Goal: Task Accomplishment & Management: Complete application form

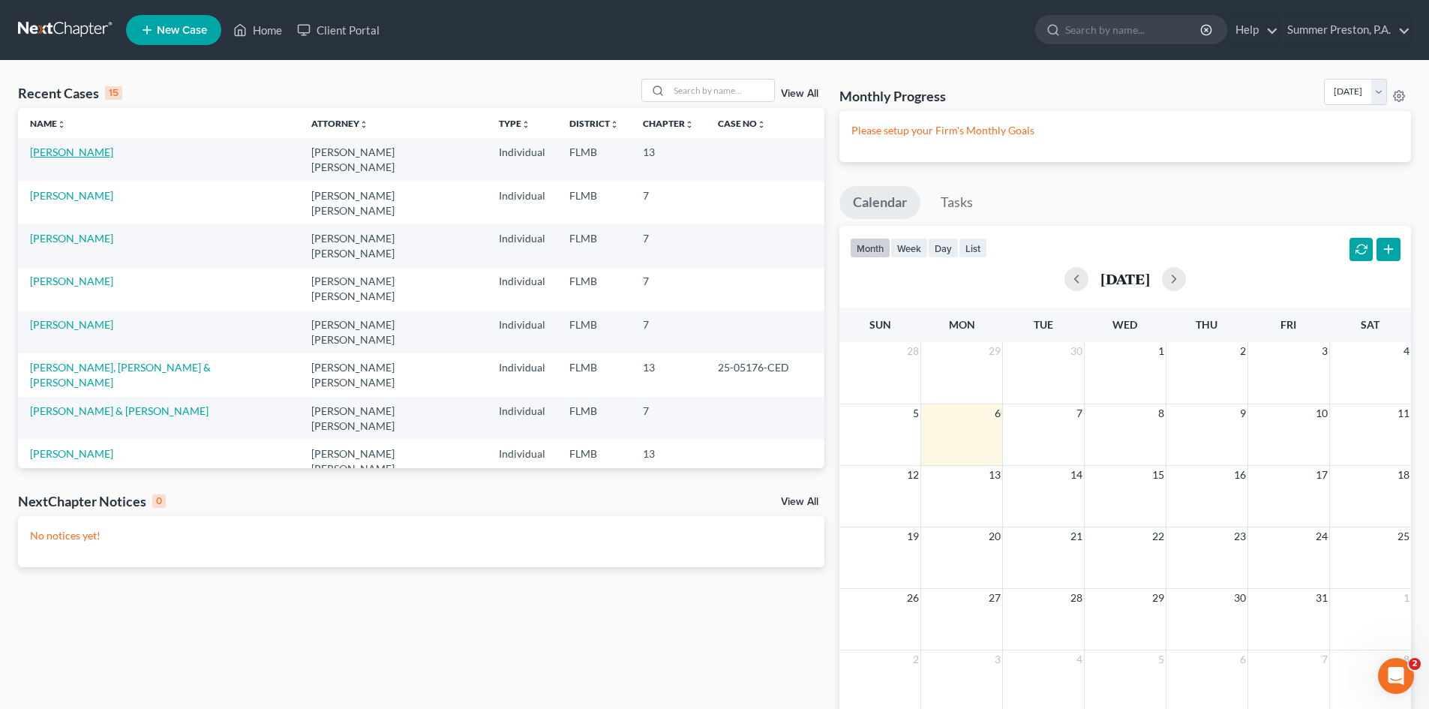
click at [73, 152] on link "[PERSON_NAME]" at bounding box center [71, 152] width 83 height 13
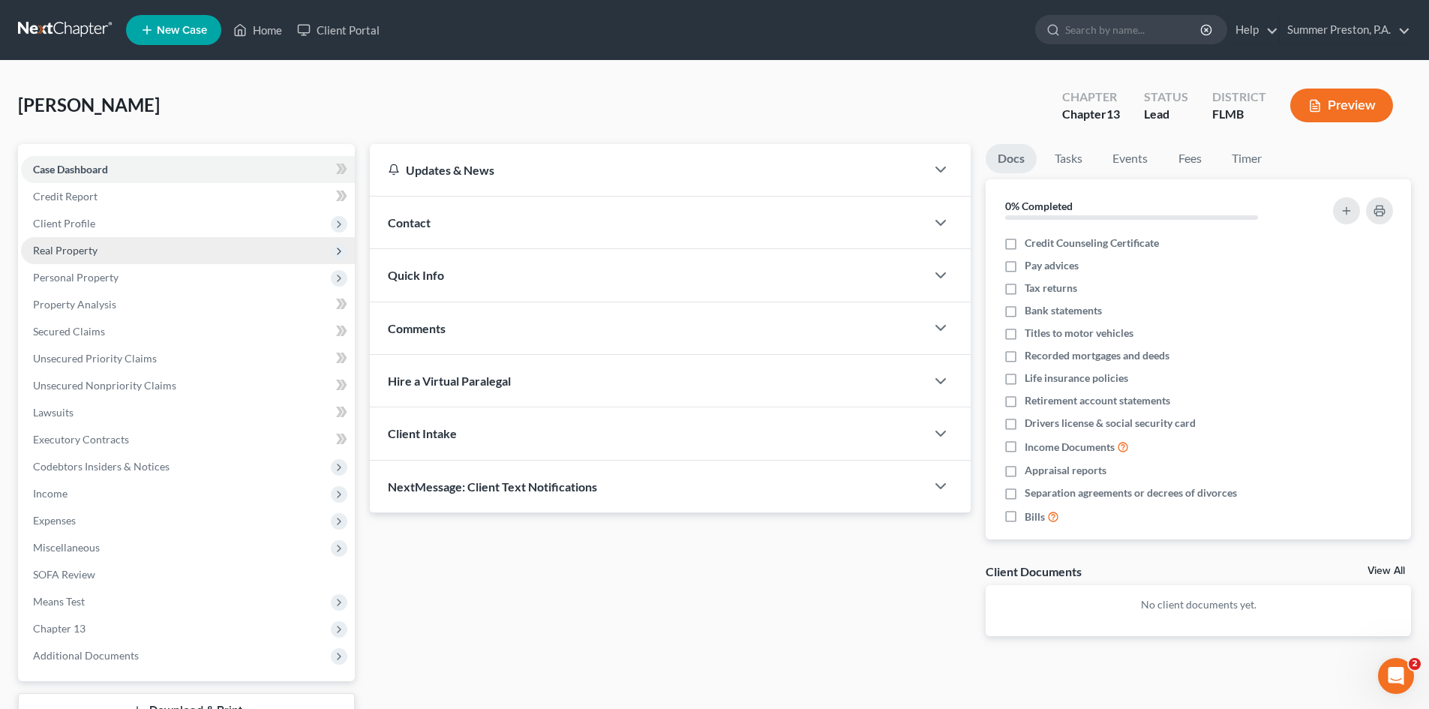
click at [74, 248] on span "Real Property" at bounding box center [65, 250] width 65 height 13
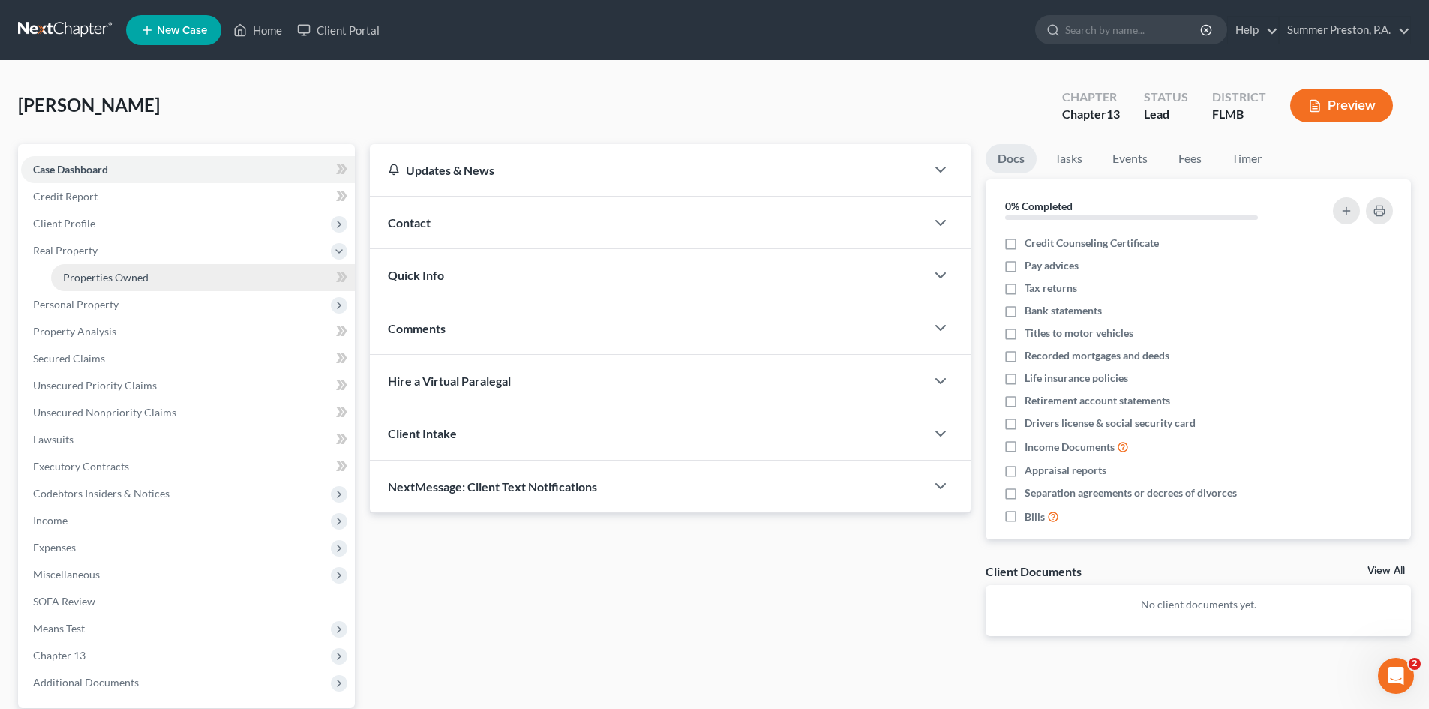
click at [104, 281] on span "Properties Owned" at bounding box center [106, 277] width 86 height 13
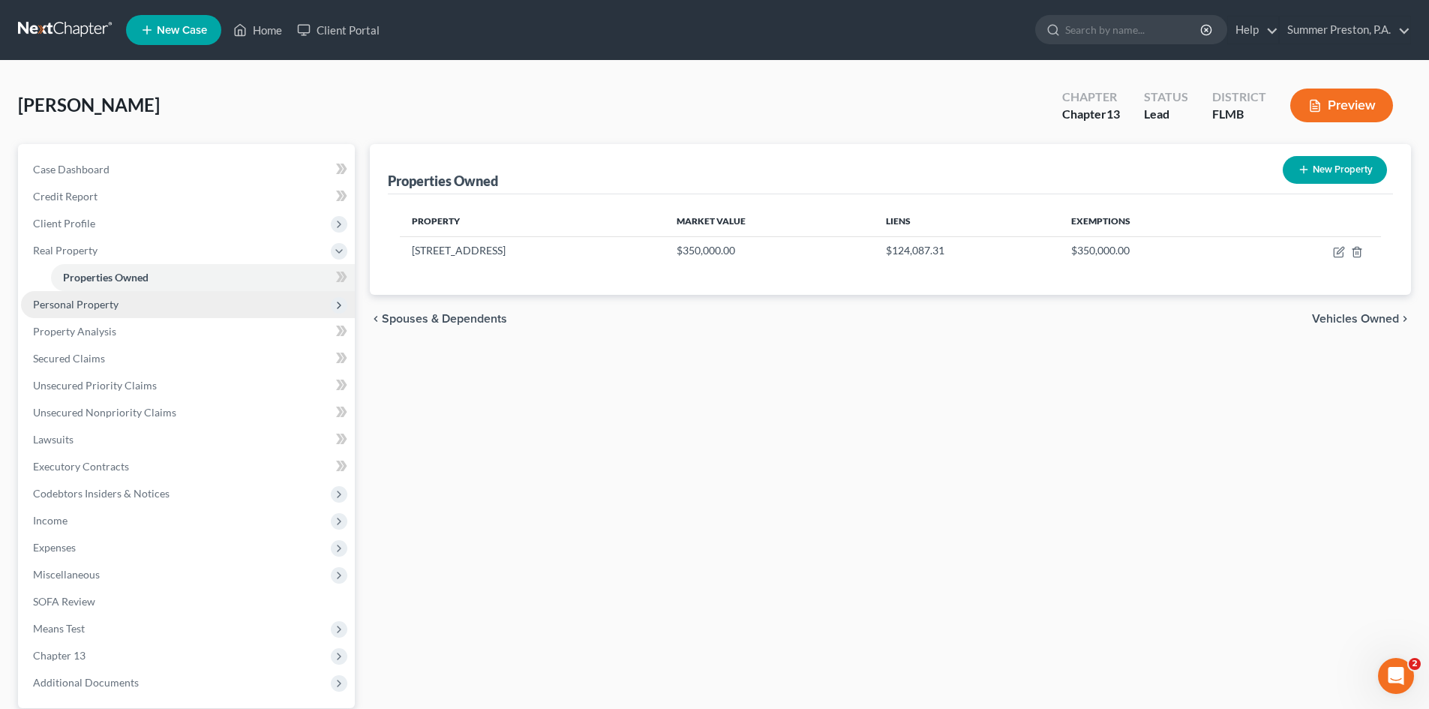
click at [92, 306] on span "Personal Property" at bounding box center [76, 304] width 86 height 13
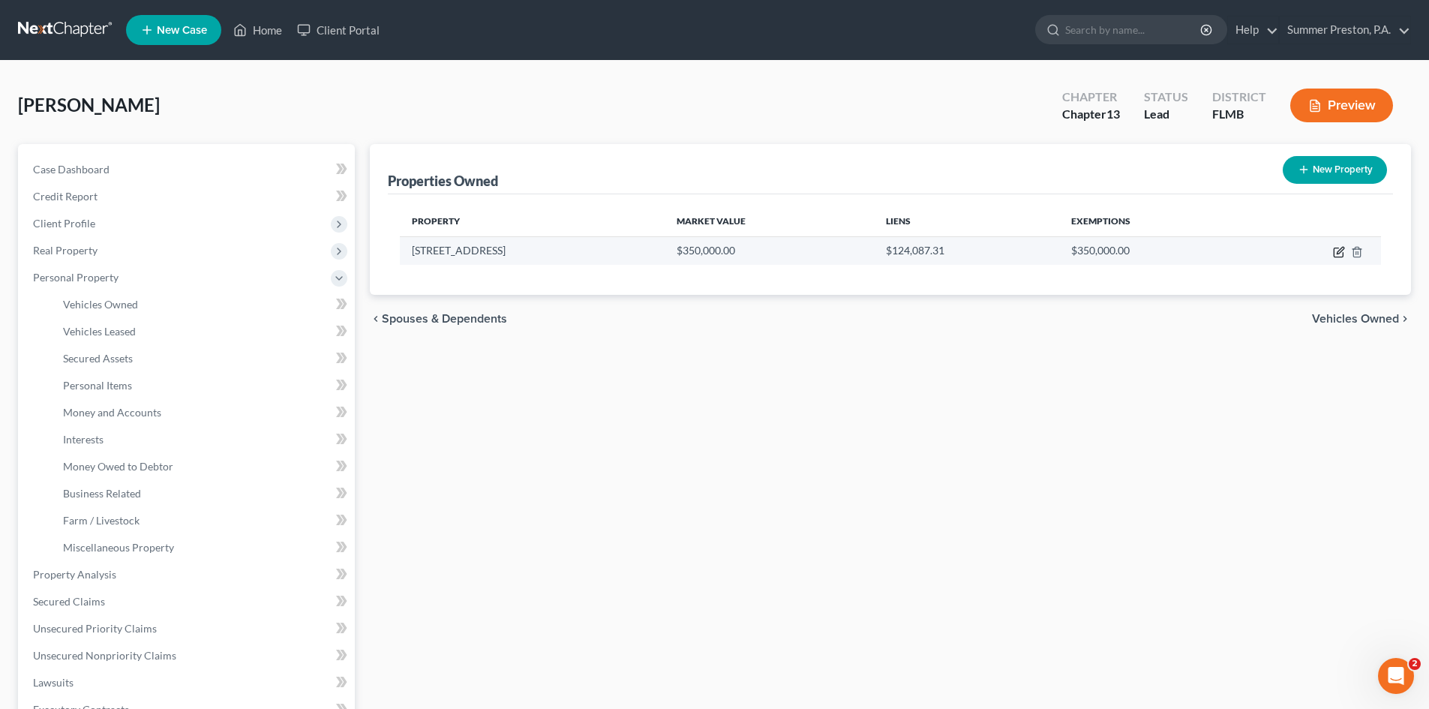
click at [1342, 251] on icon "button" at bounding box center [1339, 252] width 12 height 12
select select "9"
select select "3"
select select "0"
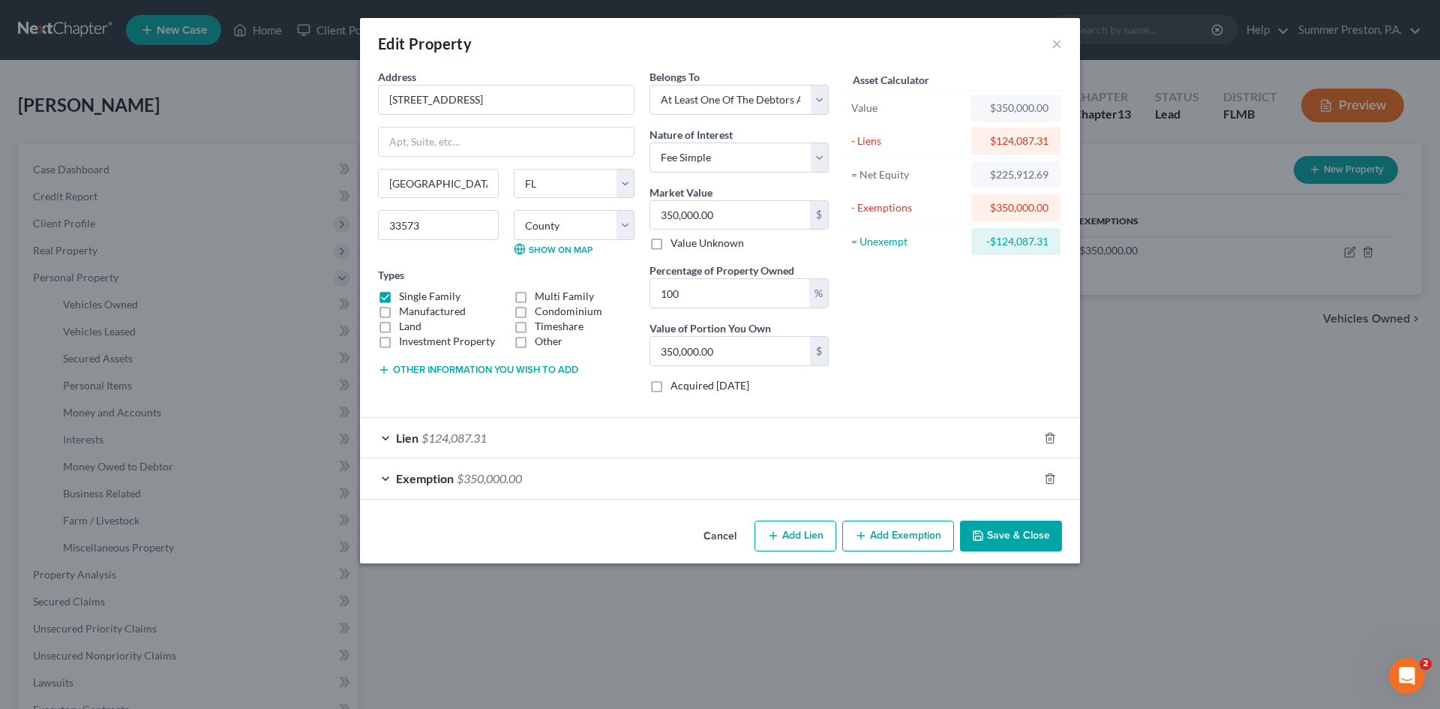
click at [1035, 533] on button "Save & Close" at bounding box center [1011, 537] width 102 height 32
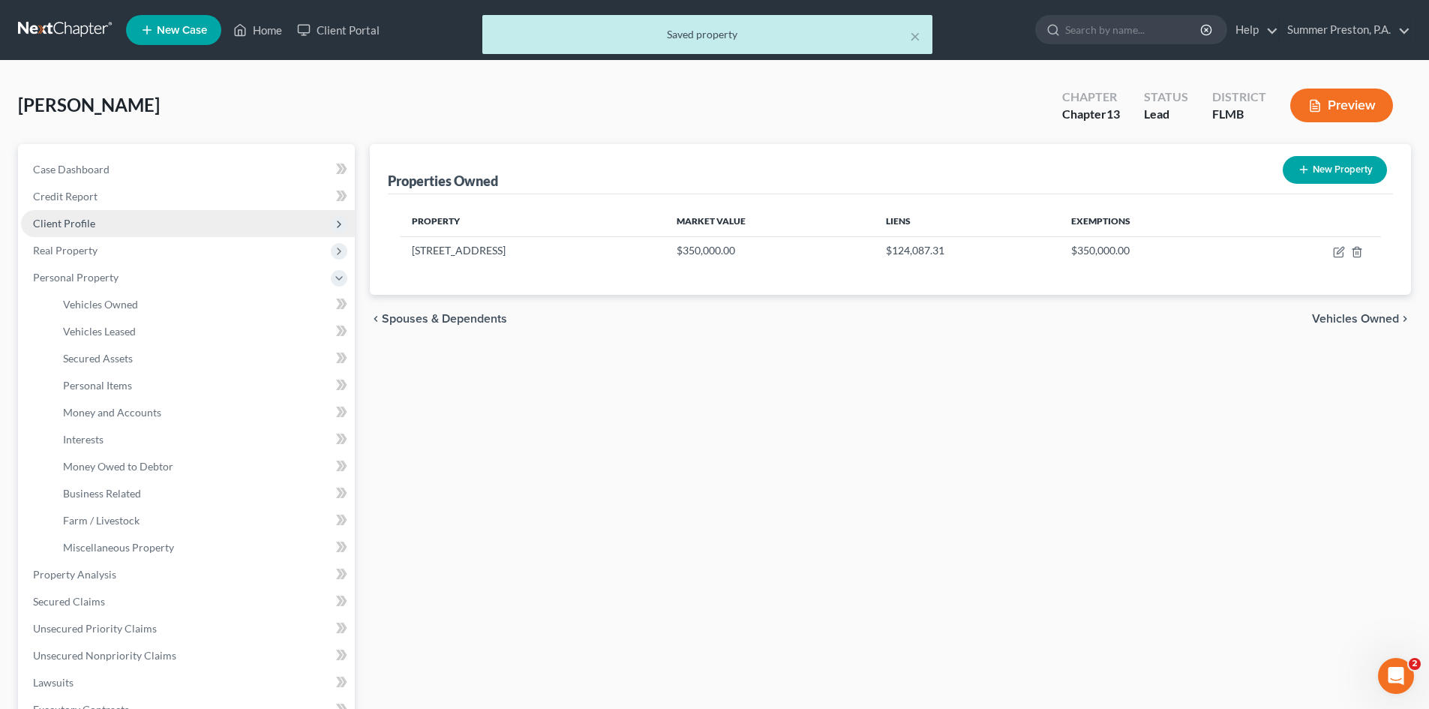
click at [77, 222] on span "Client Profile" at bounding box center [64, 223] width 62 height 13
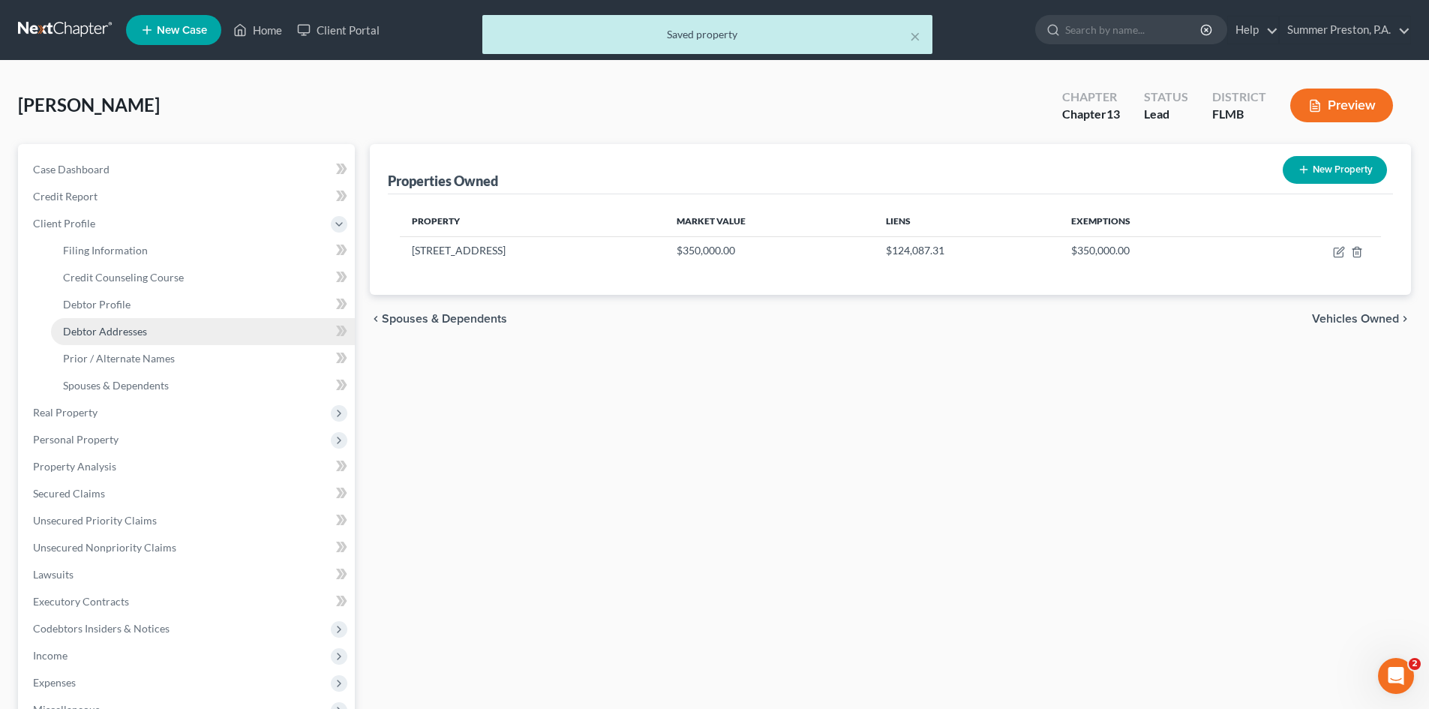
click at [124, 335] on span "Debtor Addresses" at bounding box center [105, 331] width 84 height 13
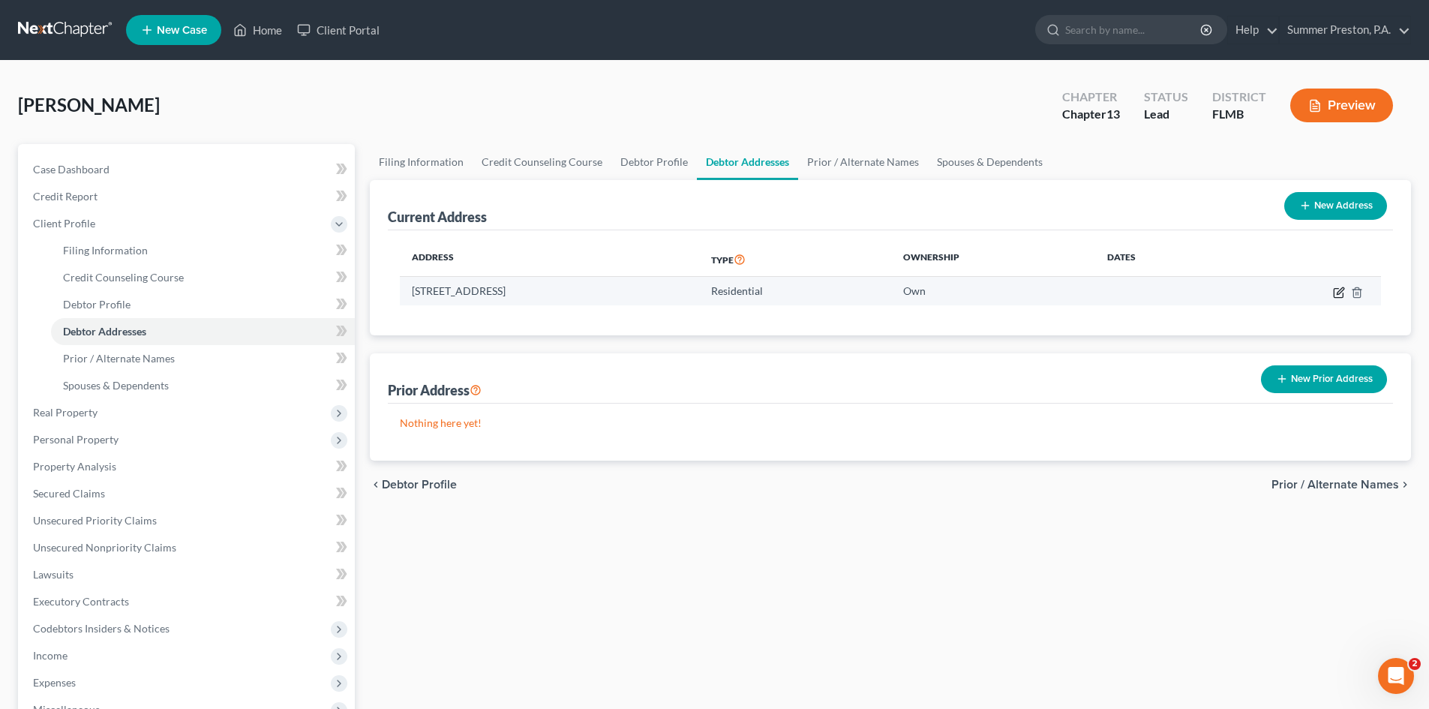
click at [1335, 290] on icon "button" at bounding box center [1339, 293] width 12 height 12
select select "9"
select select "27"
select select "0"
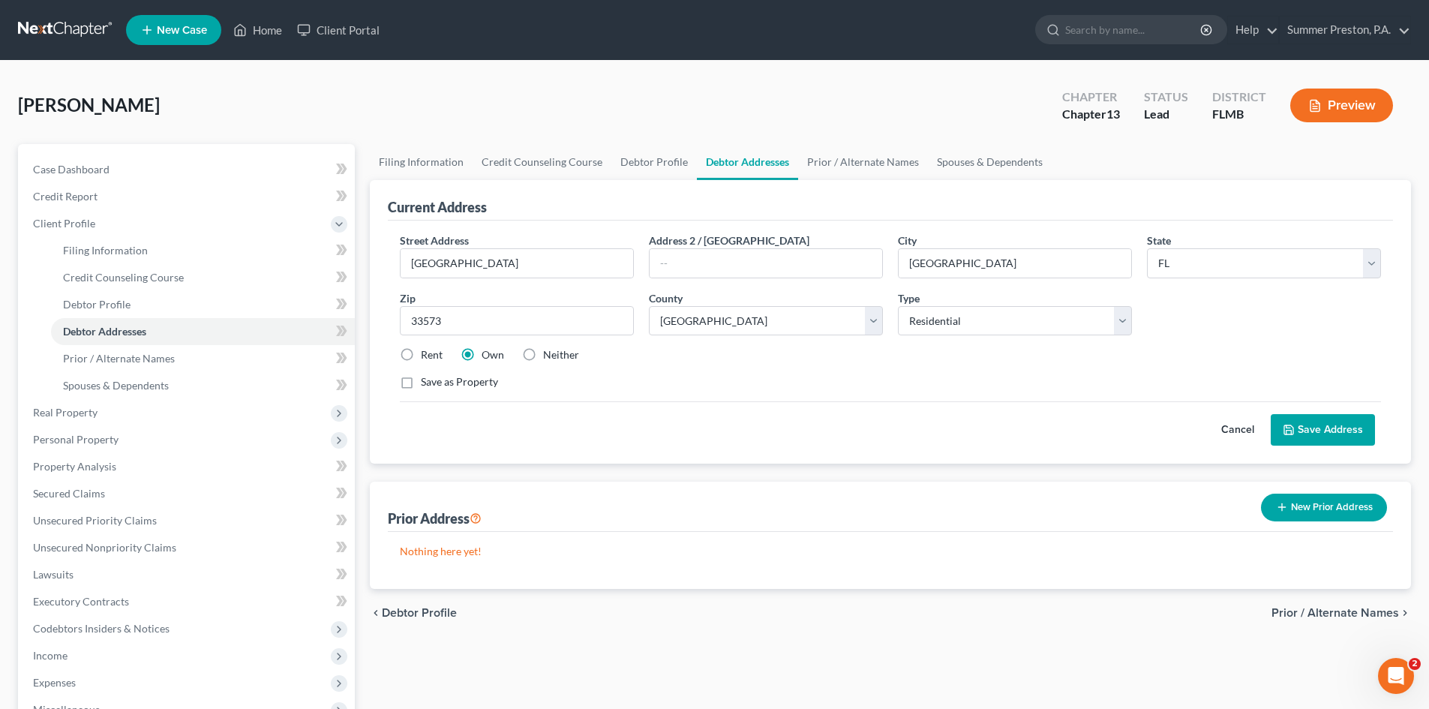
click at [1364, 426] on button "Save Address" at bounding box center [1323, 430] width 104 height 32
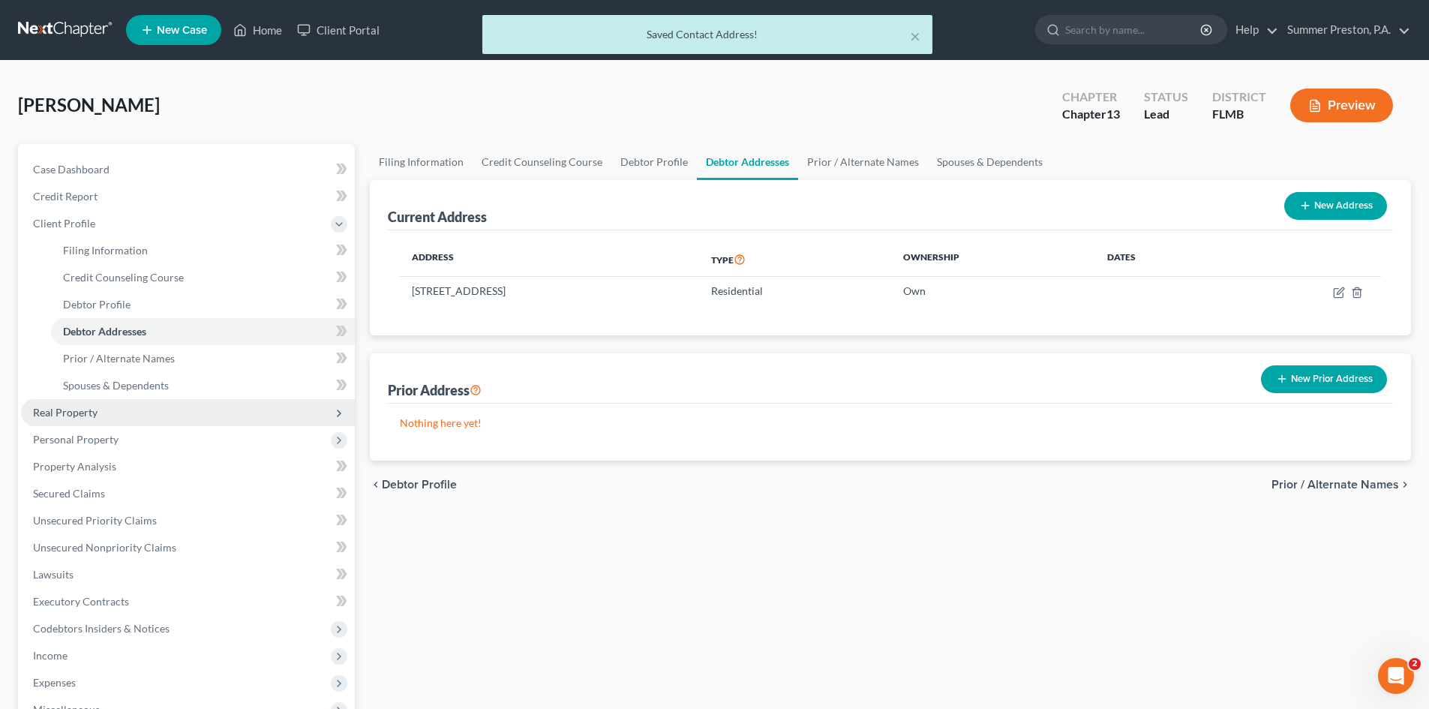
click at [89, 413] on span "Real Property" at bounding box center [65, 412] width 65 height 13
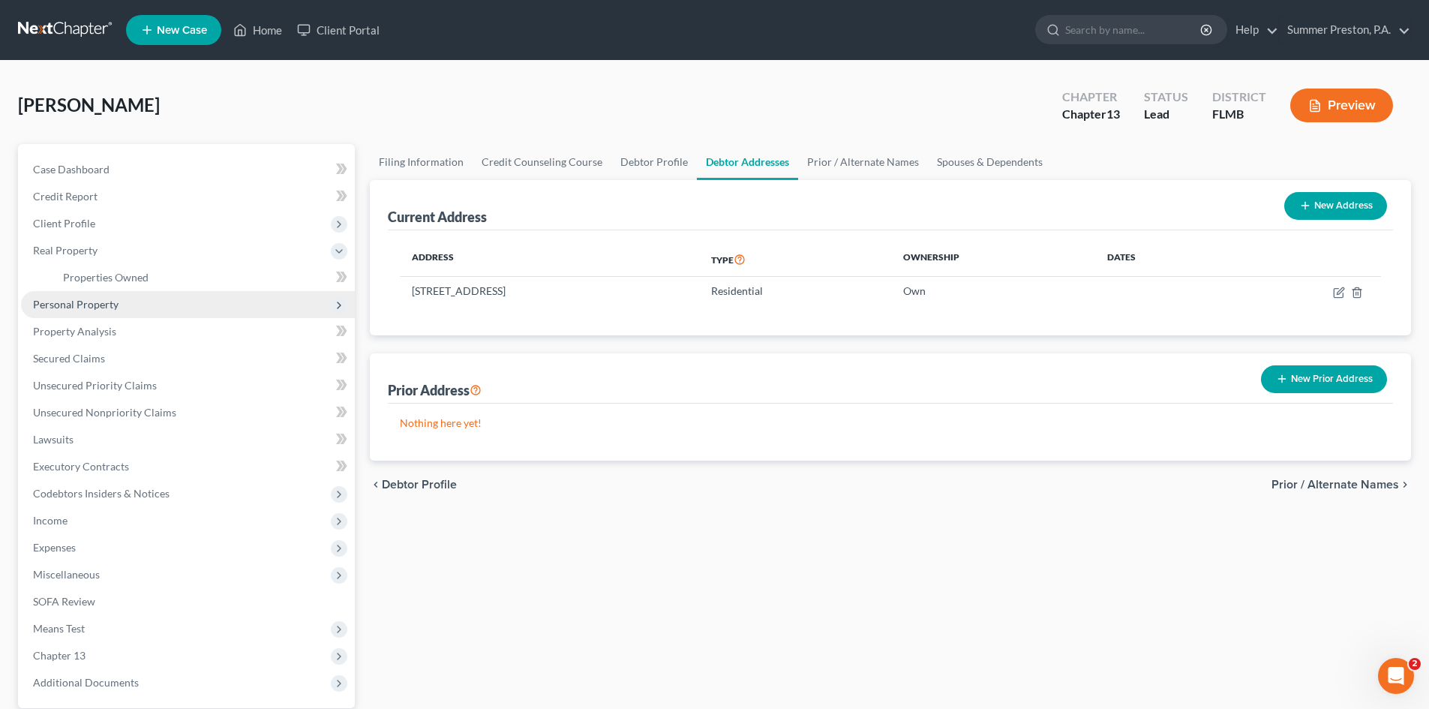
click at [116, 304] on span "Personal Property" at bounding box center [76, 304] width 86 height 13
click at [137, 308] on span "Vehicles Owned" at bounding box center [100, 304] width 75 height 13
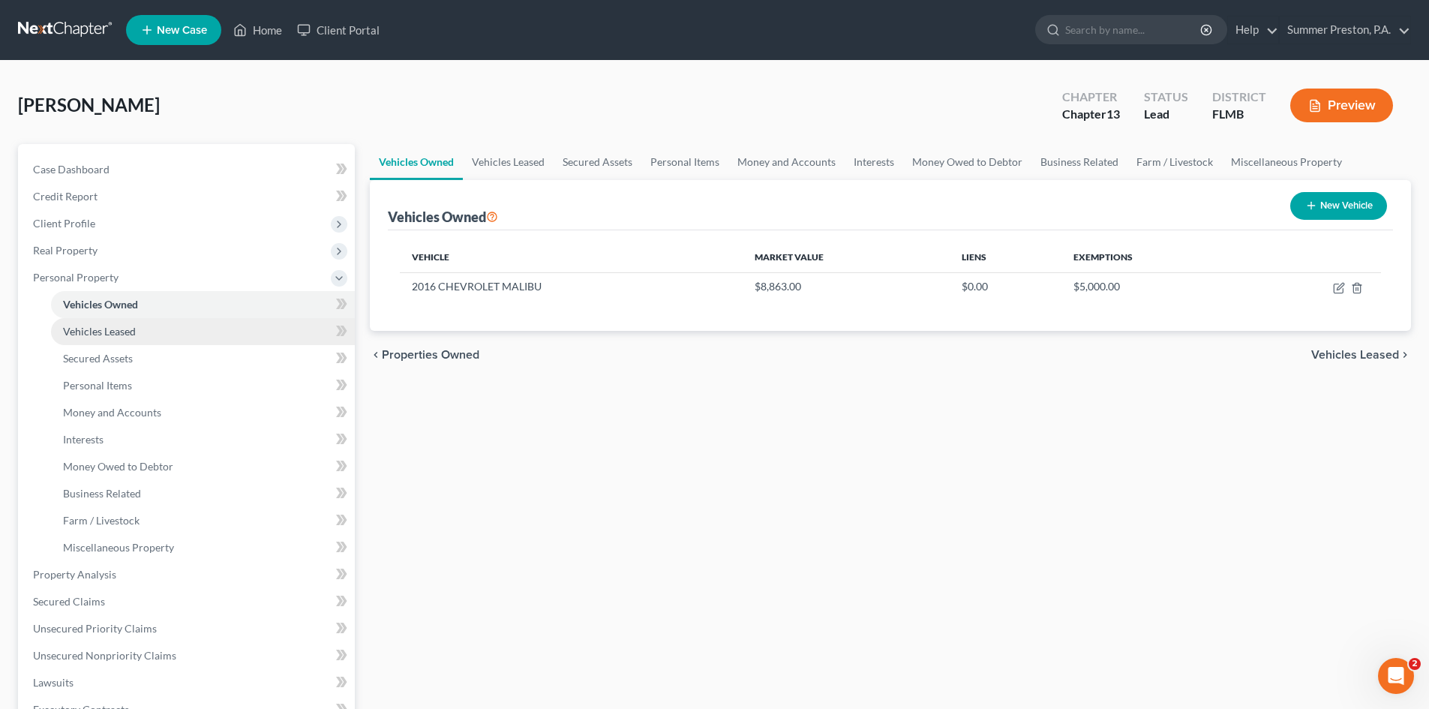
click at [132, 326] on span "Vehicles Leased" at bounding box center [99, 331] width 73 height 13
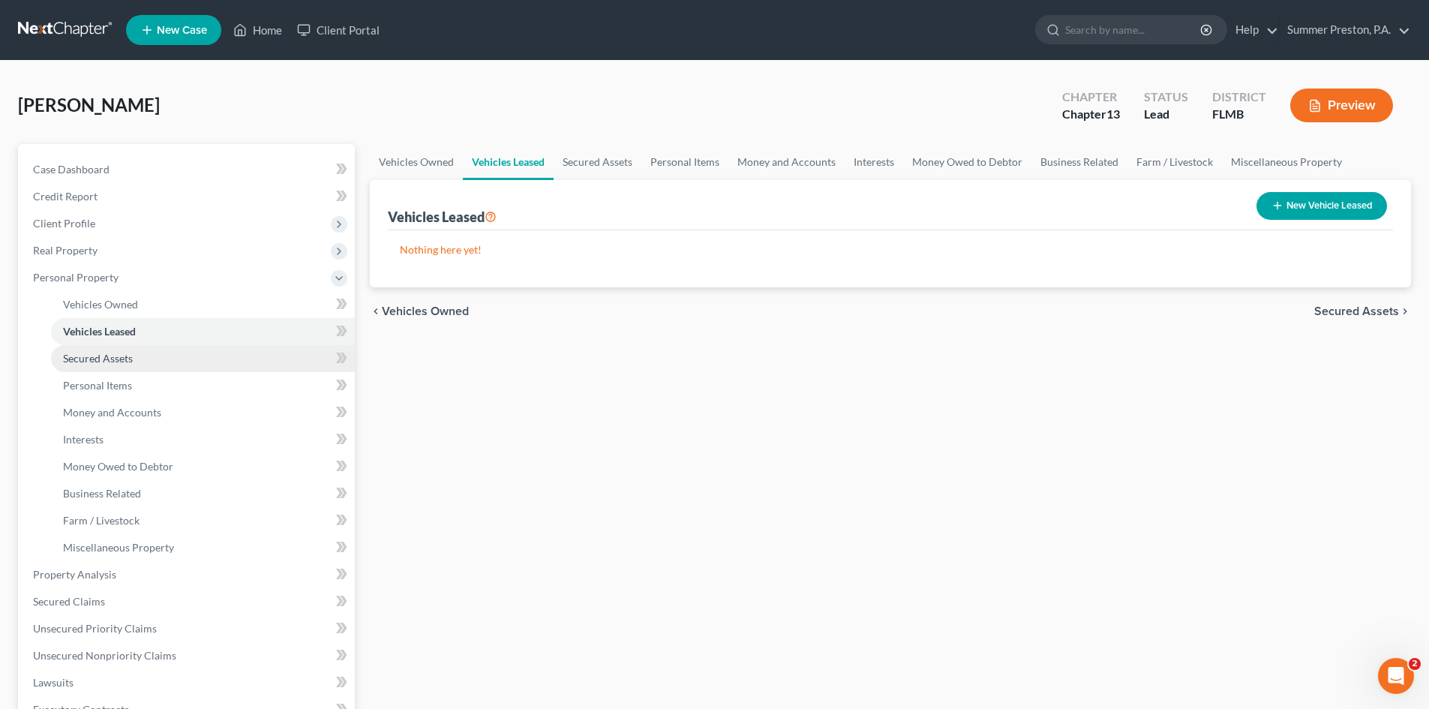
click at [138, 359] on link "Secured Assets" at bounding box center [203, 358] width 304 height 27
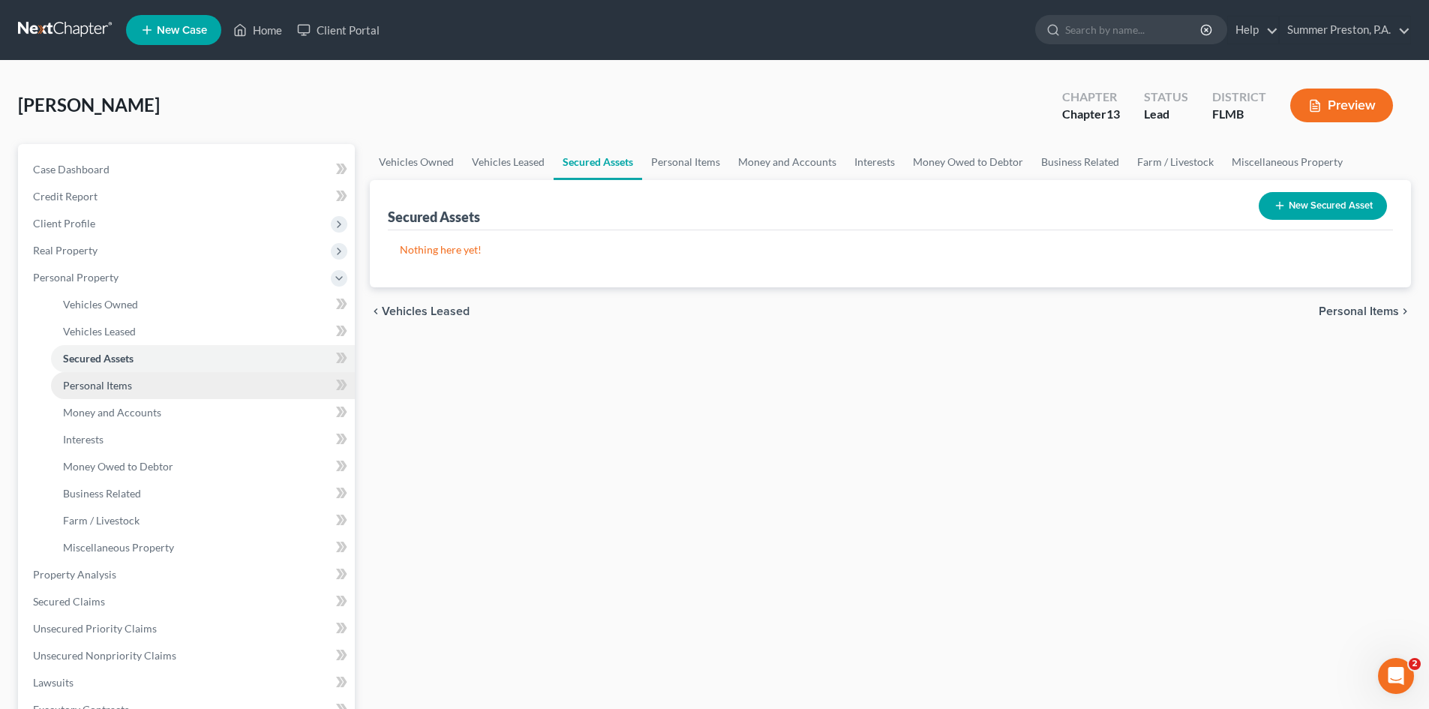
click at [125, 387] on span "Personal Items" at bounding box center [97, 385] width 69 height 13
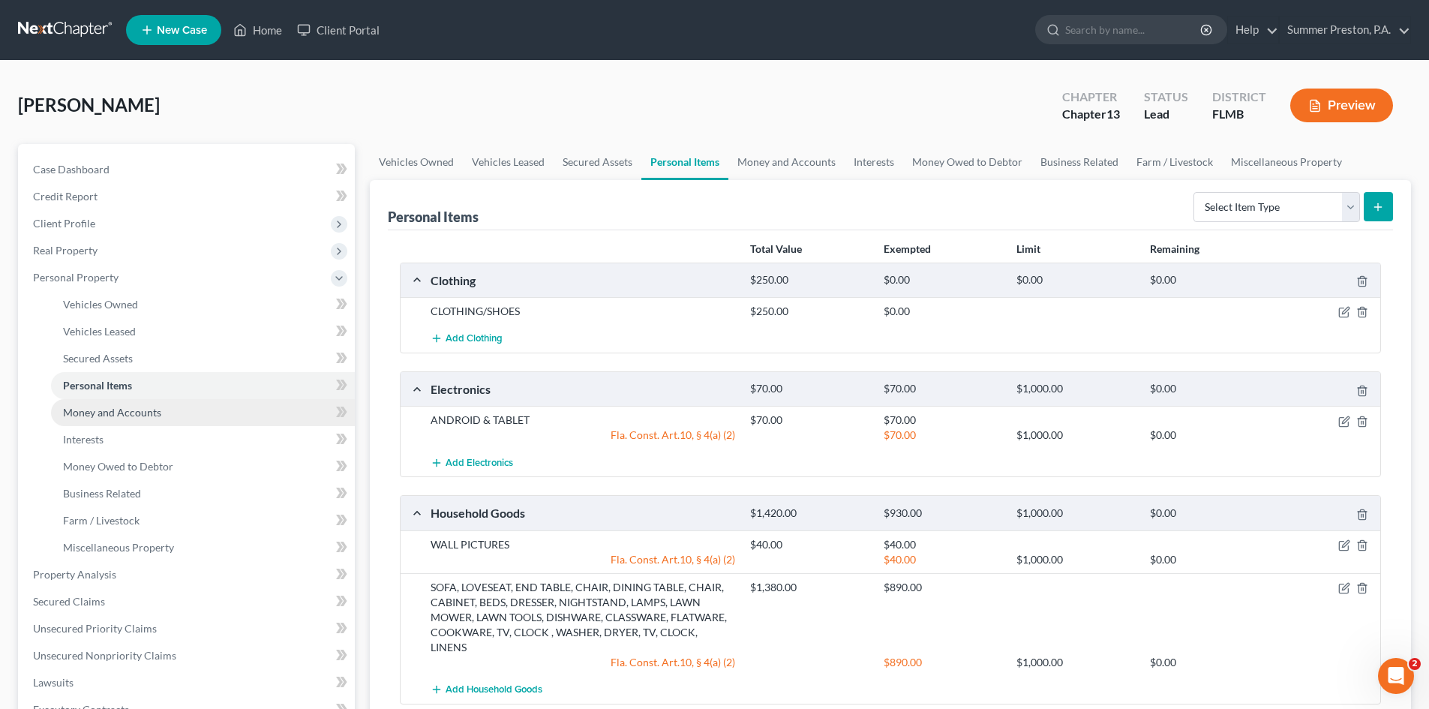
click at [132, 409] on span "Money and Accounts" at bounding box center [112, 412] width 98 height 13
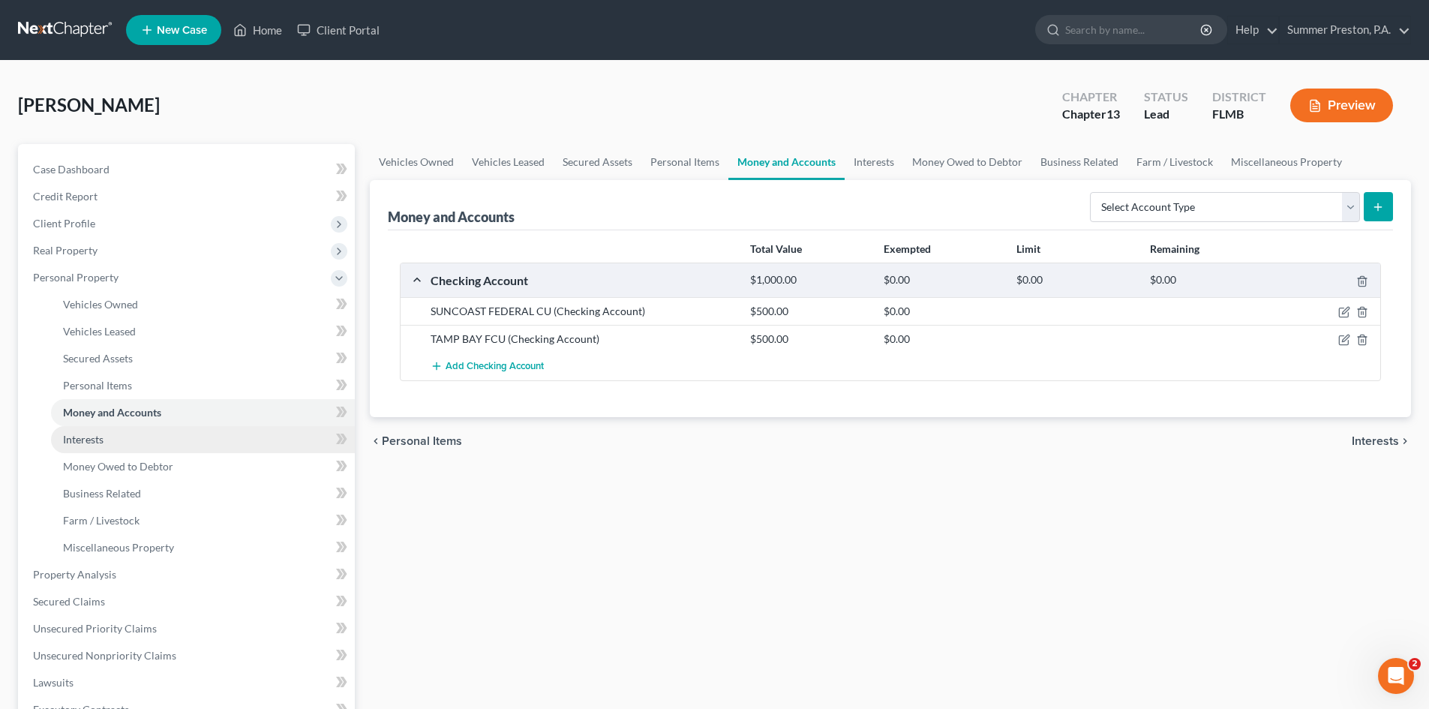
click at [101, 438] on span "Interests" at bounding box center [83, 439] width 41 height 13
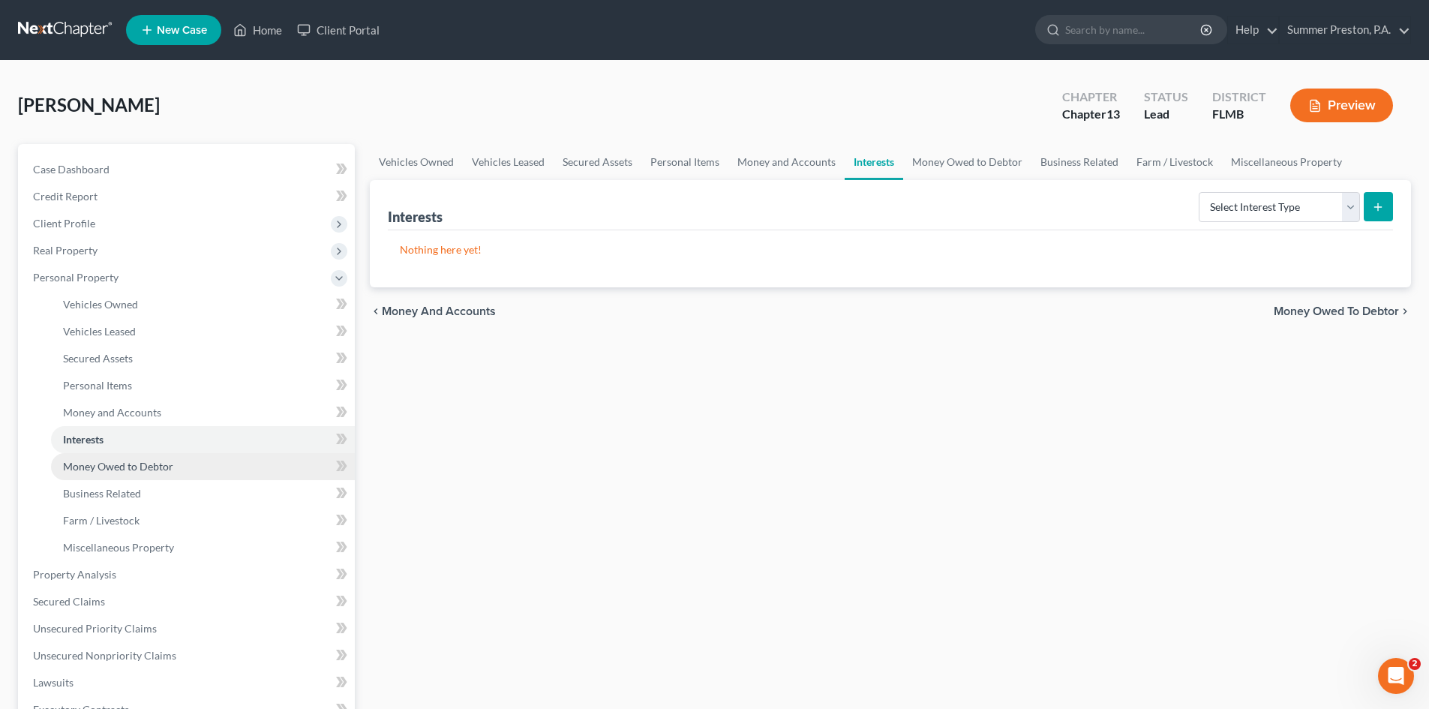
click at [152, 468] on span "Money Owed to Debtor" at bounding box center [118, 466] width 110 height 13
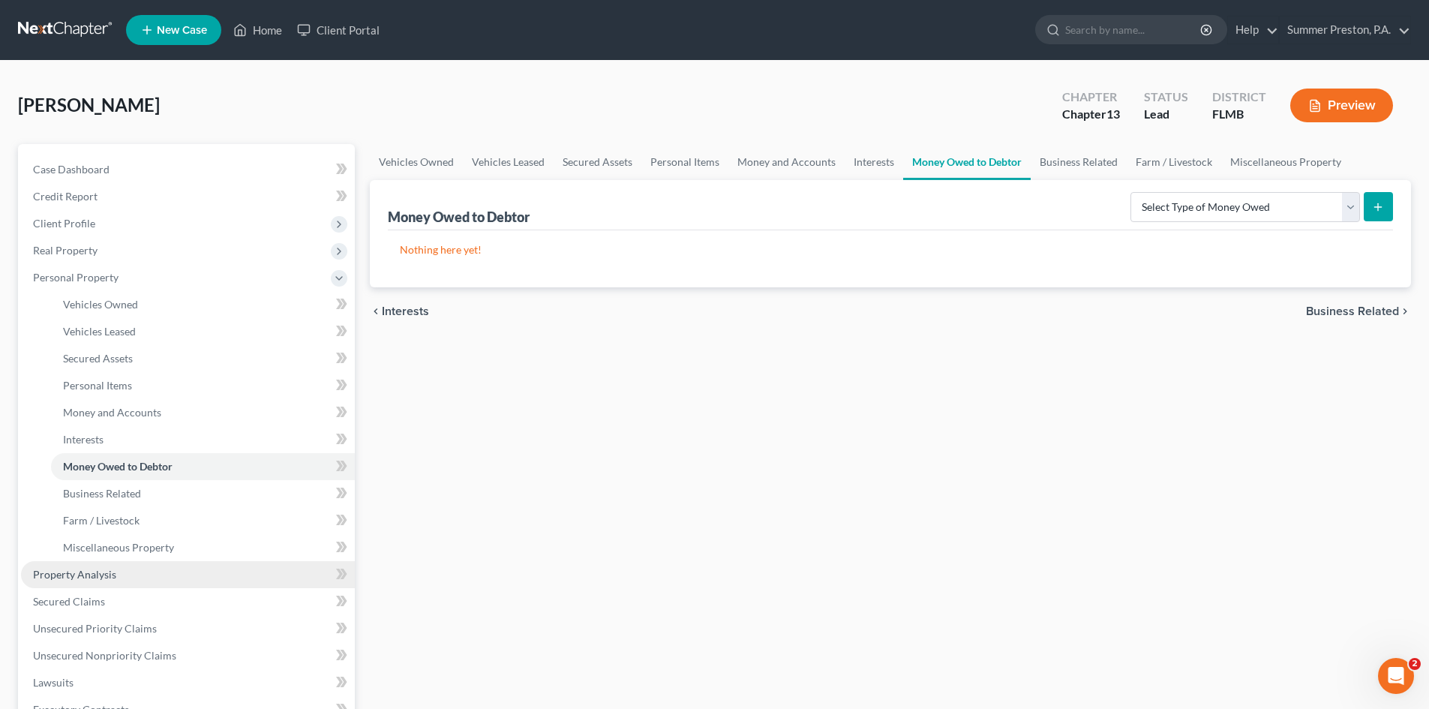
click at [107, 579] on span "Property Analysis" at bounding box center [74, 574] width 83 height 13
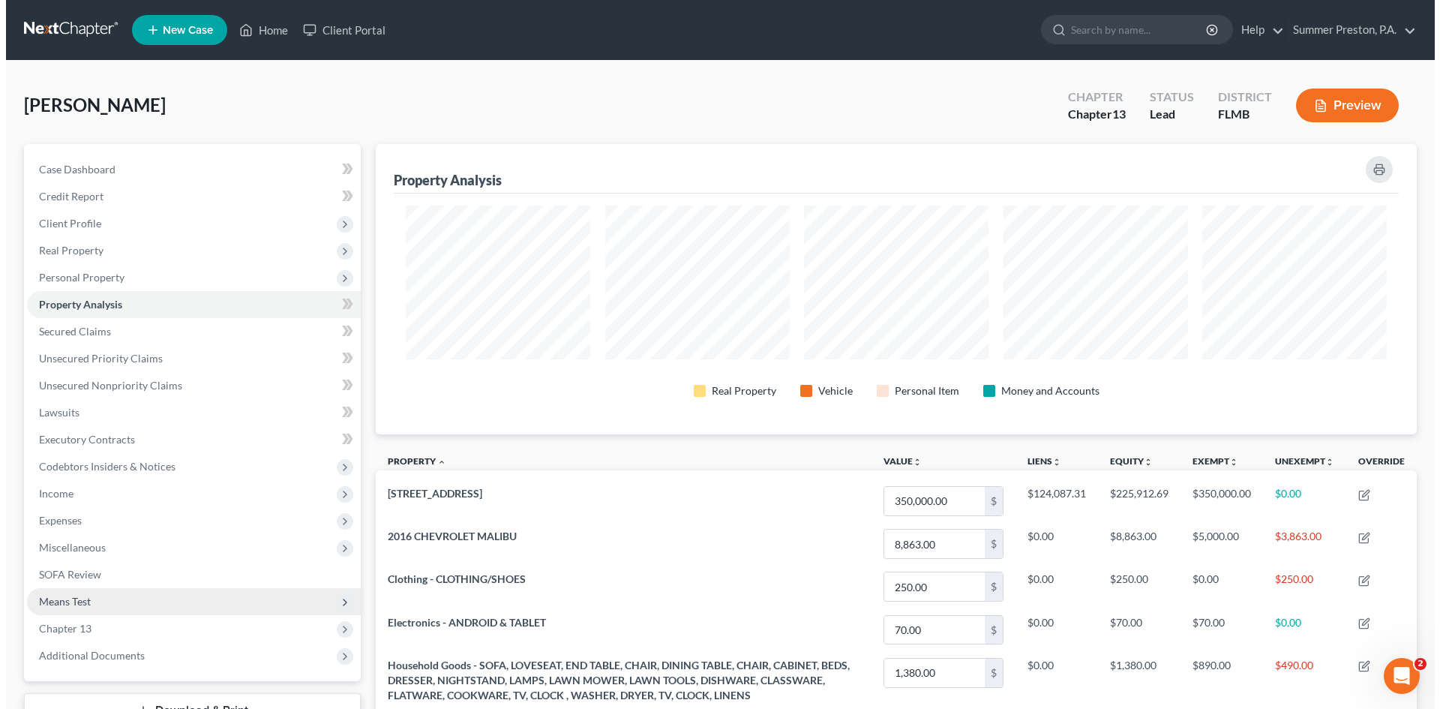
scroll to position [290, 1041]
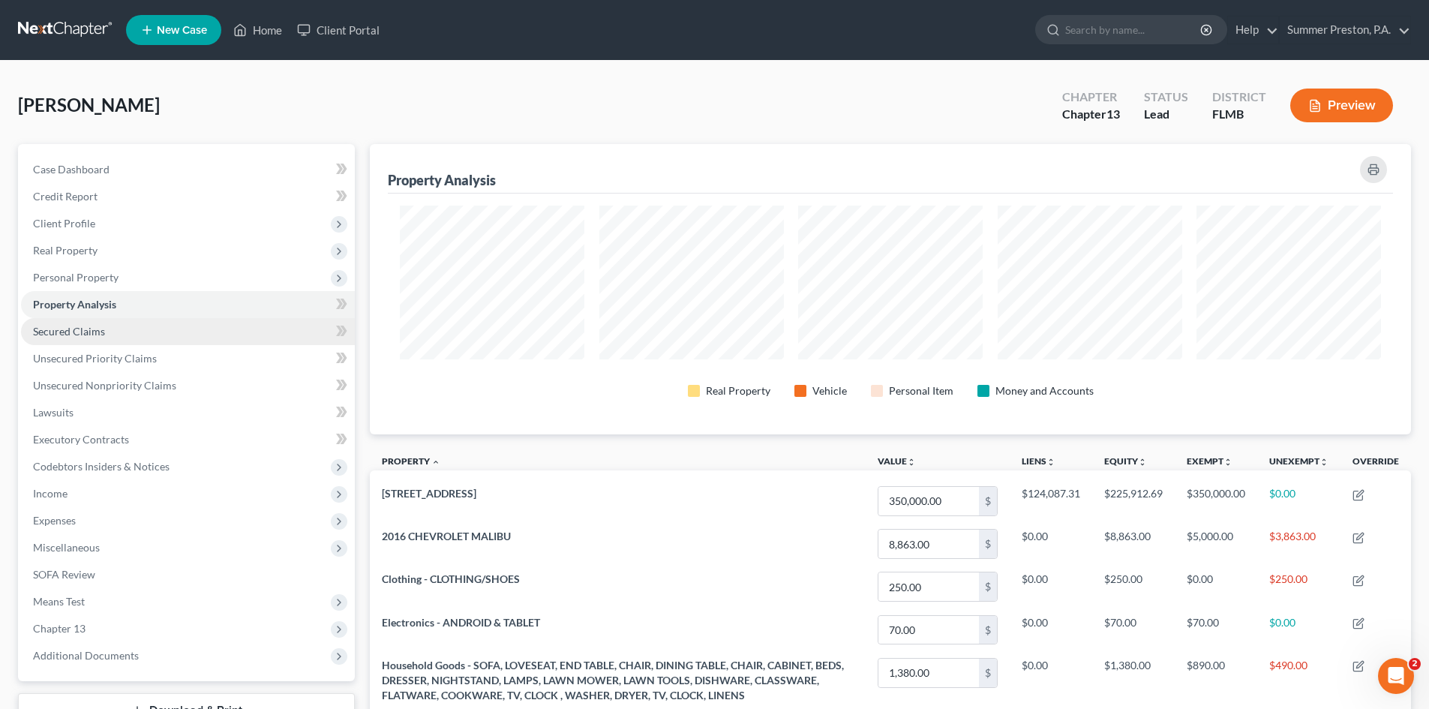
click at [92, 333] on span "Secured Claims" at bounding box center [69, 331] width 72 height 13
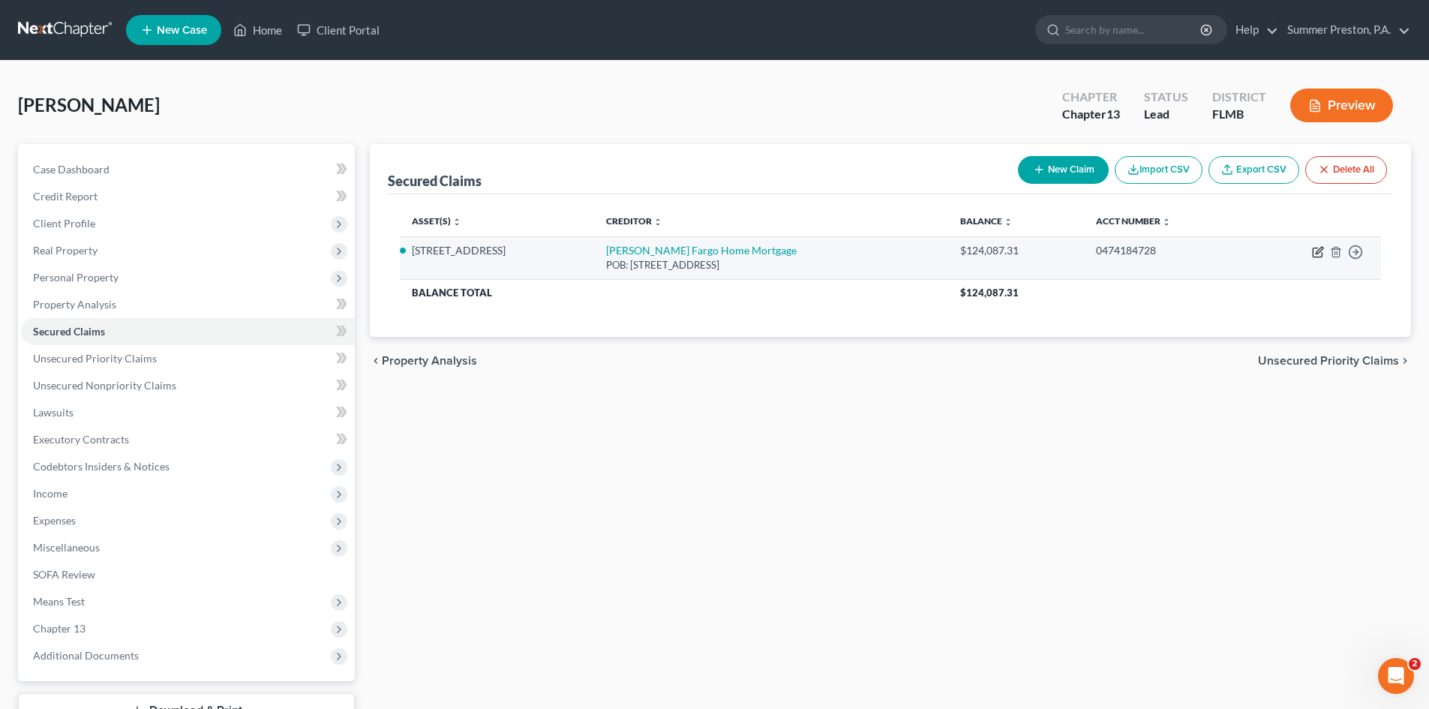
click at [1316, 250] on icon "button" at bounding box center [1318, 252] width 12 height 12
select select "16"
select select "3"
select select "2"
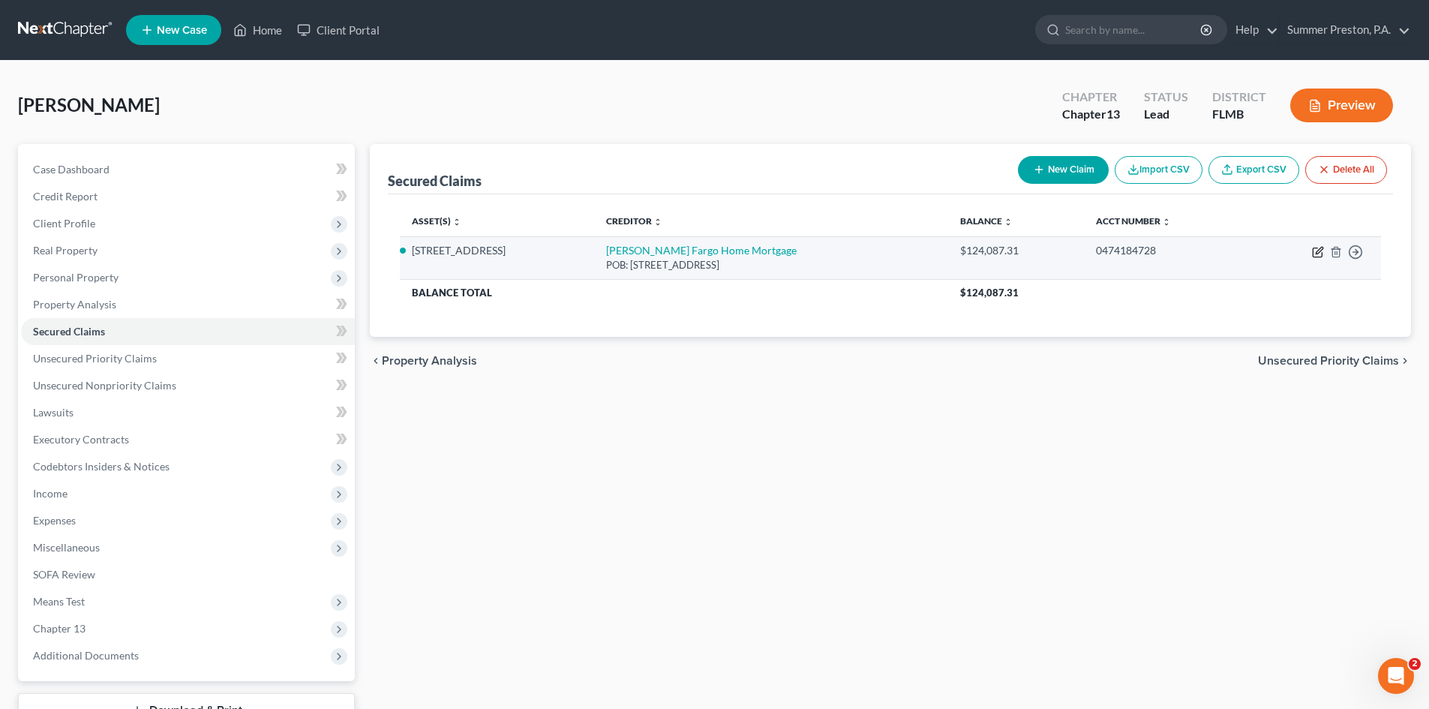
select select "3"
select select "0"
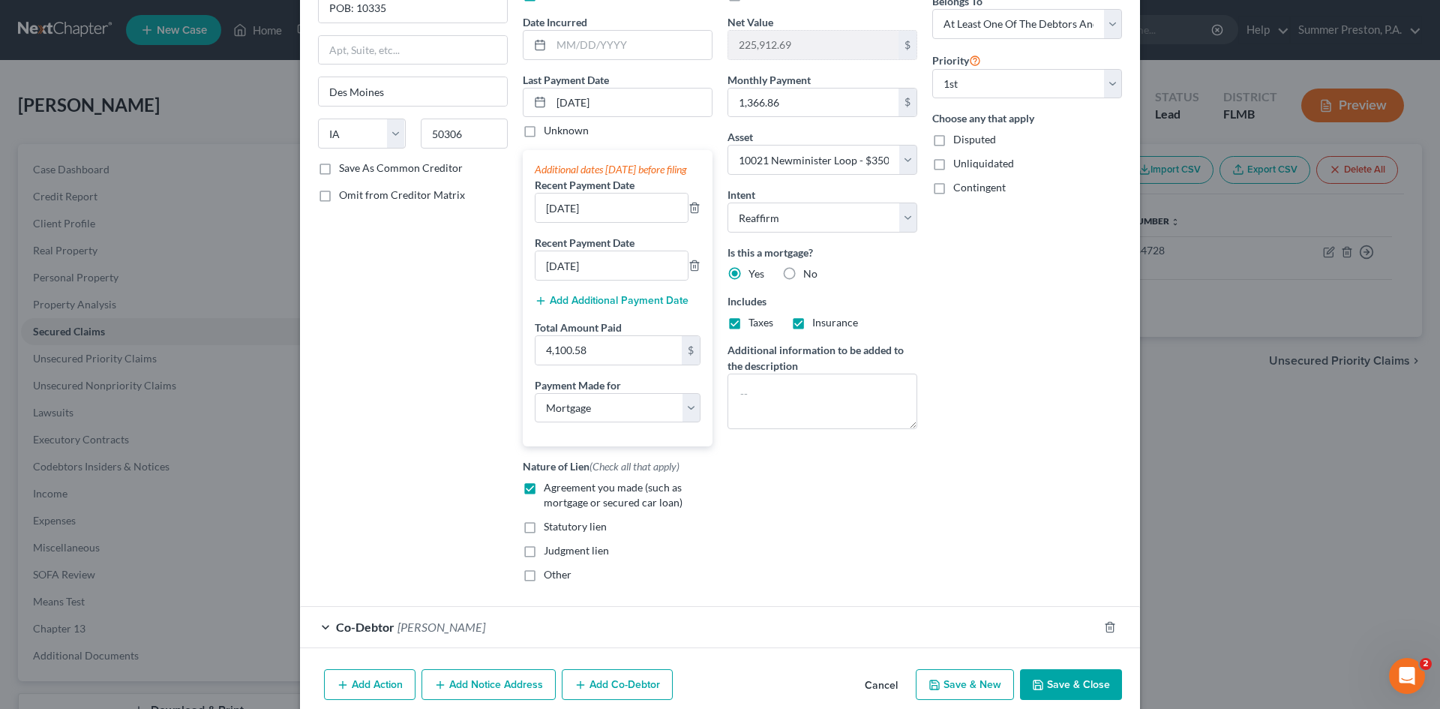
scroll to position [182, 0]
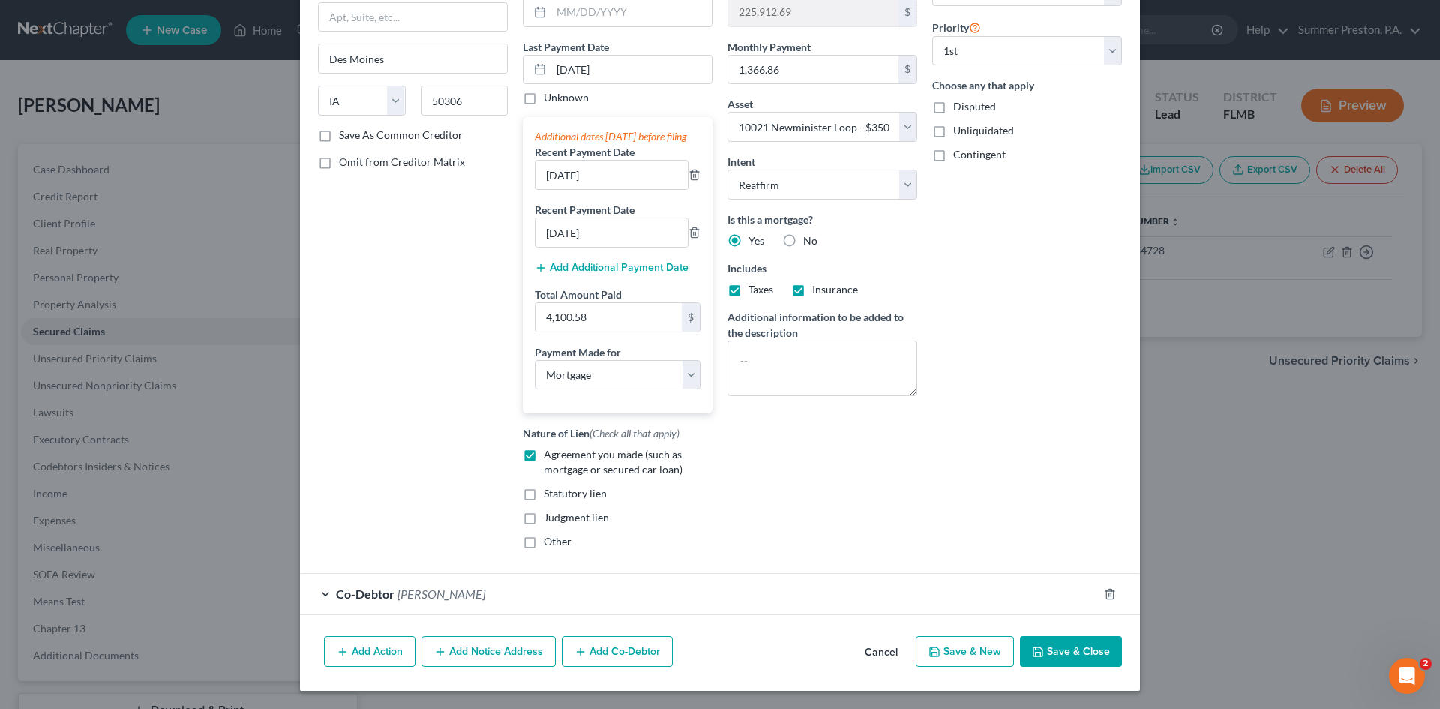
click at [417, 593] on span "[PERSON_NAME]" at bounding box center [442, 594] width 88 height 14
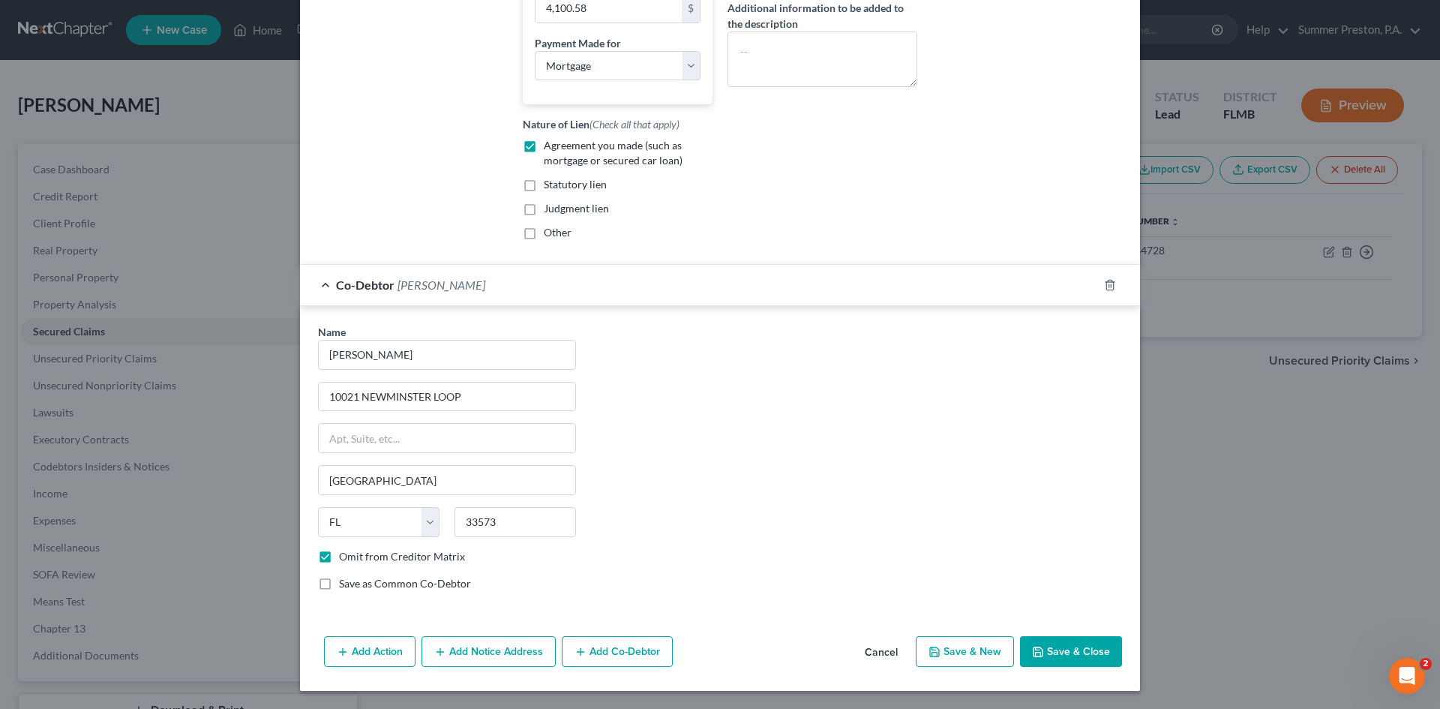
scroll to position [491, 0]
click at [1040, 657] on icon "button" at bounding box center [1038, 652] width 12 height 12
select select
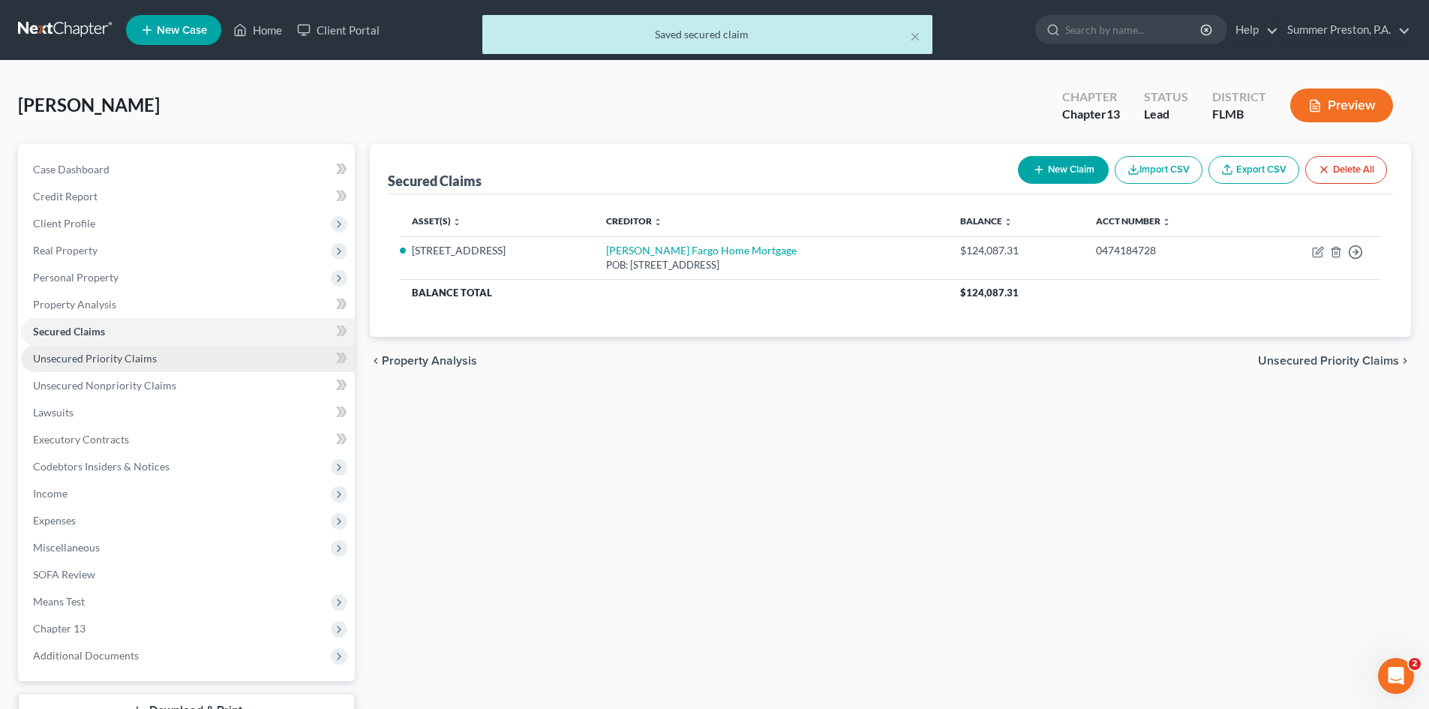
click at [102, 354] on span "Unsecured Priority Claims" at bounding box center [95, 358] width 124 height 13
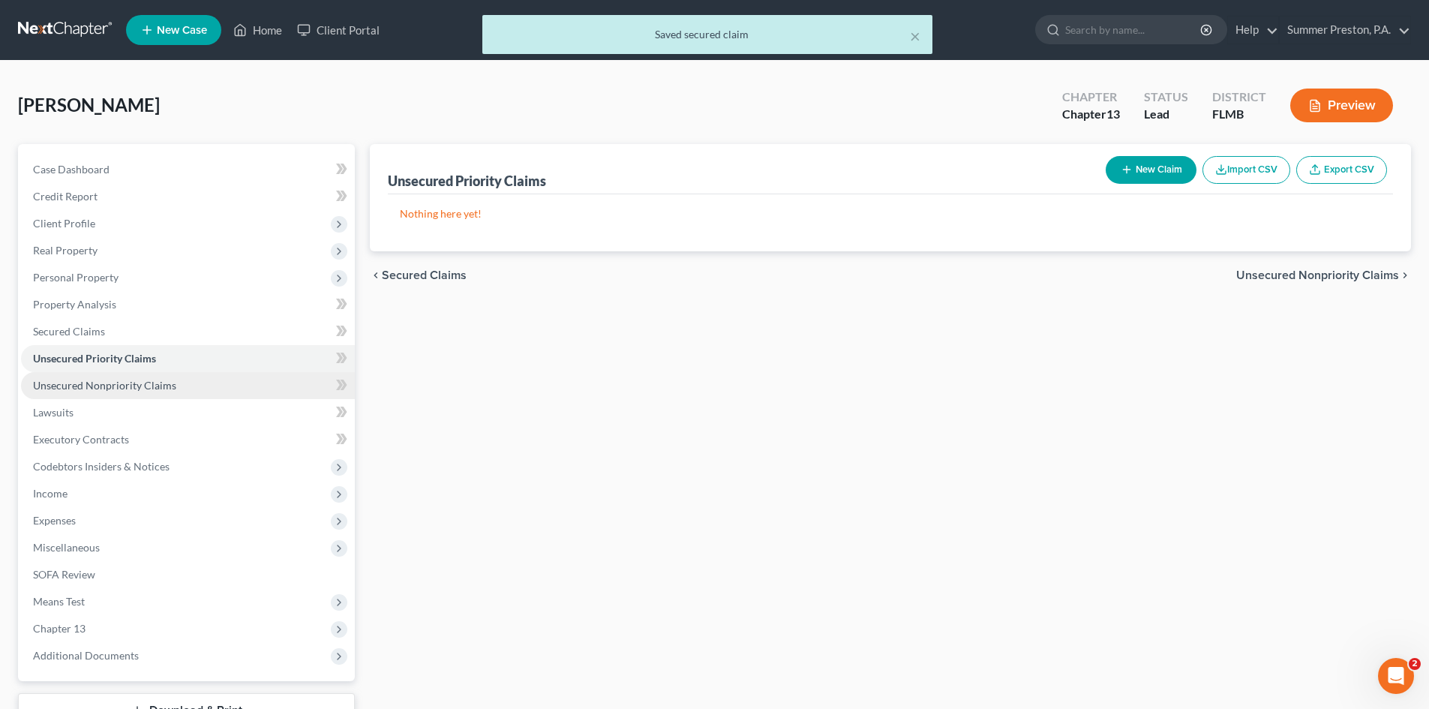
click at [156, 389] on span "Unsecured Nonpriority Claims" at bounding box center [104, 385] width 143 height 13
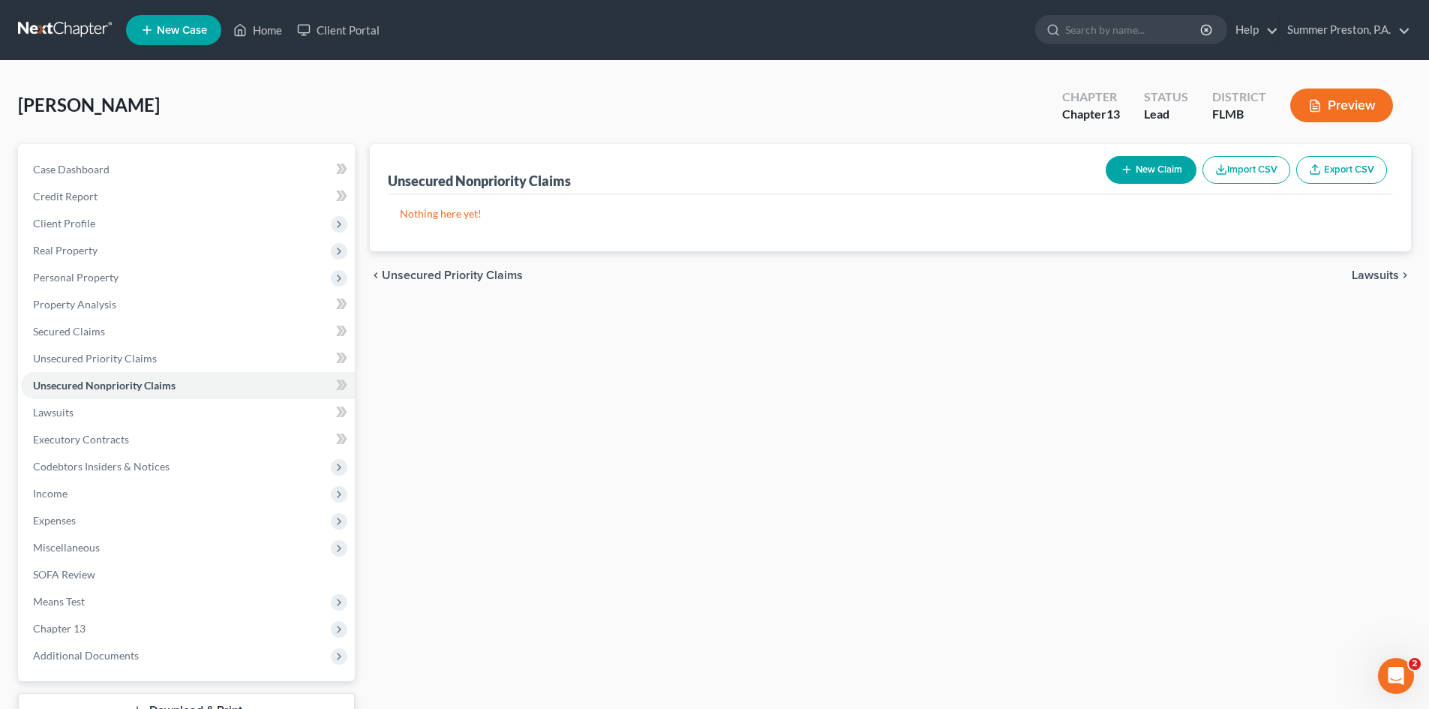
click at [1155, 171] on button "New Claim" at bounding box center [1151, 170] width 91 height 28
select select "0"
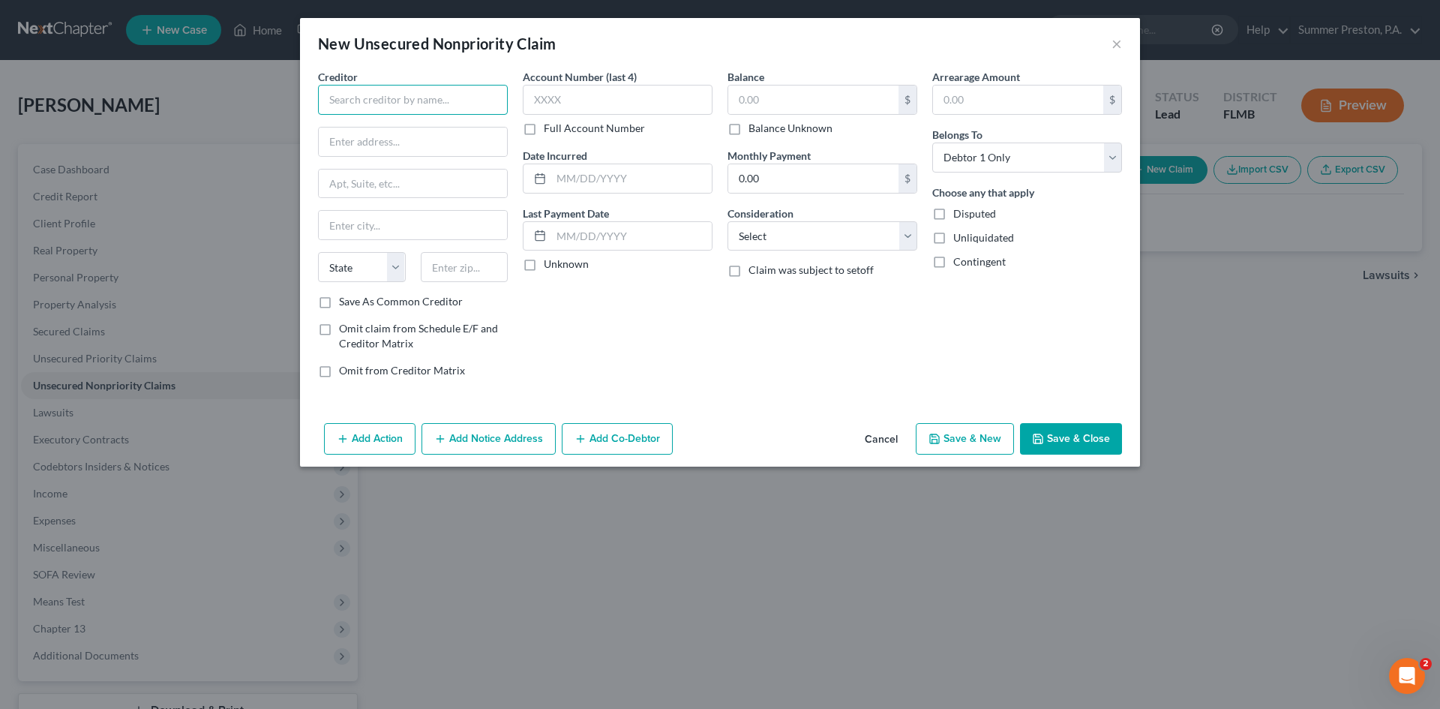
drag, startPoint x: 485, startPoint y: 98, endPoint x: 459, endPoint y: 93, distance: 26.6
click at [479, 98] on input "text" at bounding box center [413, 100] width 190 height 30
type input "Shop Your Way Customer Service"
type input "POB: 6282"
type input "[GEOGRAPHIC_DATA]"
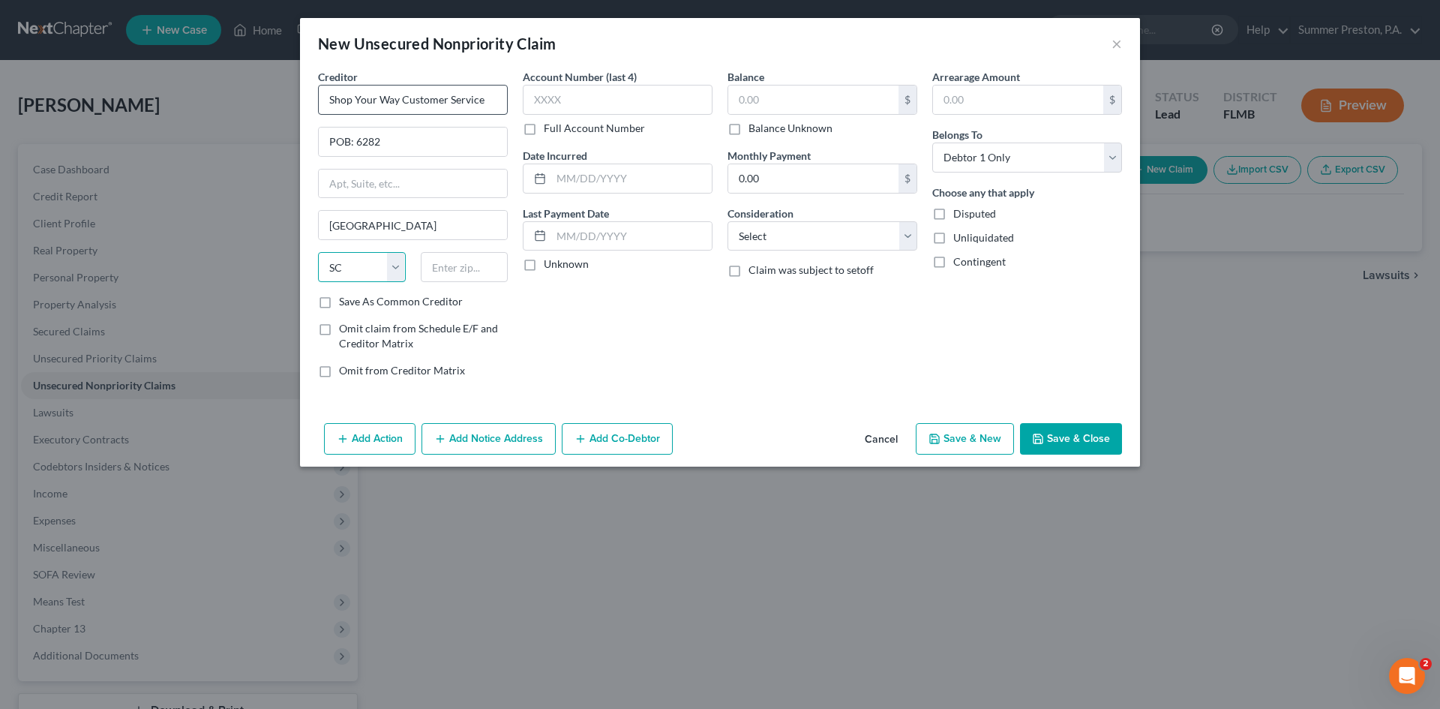
select select "43"
type input "57117"
click at [339, 301] on label "Save As Common Creditor" at bounding box center [401, 301] width 124 height 15
click at [345, 301] on input "Save As Common Creditor" at bounding box center [350, 299] width 10 height 10
checkbox input "true"
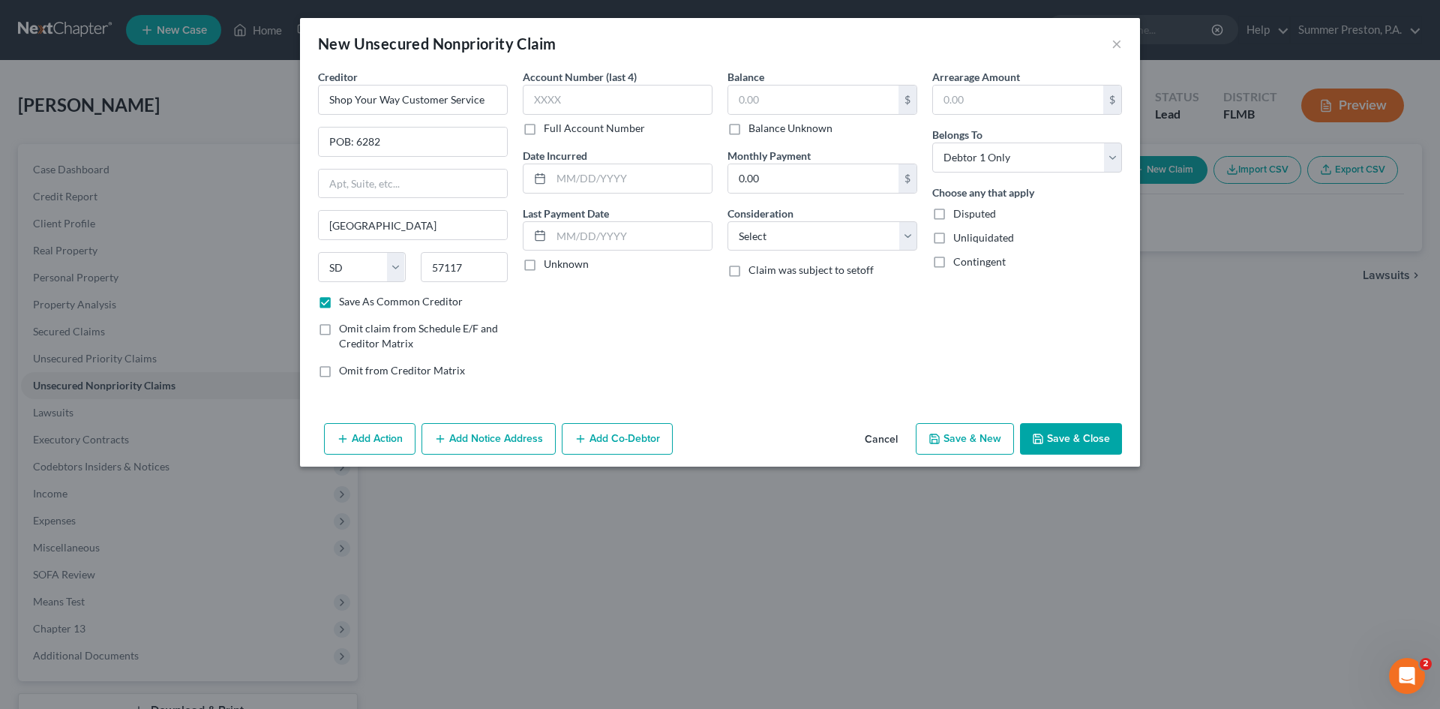
click at [544, 130] on label "Full Account Number" at bounding box center [594, 128] width 101 height 15
click at [550, 130] on input "Full Account Number" at bounding box center [555, 126] width 10 height 10
click at [589, 102] on input "text" at bounding box center [618, 100] width 190 height 30
type input "xxxxx 6304"
click at [544, 264] on label "Unknown" at bounding box center [566, 264] width 45 height 15
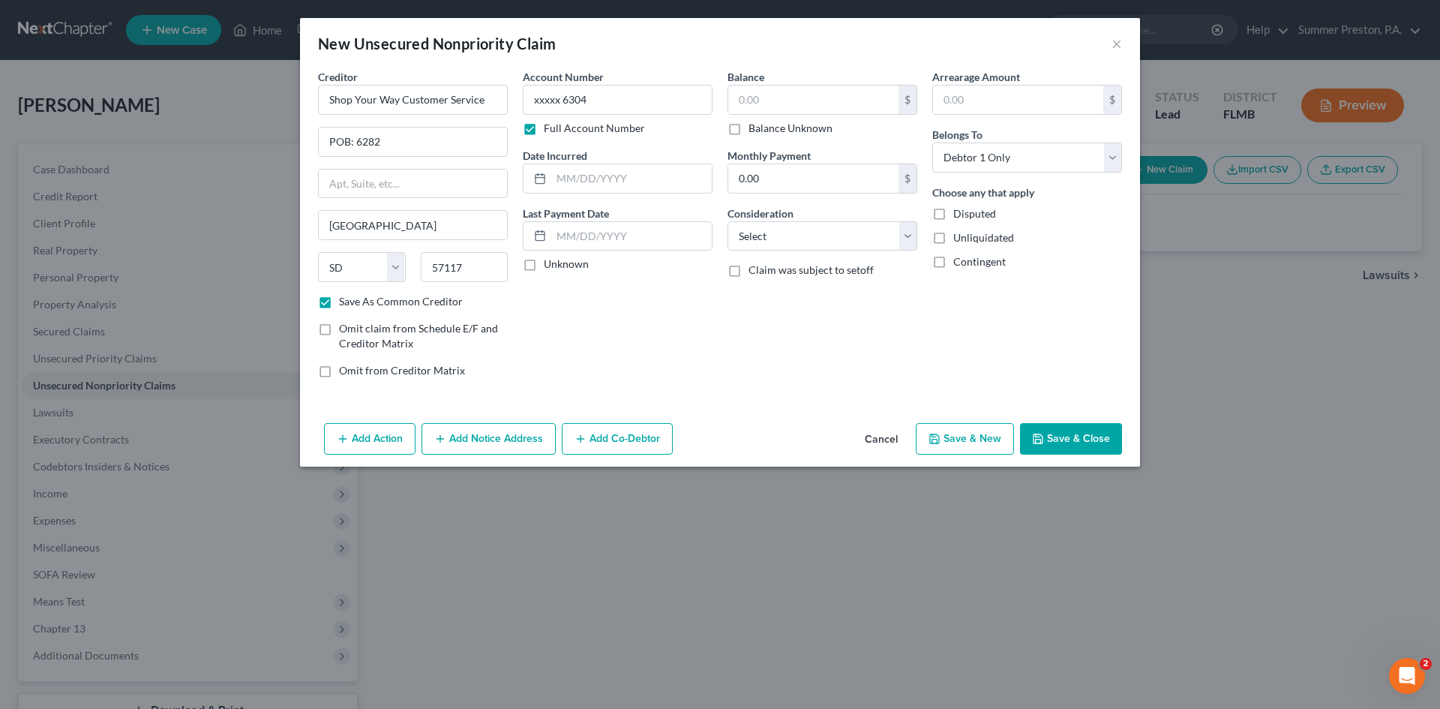
click at [550, 264] on input "Unknown" at bounding box center [555, 262] width 10 height 10
checkbox input "true"
click at [793, 87] on input "text" at bounding box center [813, 100] width 170 height 29
type input "20,000.00"
click at [975, 95] on input "text" at bounding box center [1018, 100] width 170 height 29
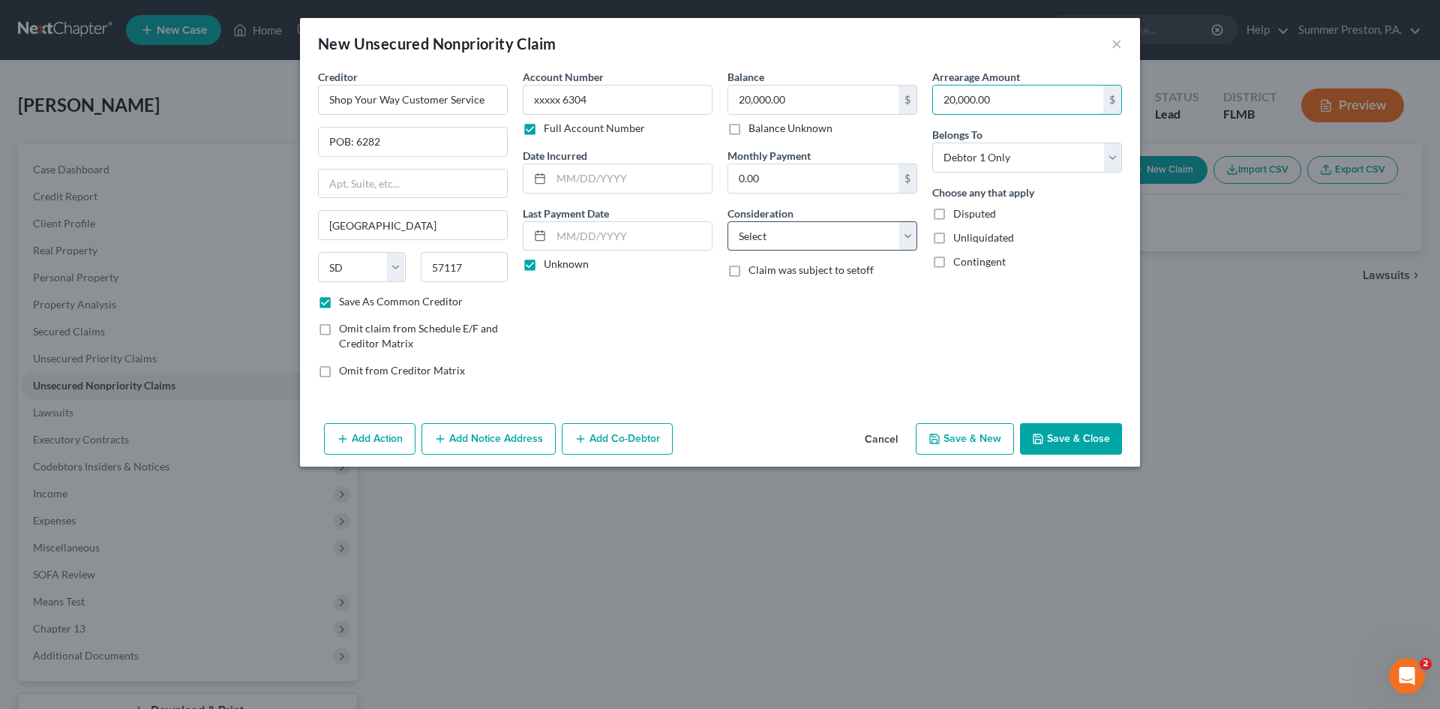
type input "20,000.00"
click at [906, 235] on select "Select Cable / Satellite Services Collection Agency Credit Card Debt Debt Couns…" at bounding box center [823, 236] width 190 height 30
select select "10"
click at [728, 221] on select "Select Cable / Satellite Services Collection Agency Credit Card Debt Debt Couns…" at bounding box center [823, 236] width 190 height 30
click at [492, 438] on button "Add Notice Address" at bounding box center [489, 439] width 134 height 32
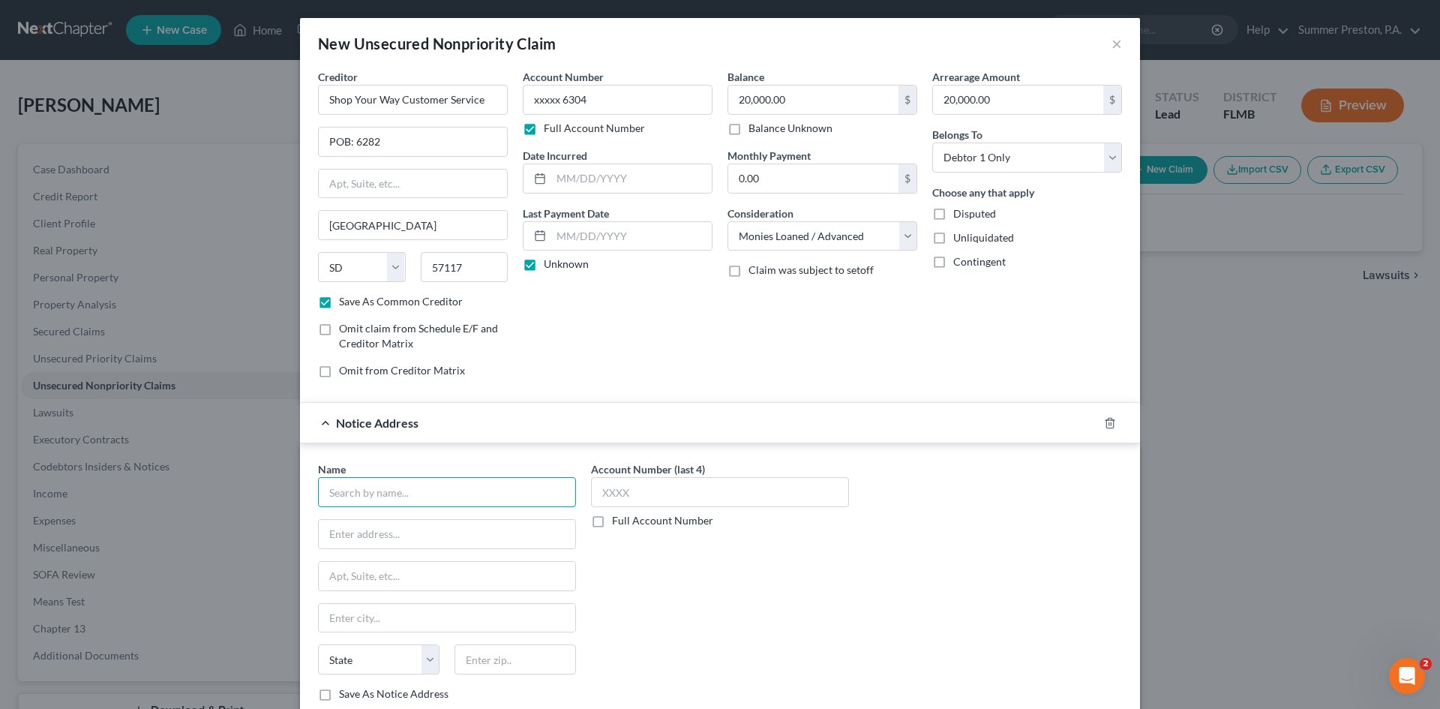
click at [429, 491] on input "text" at bounding box center [447, 492] width 258 height 30
type input "CitiBank"
type input "POB: 70166"
type input "[GEOGRAPHIC_DATA]"
select select "39"
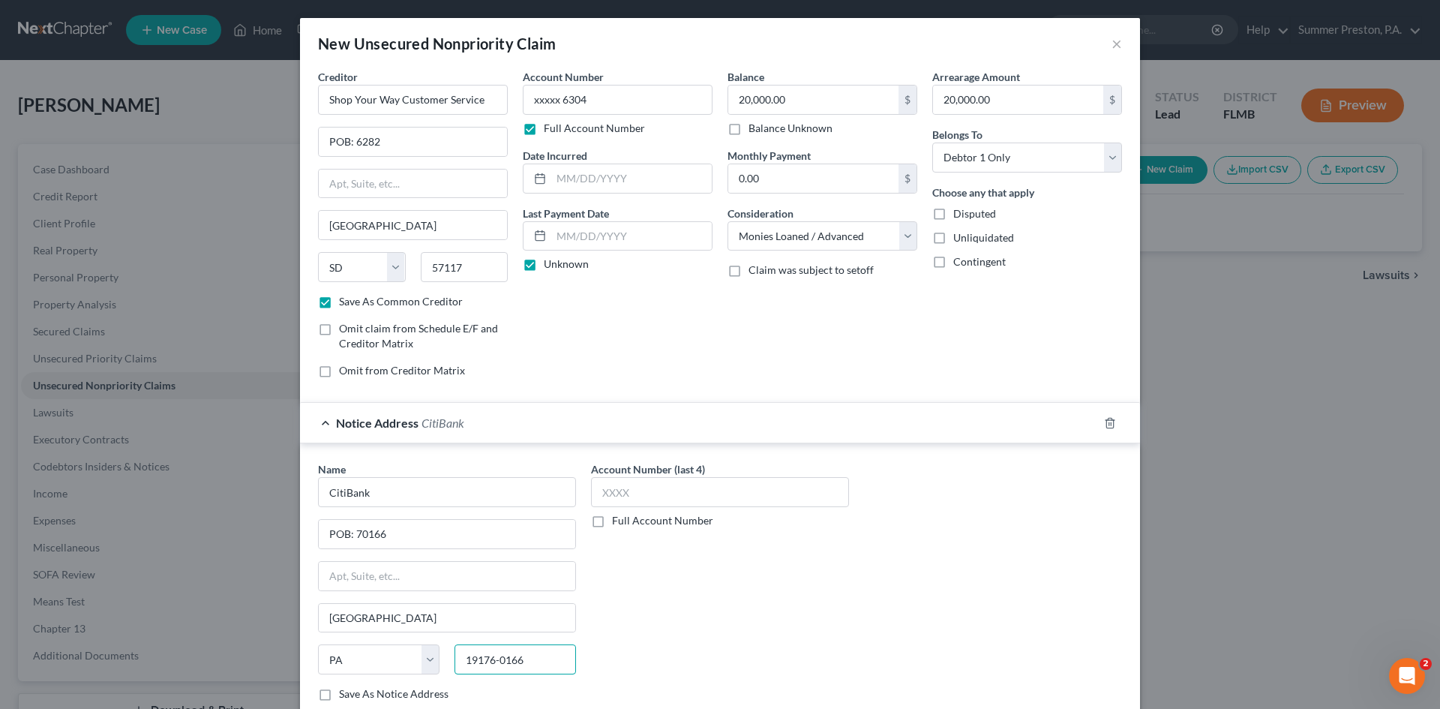
type input "19176-0166"
click at [339, 695] on label "Save As Notice Address" at bounding box center [394, 693] width 110 height 15
click at [345, 695] on input "Save As Notice Address" at bounding box center [350, 691] width 10 height 10
checkbox input "true"
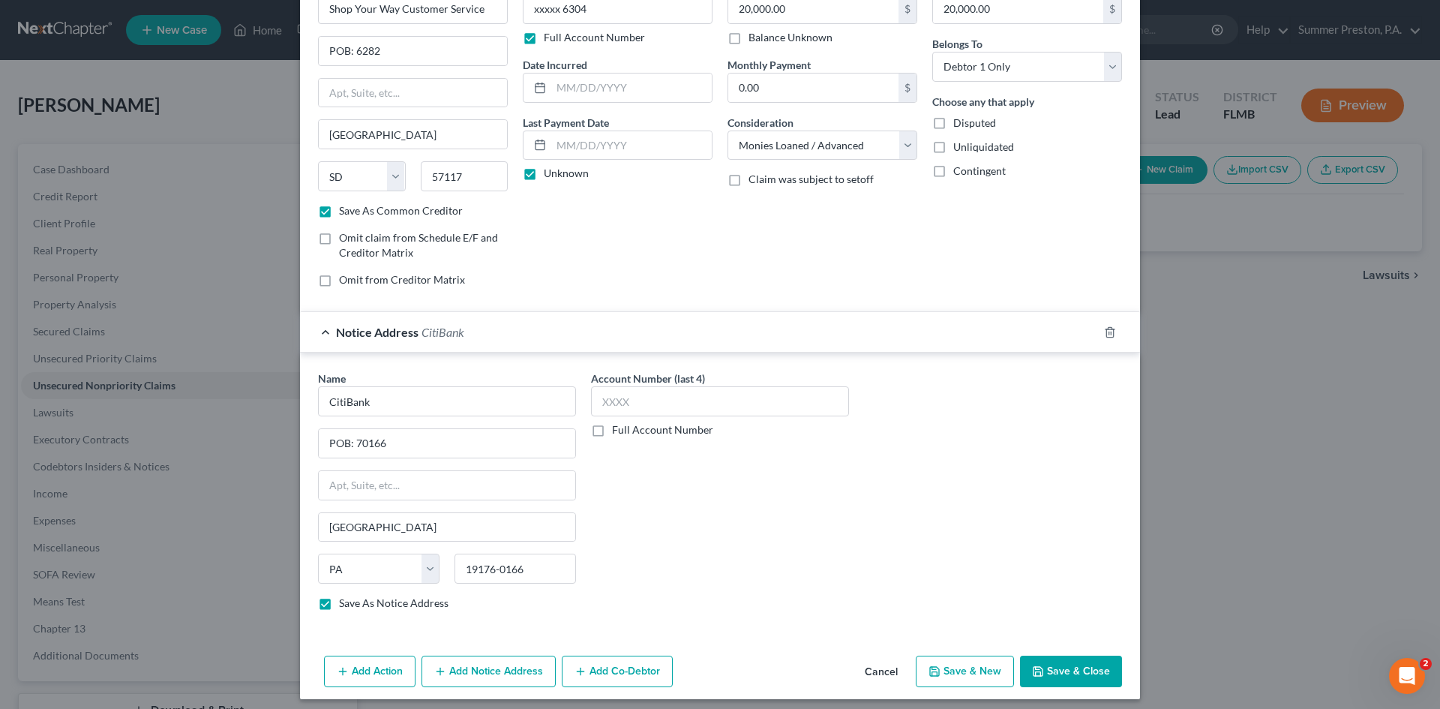
scroll to position [99, 0]
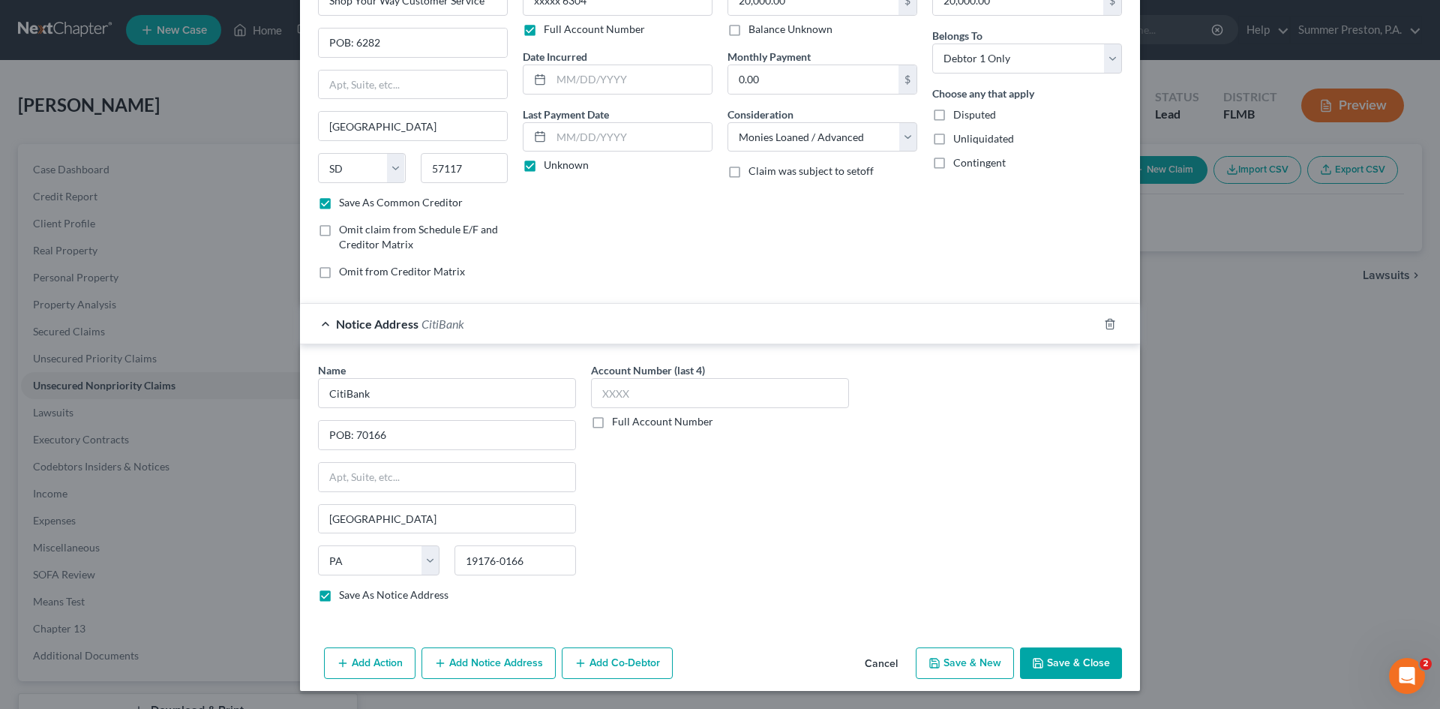
click at [1075, 663] on button "Save & Close" at bounding box center [1071, 663] width 102 height 32
checkbox input "false"
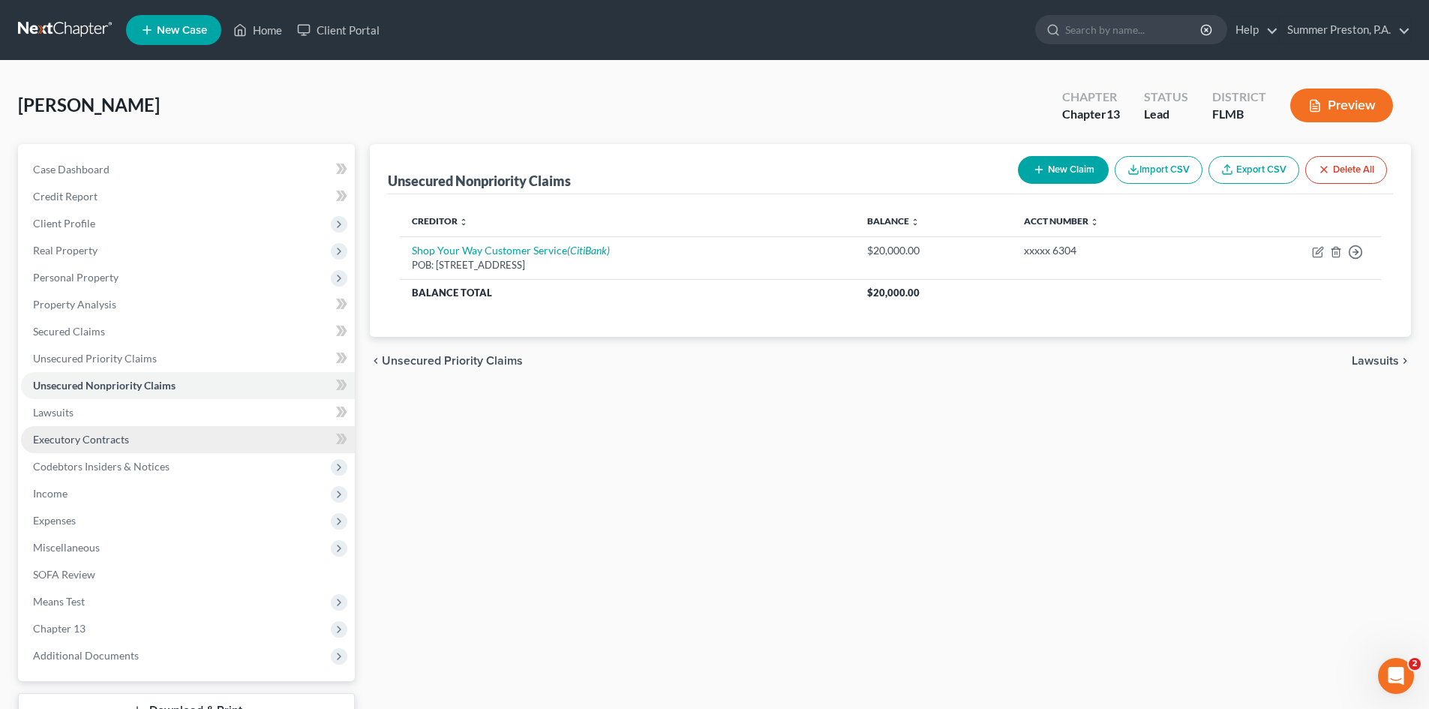
click at [100, 440] on span "Executory Contracts" at bounding box center [81, 439] width 96 height 13
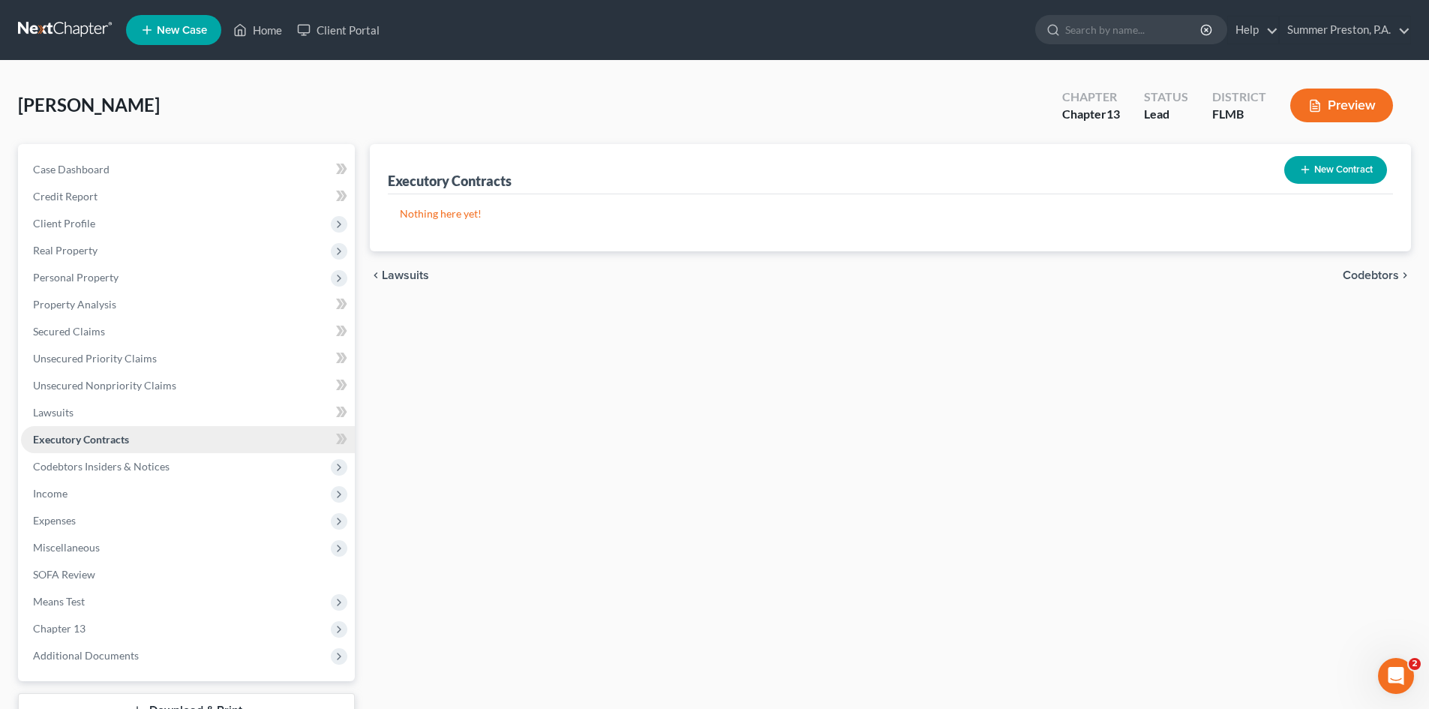
click at [55, 434] on span "Executory Contracts" at bounding box center [81, 439] width 96 height 13
click at [1346, 161] on button "New Contract" at bounding box center [1335, 170] width 103 height 28
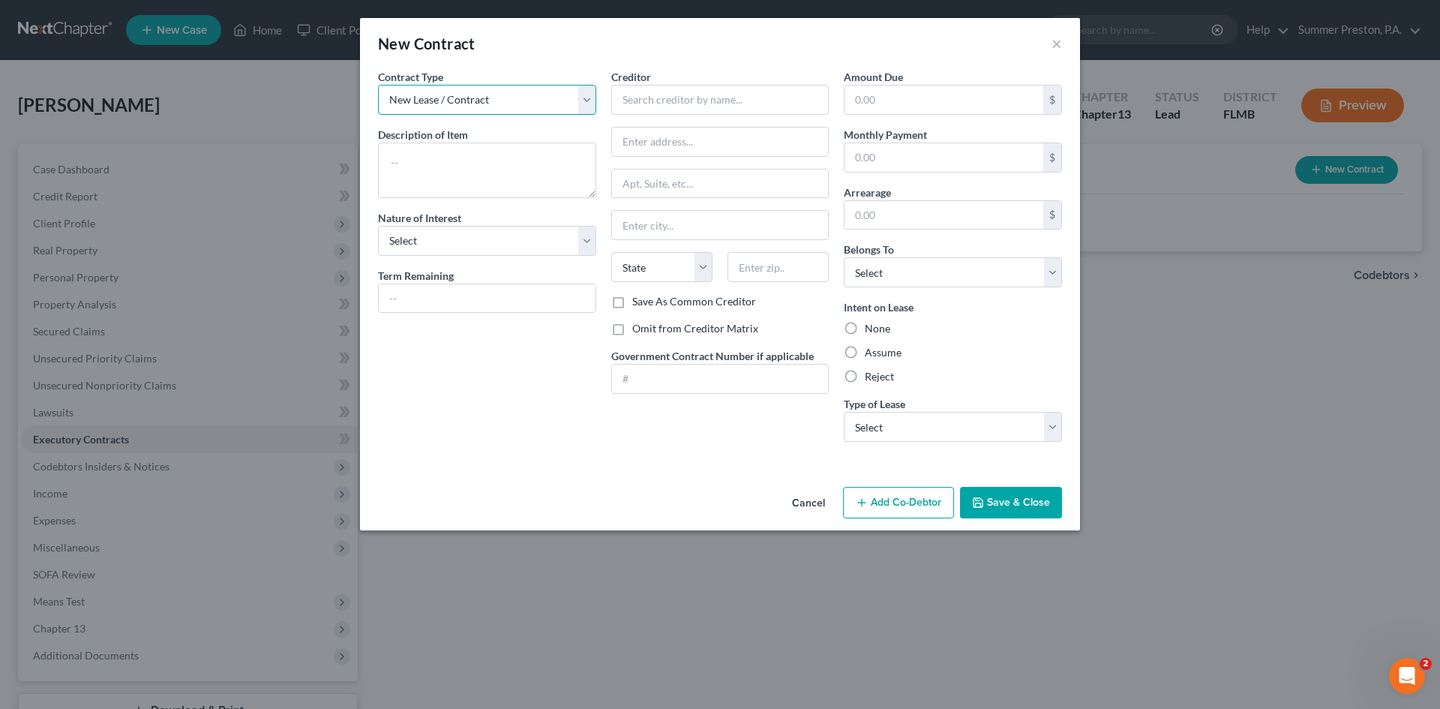
click at [589, 101] on select "New Lease / Contract New Timeshare" at bounding box center [487, 100] width 218 height 30
click at [588, 101] on select "New Lease / Contract New Timeshare" at bounding box center [487, 100] width 218 height 30
click at [452, 157] on textarea at bounding box center [487, 171] width 218 height 56
type textarea "HOA"
click at [585, 241] on select "Select Purchaser Agent Lessor Lessee" at bounding box center [487, 241] width 218 height 30
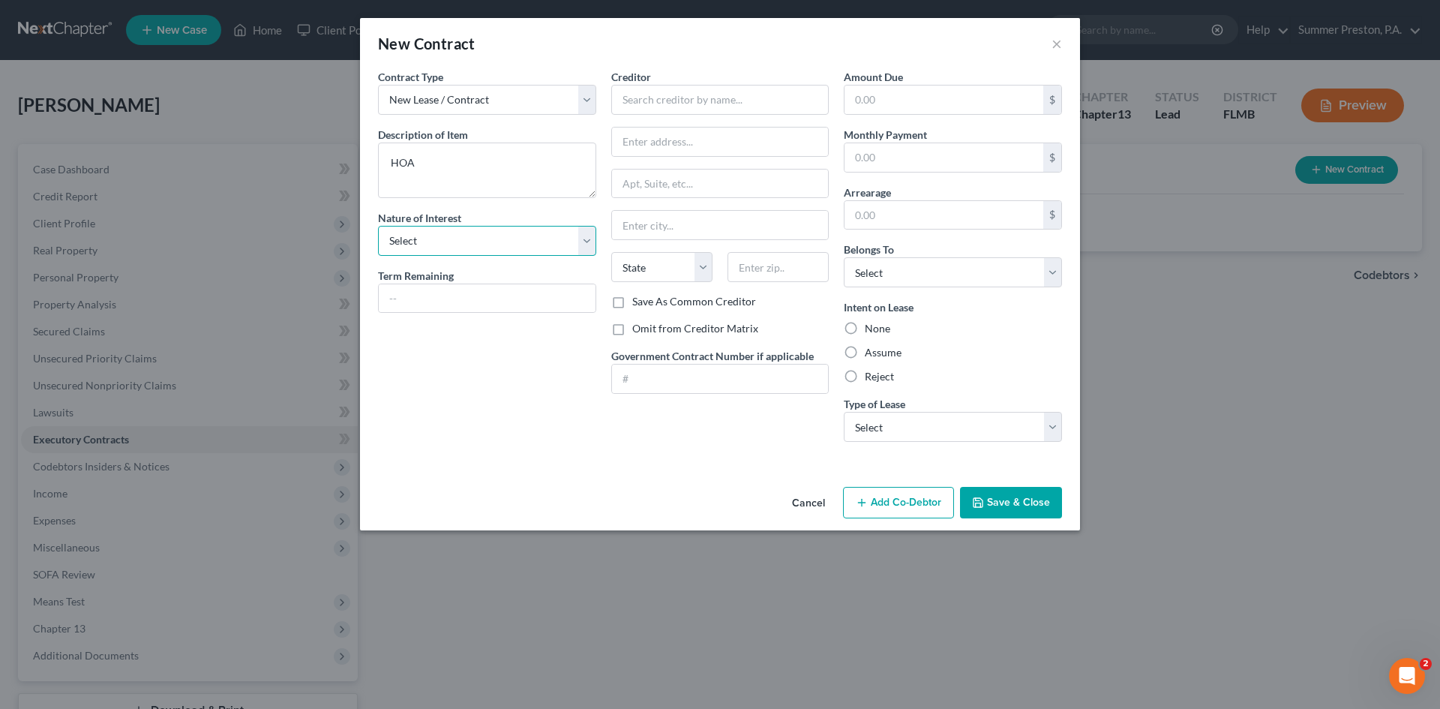
select select "3"
click at [378, 226] on select "Select Purchaser Agent Lessor Lessee" at bounding box center [487, 241] width 218 height 30
click at [527, 304] on input "text" at bounding box center [487, 298] width 217 height 29
click at [817, 500] on button "Cancel" at bounding box center [808, 503] width 57 height 30
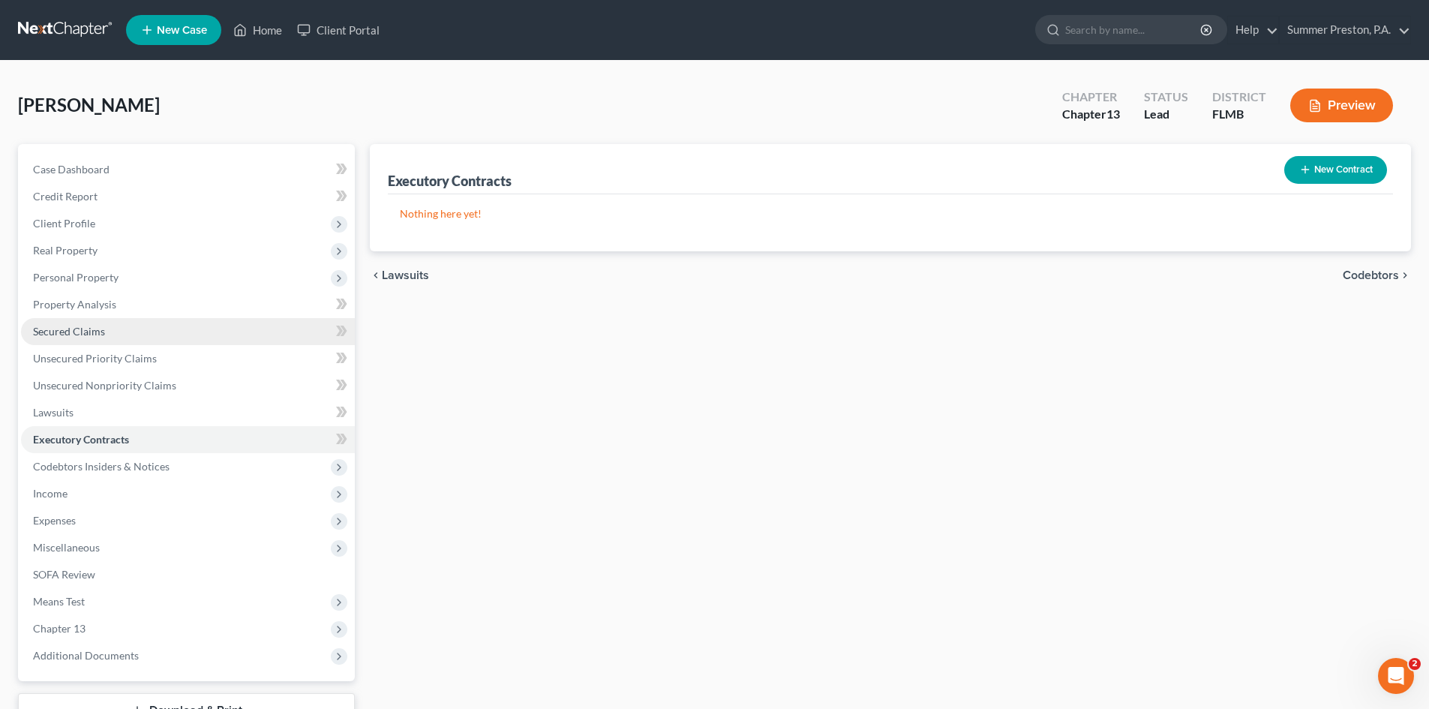
click at [80, 329] on span "Secured Claims" at bounding box center [69, 331] width 72 height 13
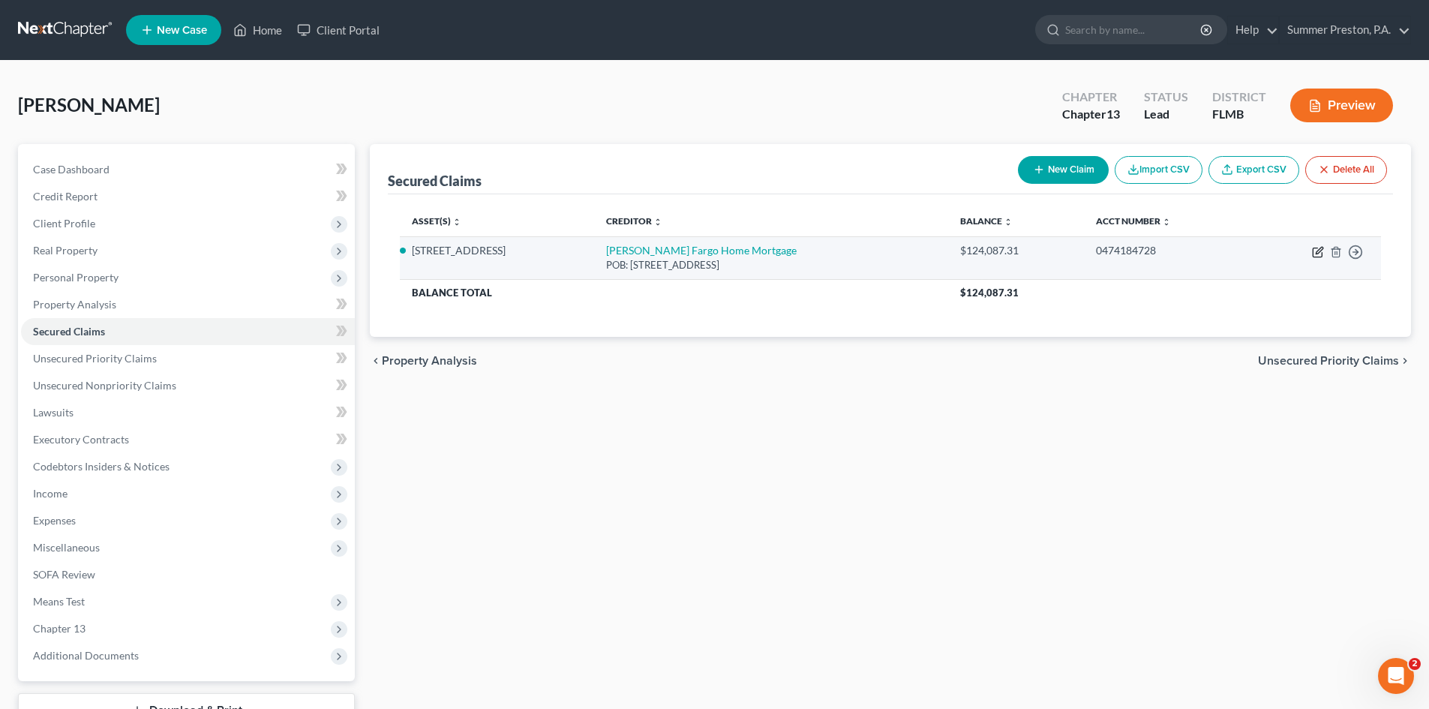
click at [1316, 250] on icon "button" at bounding box center [1318, 252] width 12 height 12
select select "16"
select select "3"
select select "2"
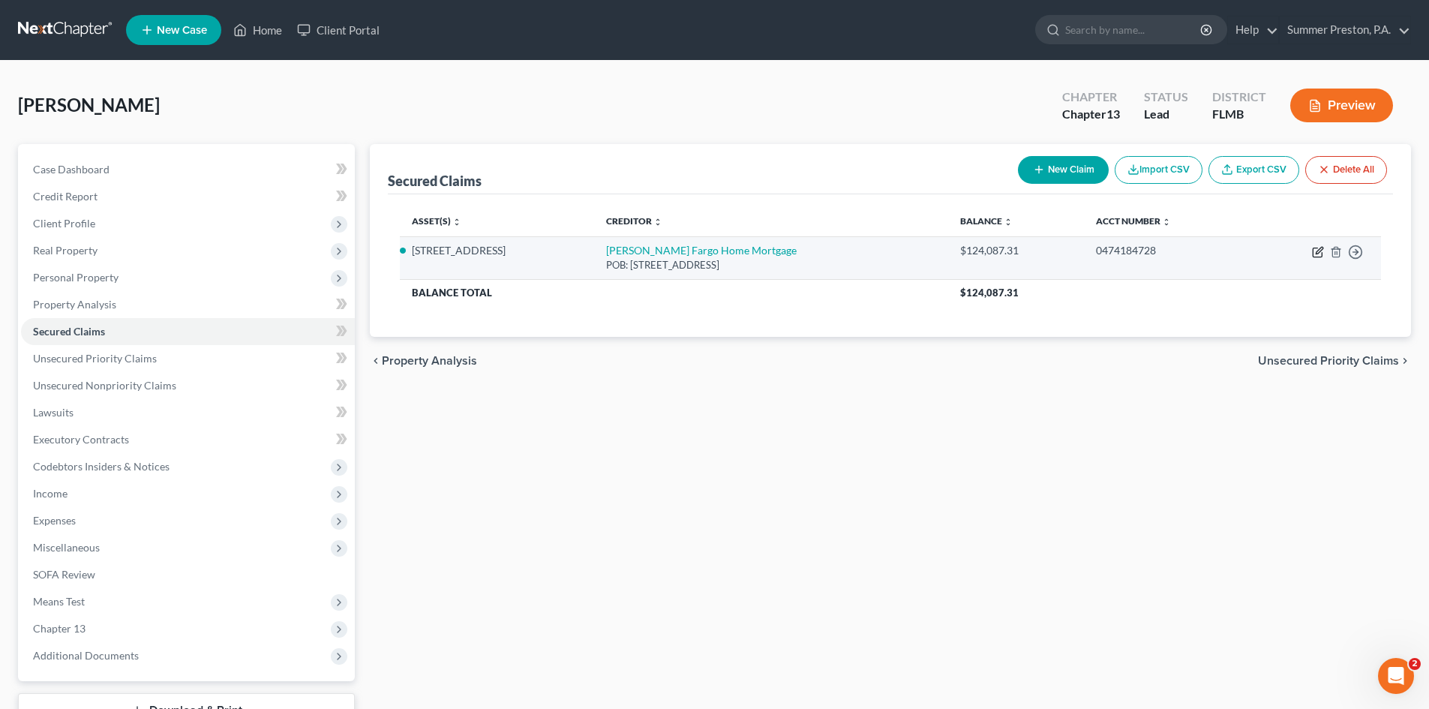
select select "3"
select select "0"
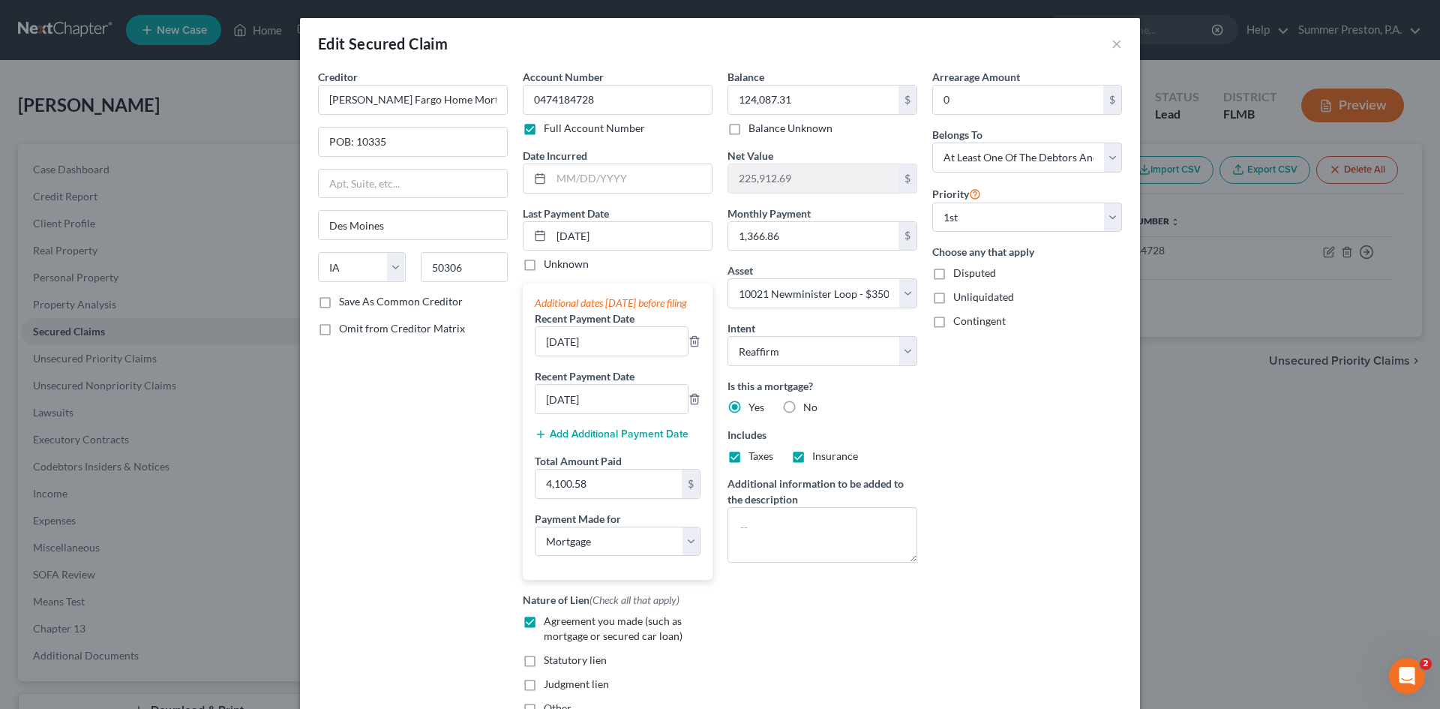
drag, startPoint x: 320, startPoint y: 297, endPoint x: 527, endPoint y: 313, distance: 207.6
click at [339, 299] on label "Save As Common Creditor" at bounding box center [401, 301] width 124 height 15
click at [345, 299] on input "Save As Common Creditor" at bounding box center [350, 299] width 10 height 10
drag, startPoint x: 1428, startPoint y: 292, endPoint x: 1439, endPoint y: 514, distance: 222.3
click at [1439, 514] on div "Edit Secured Claim × Creditor * [PERSON_NAME] Fargo Home Mortgage POB: [GEOGRAP…" at bounding box center [720, 354] width 1440 height 709
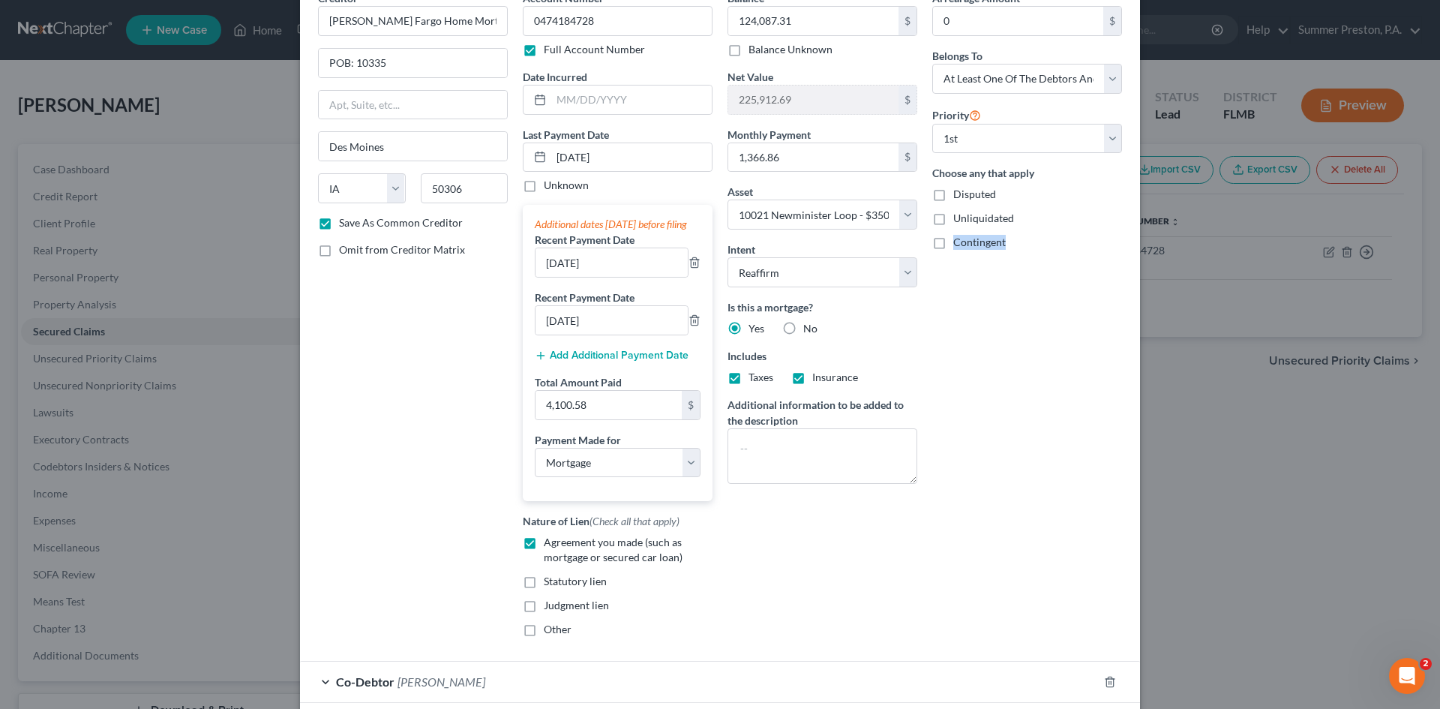
scroll to position [182, 0]
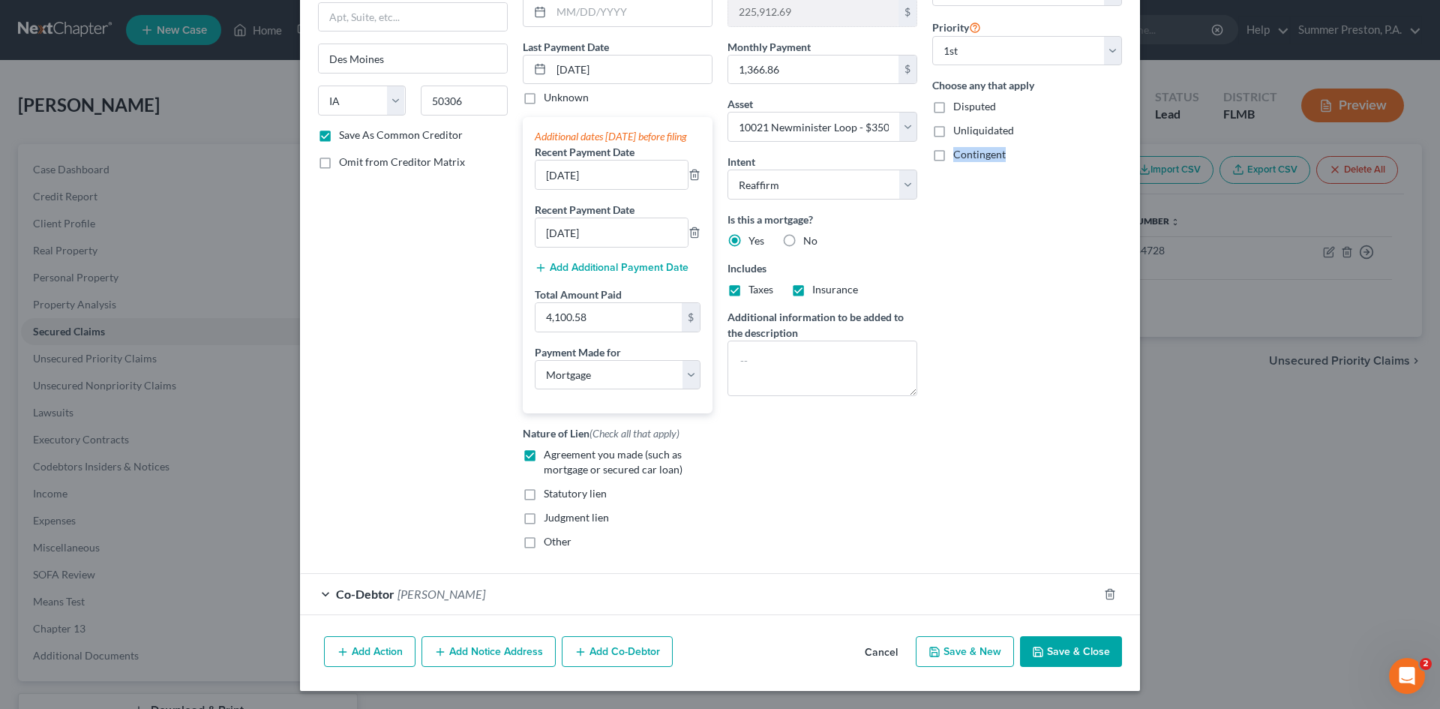
click at [1062, 647] on button "Save & Close" at bounding box center [1071, 652] width 102 height 32
checkbox input "false"
select select
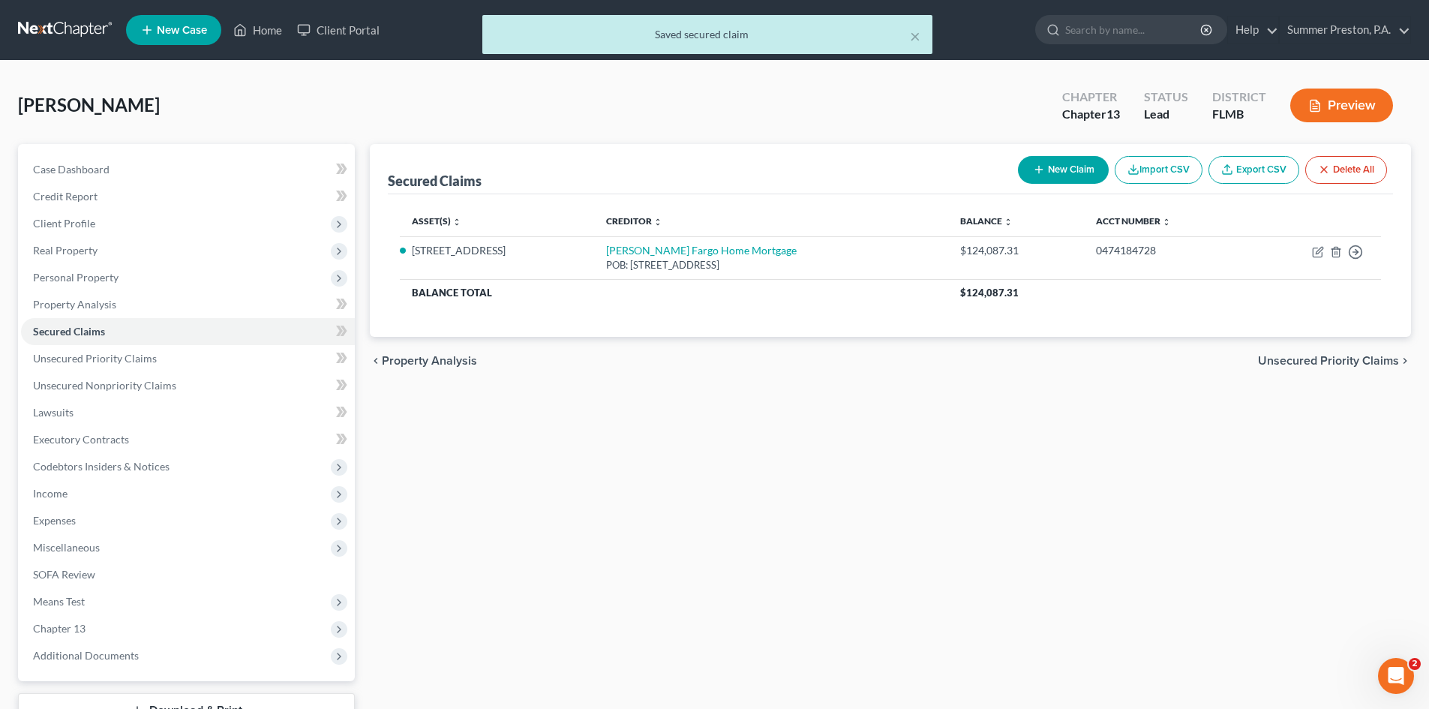
click at [1068, 167] on button "New Claim" at bounding box center [1063, 170] width 91 height 28
select select "0"
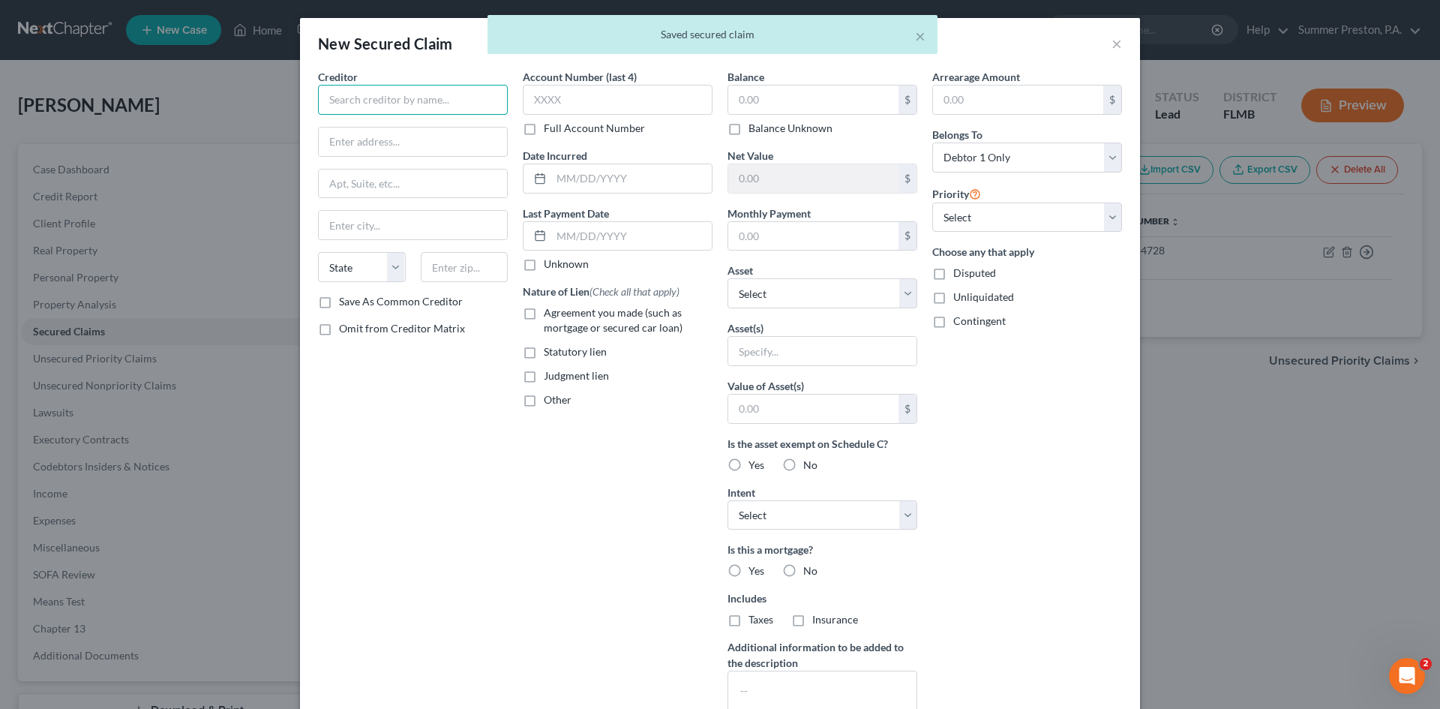
click at [431, 100] on input "text" at bounding box center [413, 100] width 190 height 30
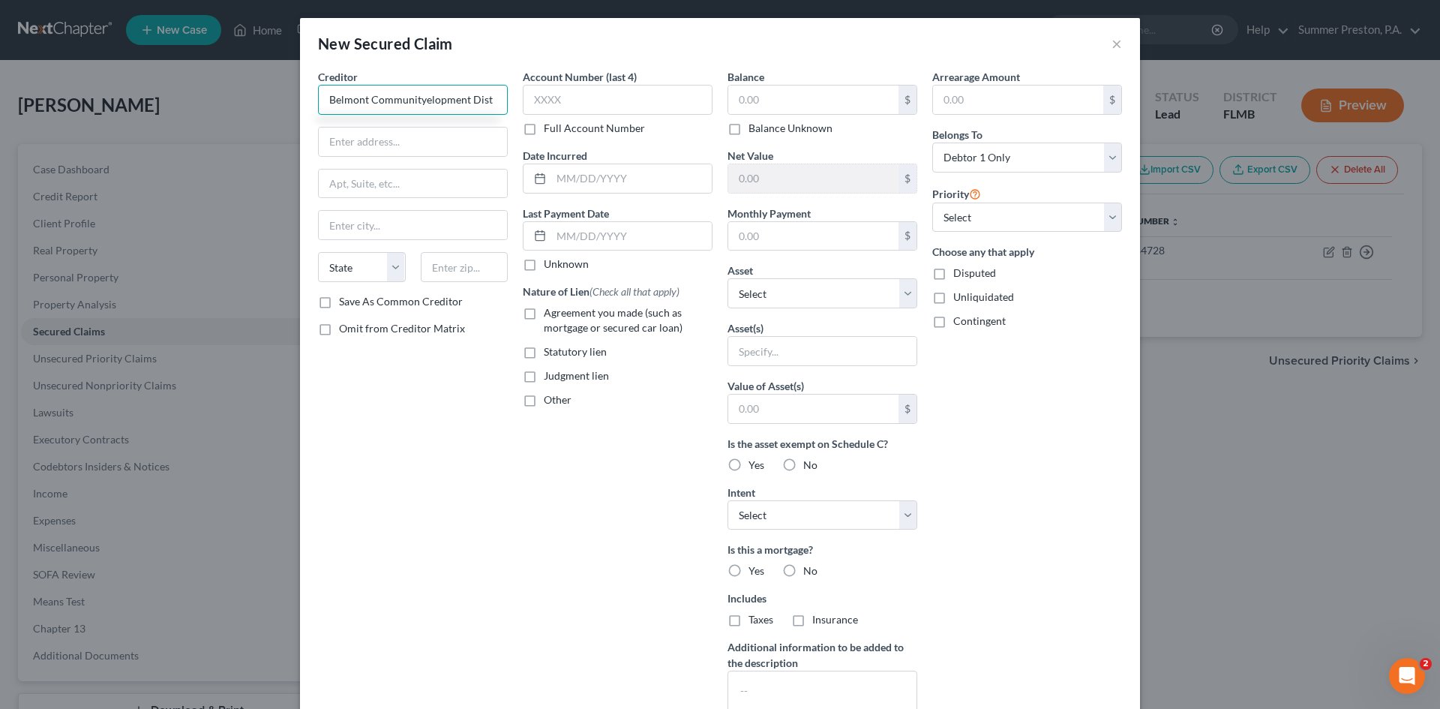
scroll to position [0, 0]
type input "Belmont Community"
type input "Development Dist."
click at [433, 100] on input "Belmont Community" at bounding box center [413, 100] width 190 height 30
type input "Belmont Community Development"
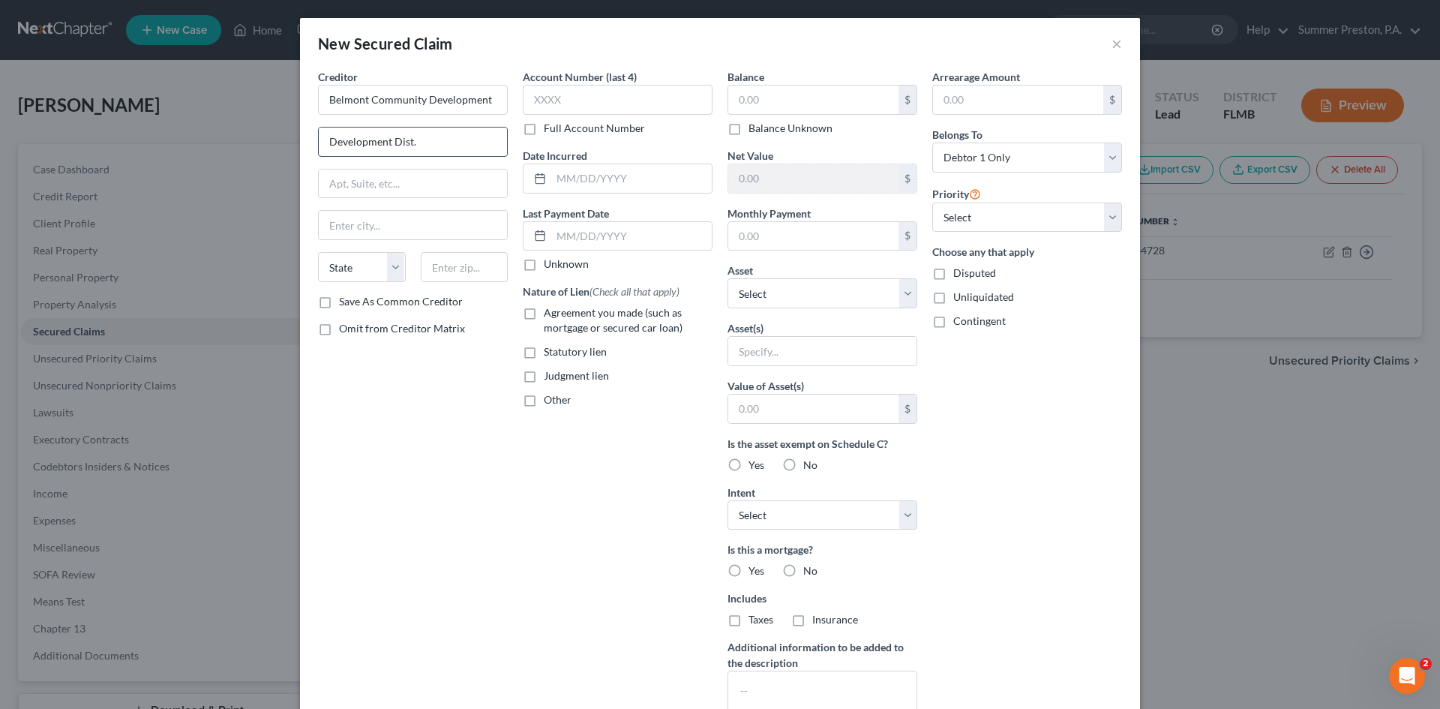
click at [385, 142] on input "Development Dist." at bounding box center [413, 142] width 188 height 29
click at [357, 143] on input "Dist." at bounding box center [413, 142] width 188 height 29
click at [419, 135] on input "Dist. c/o /" at bounding box center [413, 142] width 188 height 29
type input "Dist. c/o Govt Mgmt Srvs - [GEOGRAPHIC_DATA]"
click at [398, 176] on input "text" at bounding box center [413, 184] width 188 height 29
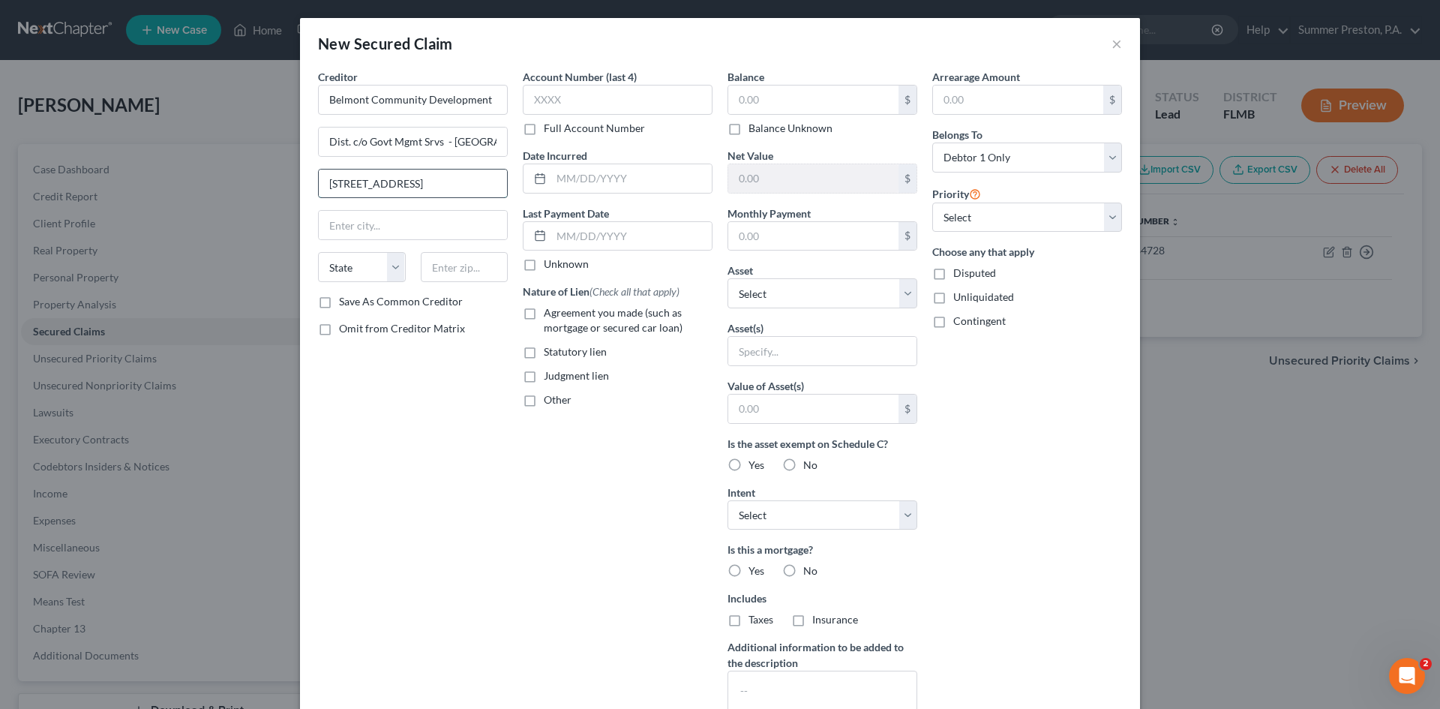
type input "[STREET_ADDRESS]"
type input "[GEOGRAPHIC_DATA]"
select select "9"
click at [497, 264] on input "text" at bounding box center [465, 267] width 88 height 30
type input "33619"
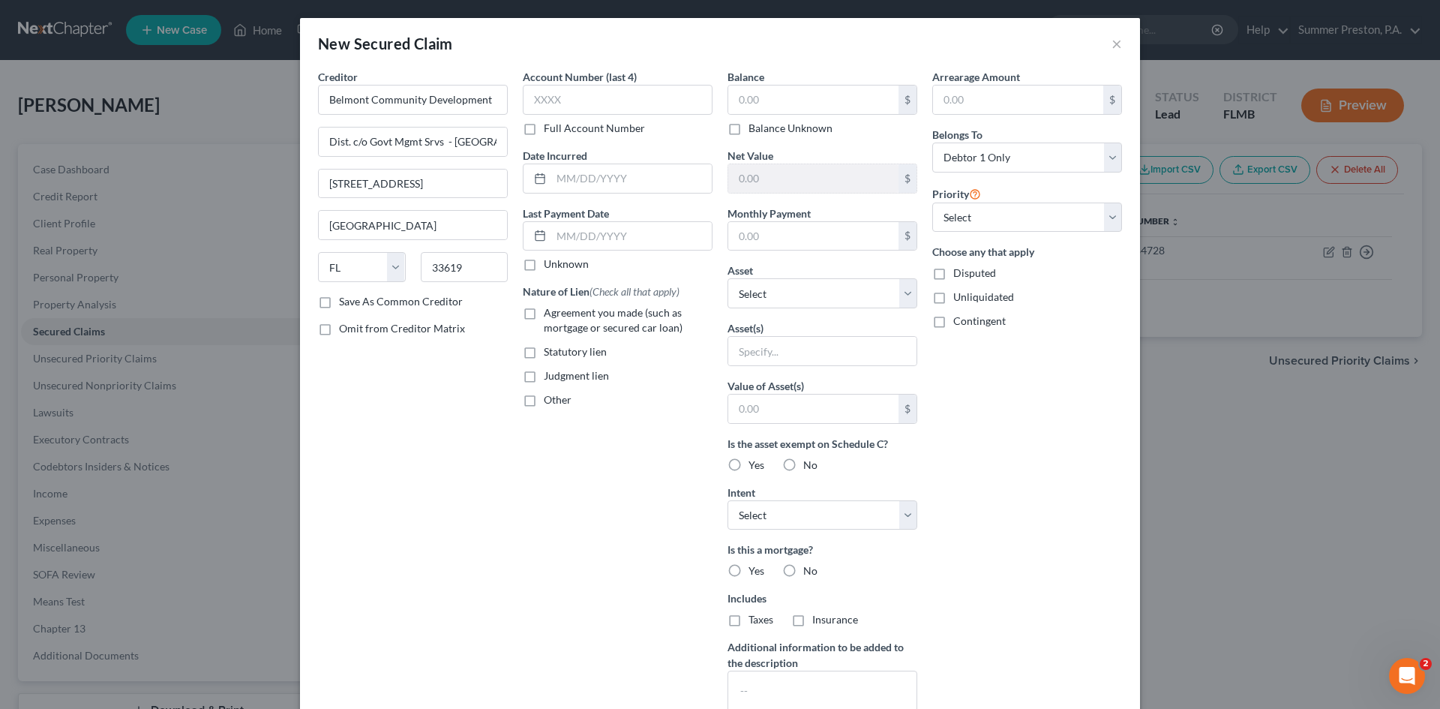
click at [339, 302] on label "Save As Common Creditor" at bounding box center [401, 301] width 124 height 15
click at [345, 302] on input "Save As Common Creditor" at bounding box center [350, 299] width 10 height 10
checkbox input "true"
click at [339, 330] on label "Omit from Creditor Matrix" at bounding box center [402, 328] width 126 height 15
click at [345, 330] on input "Omit from Creditor Matrix" at bounding box center [350, 326] width 10 height 10
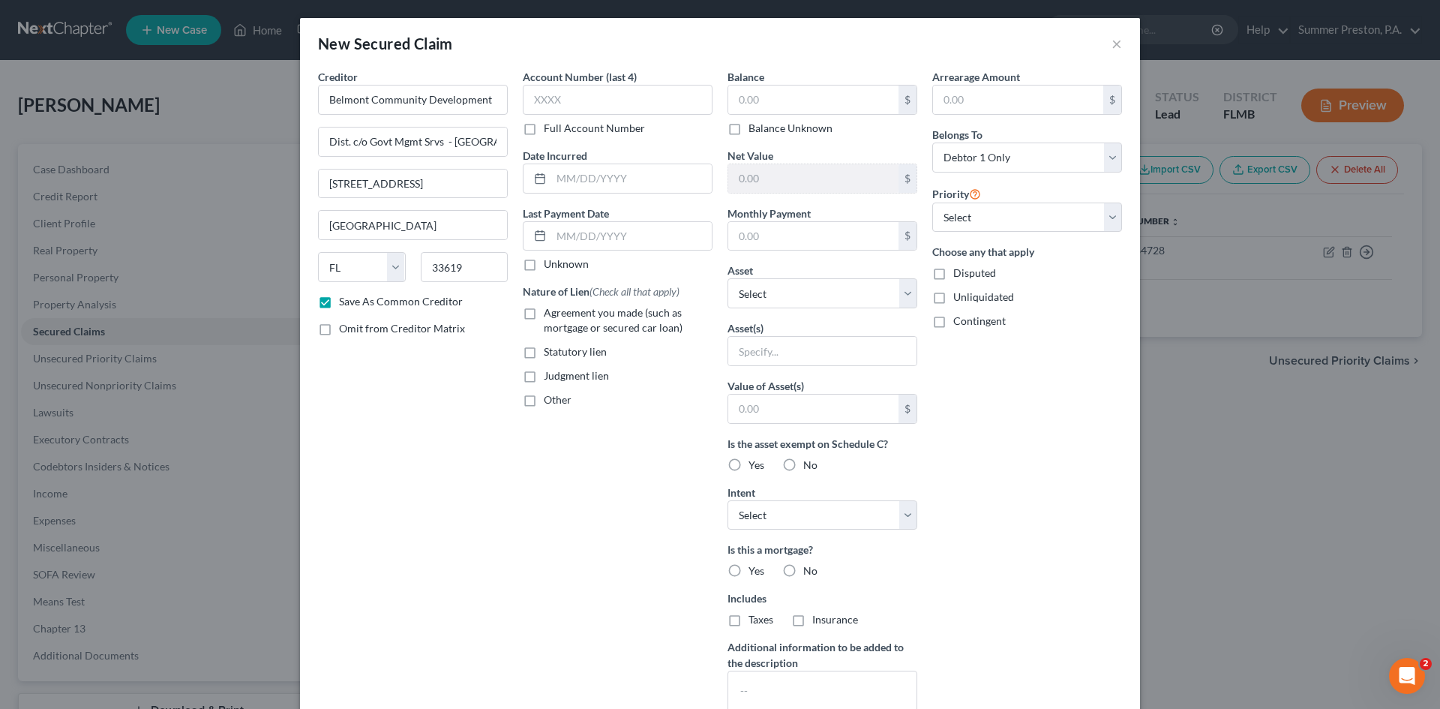
checkbox input "true"
click at [544, 130] on label "Full Account Number" at bounding box center [594, 128] width 101 height 15
click at [550, 130] on input "Full Account Number" at bounding box center [555, 126] width 10 height 10
click at [571, 105] on input "text" at bounding box center [618, 100] width 190 height 30
type input "0777750508"
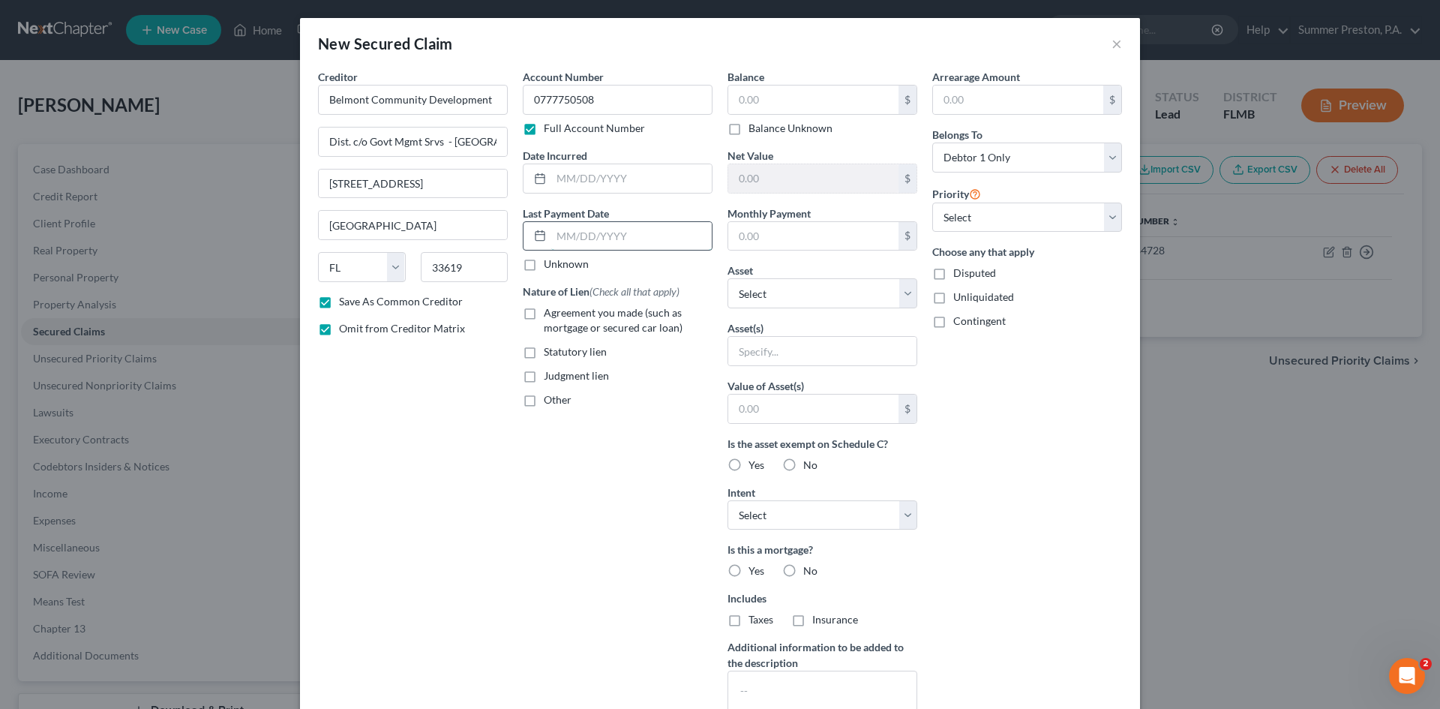
click at [667, 242] on input "text" at bounding box center [631, 236] width 161 height 29
type input "[DATE]"
click at [544, 400] on label "Other" at bounding box center [558, 399] width 28 height 15
click at [550, 400] on input "Other" at bounding box center [555, 397] width 10 height 10
checkbox input "true"
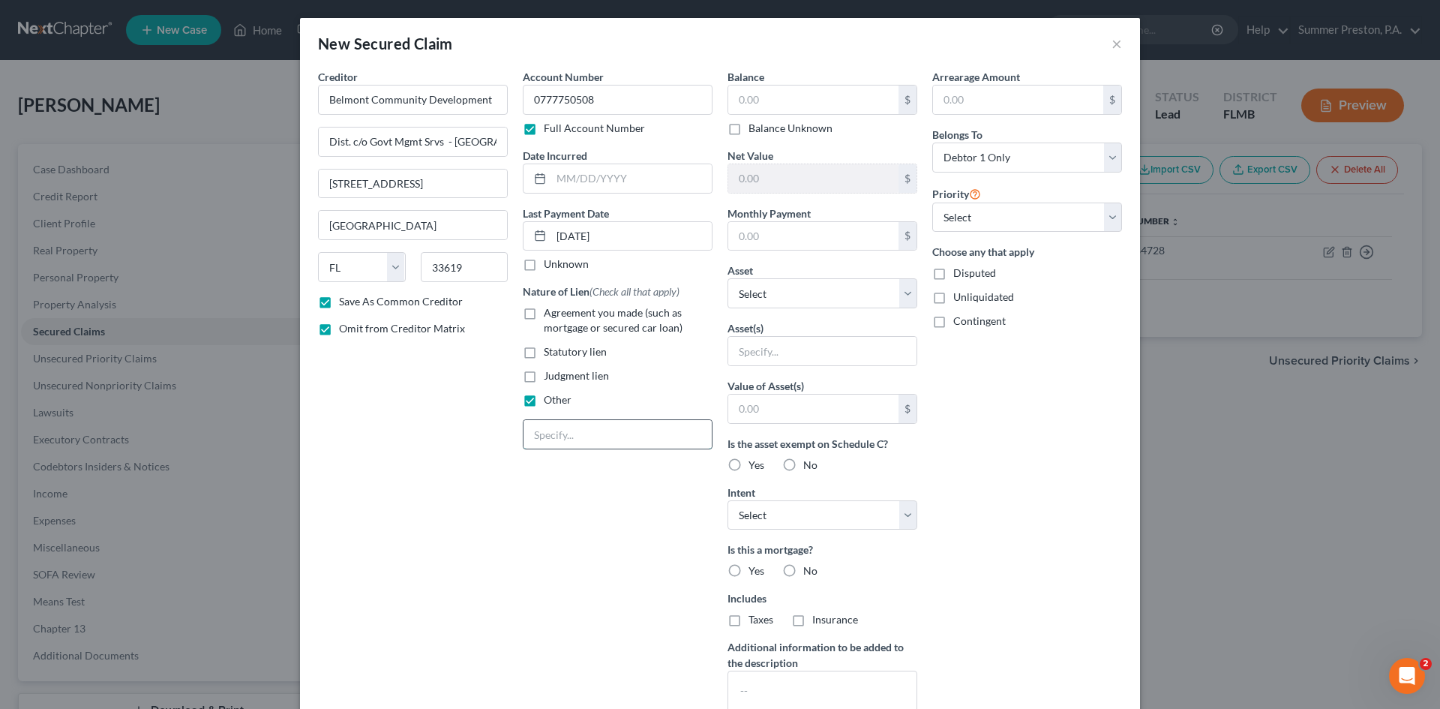
click at [572, 431] on input "text" at bounding box center [618, 434] width 188 height 29
type input "ANNUAL HOA FEES"
click at [830, 344] on input "text" at bounding box center [822, 351] width 188 height 29
type input "[STREET_ADDRESS]"
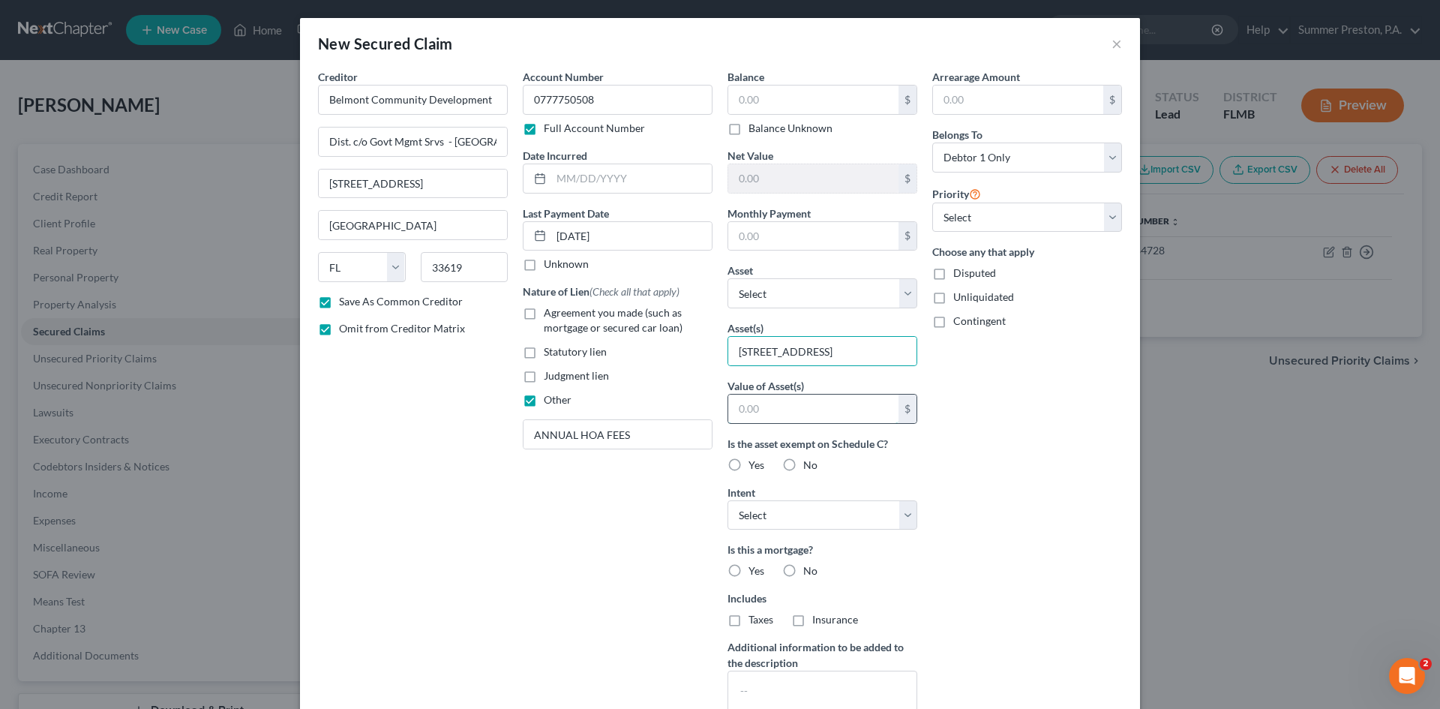
scroll to position [0, 0]
click at [770, 411] on input "text" at bounding box center [813, 409] width 170 height 29
click at [988, 446] on div "Arrearage Amount $ Belongs To * Select Debtor 1 Only Debtor 2 Only Debtor 1 And…" at bounding box center [1027, 403] width 205 height 669
click at [749, 462] on label "Yes" at bounding box center [757, 465] width 16 height 15
click at [755, 462] on input "Yes" at bounding box center [760, 463] width 10 height 10
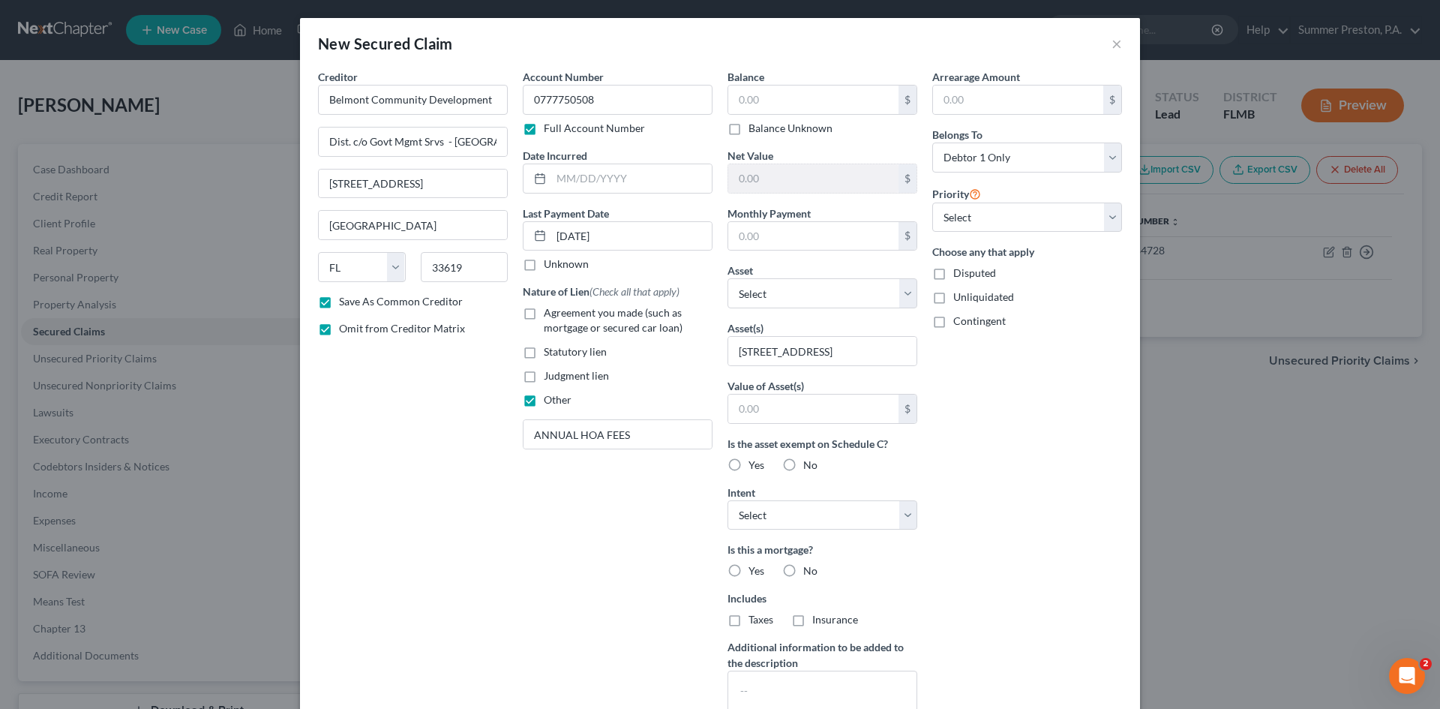
radio input "true"
click at [907, 510] on select "Select Surrender Redeem Reaffirm Avoid Other" at bounding box center [823, 515] width 190 height 30
select select "2"
click at [728, 500] on select "Select Surrender Redeem Reaffirm Avoid Other" at bounding box center [823, 515] width 190 height 30
click at [803, 568] on label "No" at bounding box center [810, 570] width 14 height 15
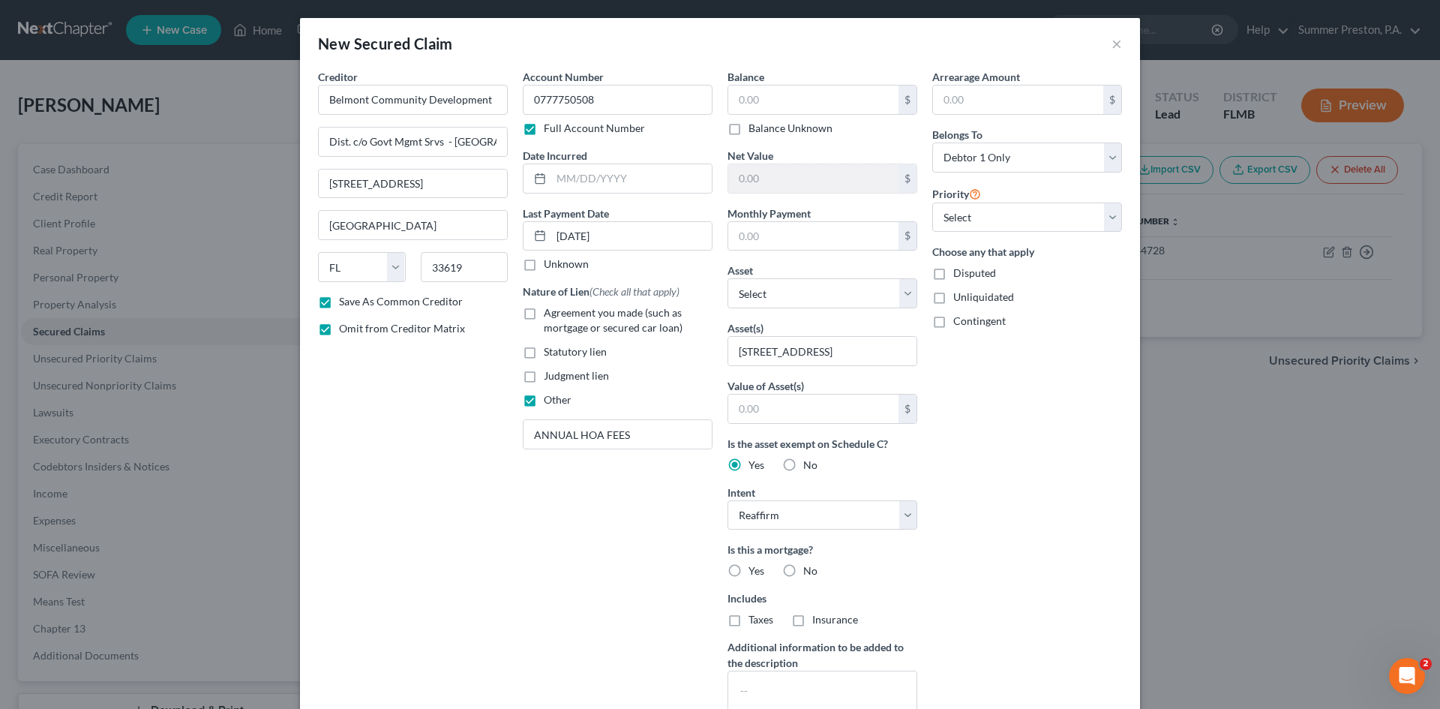
click at [809, 568] on input "No" at bounding box center [814, 568] width 10 height 10
radio input "true"
click at [803, 620] on label "No" at bounding box center [810, 619] width 14 height 15
click at [809, 620] on input "No" at bounding box center [814, 617] width 10 height 10
radio input "true"
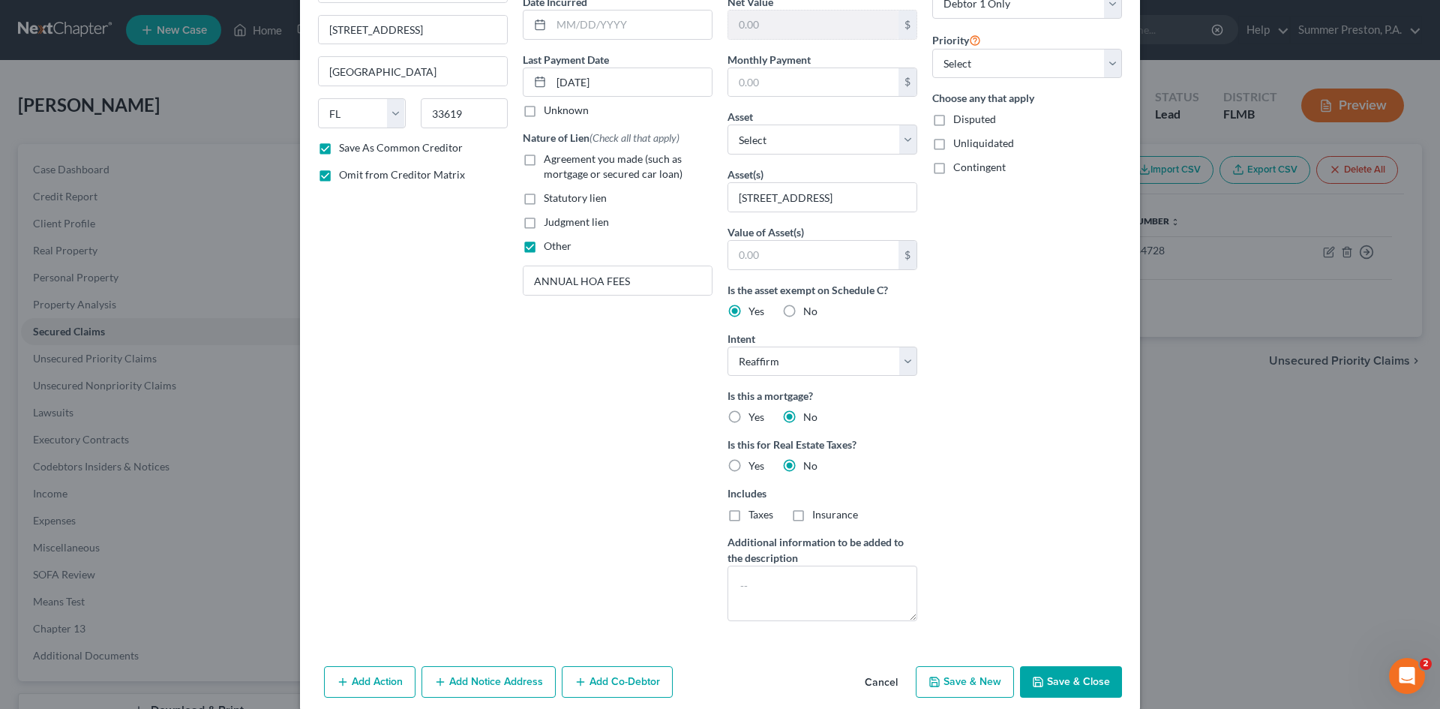
scroll to position [173, 0]
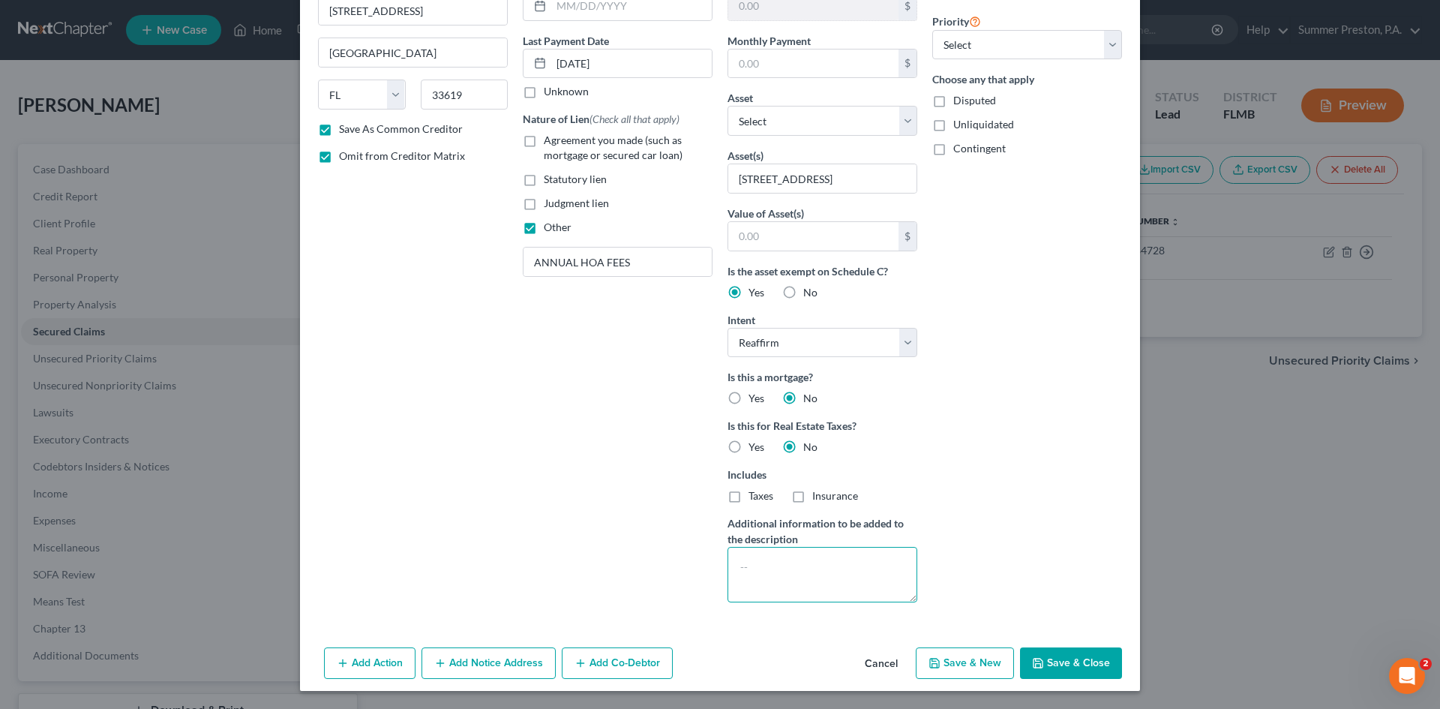
click at [812, 572] on textarea at bounding box center [823, 575] width 190 height 56
type textarea "ANNUAL HOA FEES"
click at [1111, 44] on select "Select 1st 2nd 3rd 4th 5th 6th 7th 8th 9th 10th 11th 12th 13th 14th 15th 16th 1…" at bounding box center [1027, 45] width 190 height 30
click at [1103, 44] on select "Select 1st 2nd 3rd 4th 5th 6th 7th 8th 9th 10th 11th 12th 13th 14th 15th 16th 1…" at bounding box center [1027, 45] width 190 height 30
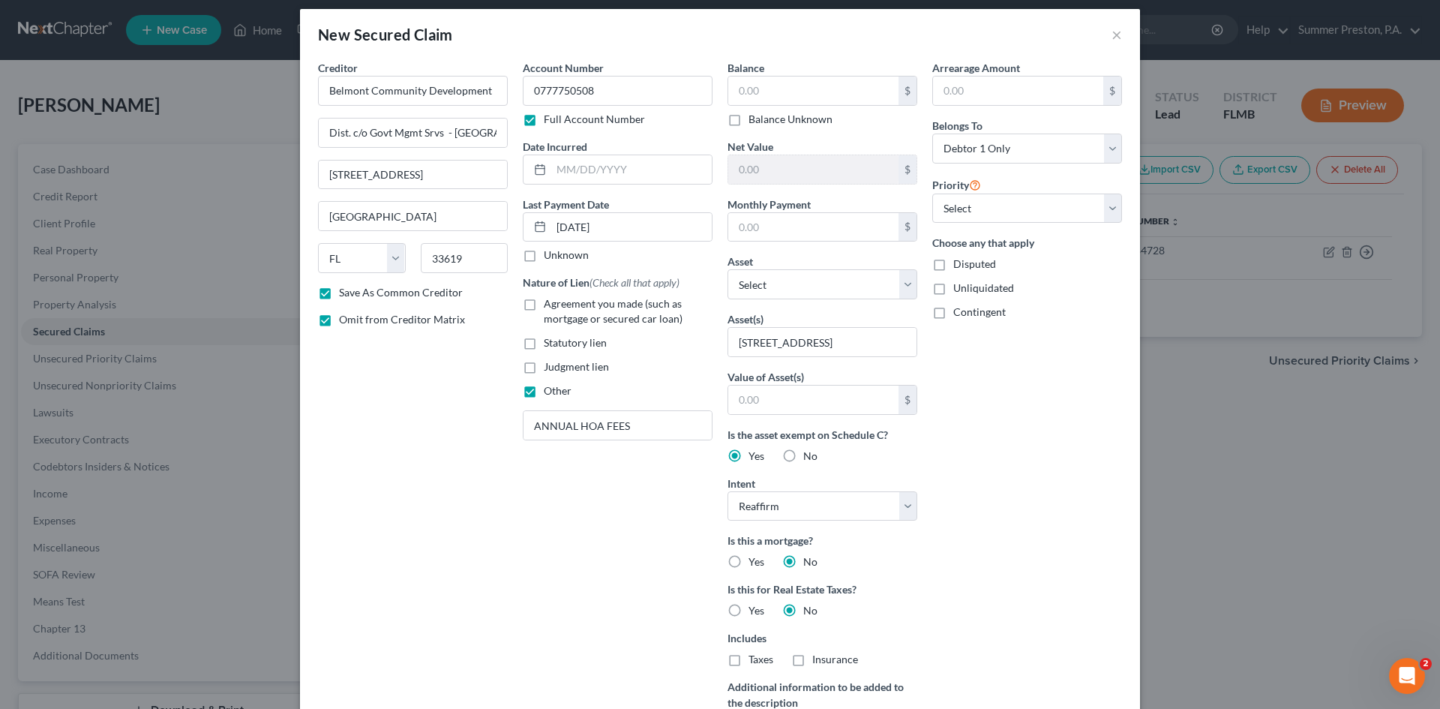
scroll to position [0, 0]
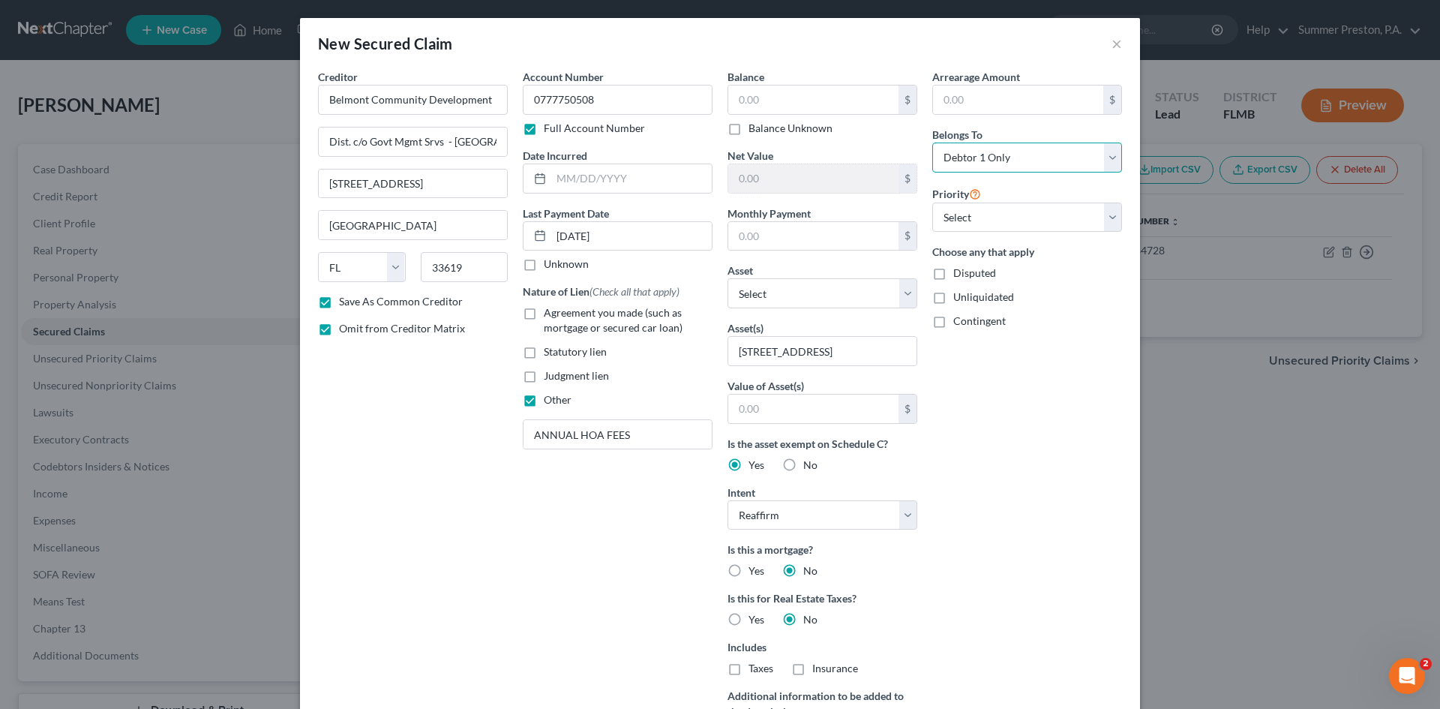
click at [1105, 155] on select "Select Debtor 1 Only Debtor 2 Only Debtor 1 And Debtor 2 Only At Least One Of T…" at bounding box center [1027, 158] width 190 height 30
select select "3"
click at [932, 143] on select "Select Debtor 1 Only Debtor 2 Only Debtor 1 And Debtor 2 Only At Least One Of T…" at bounding box center [1027, 158] width 190 height 30
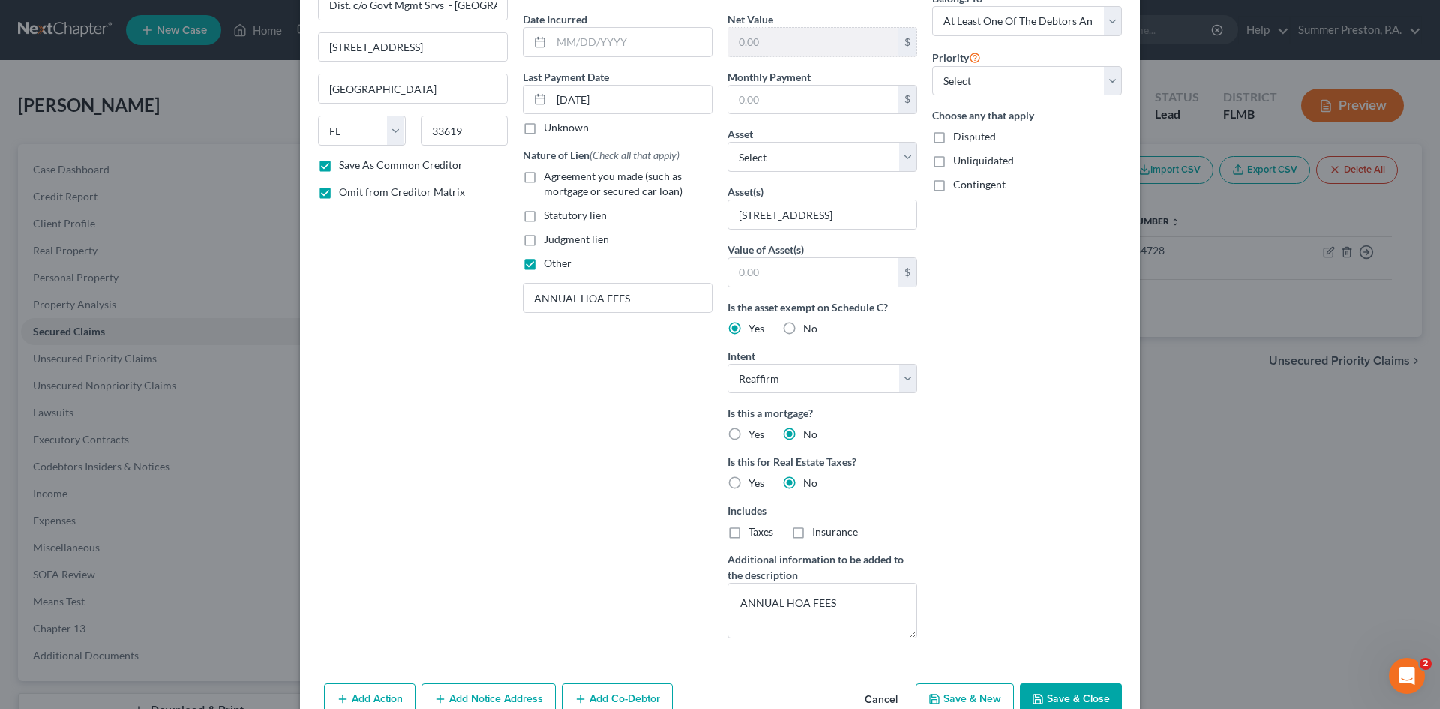
scroll to position [173, 0]
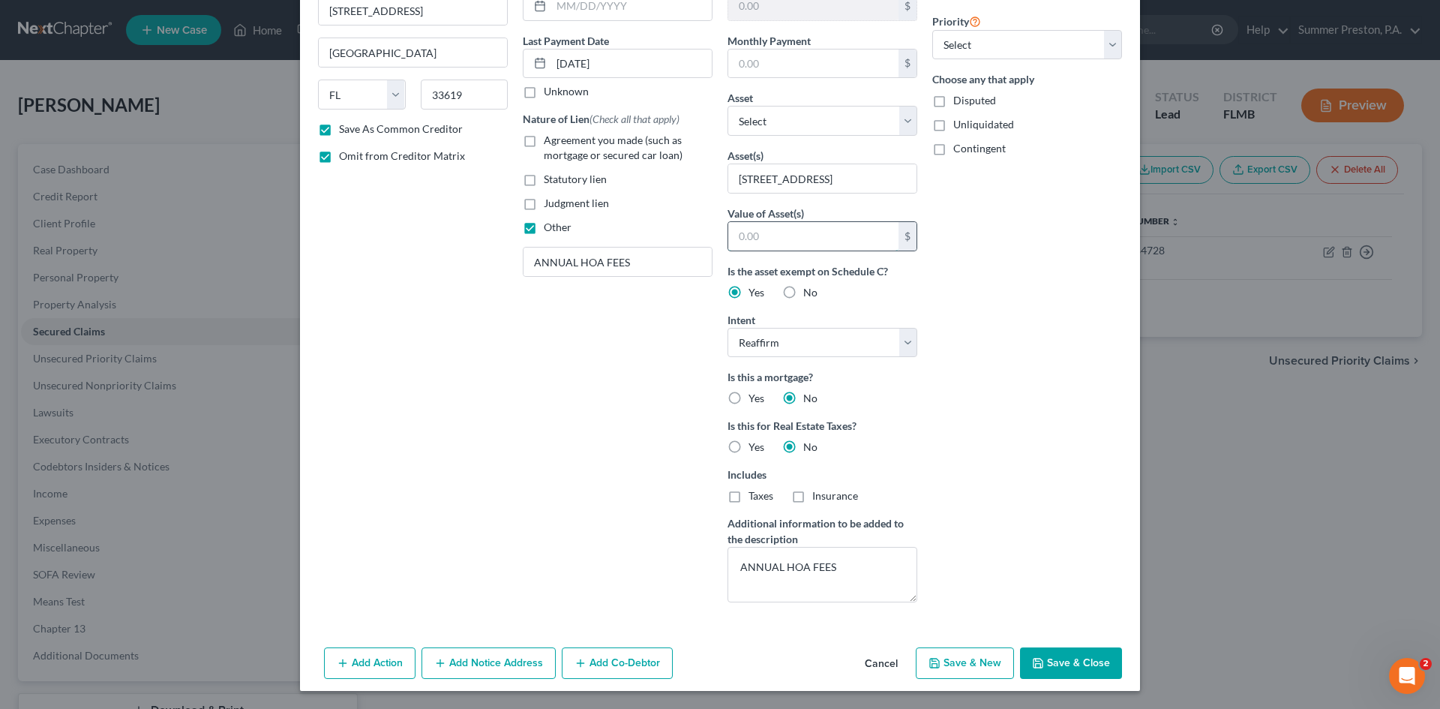
click at [788, 244] on input "text" at bounding box center [813, 236] width 170 height 29
click at [1052, 656] on button "Save & Close" at bounding box center [1071, 663] width 102 height 32
checkbox input "false"
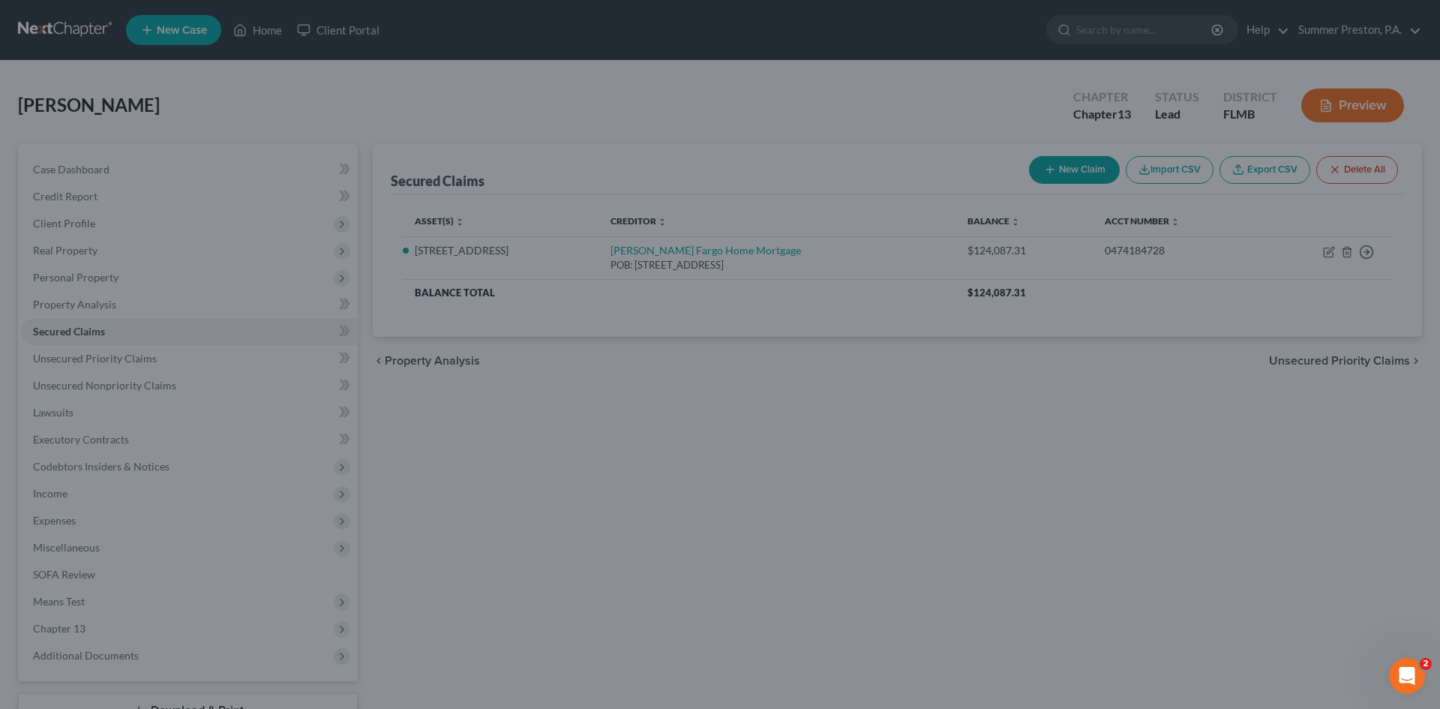
scroll to position [9, 0]
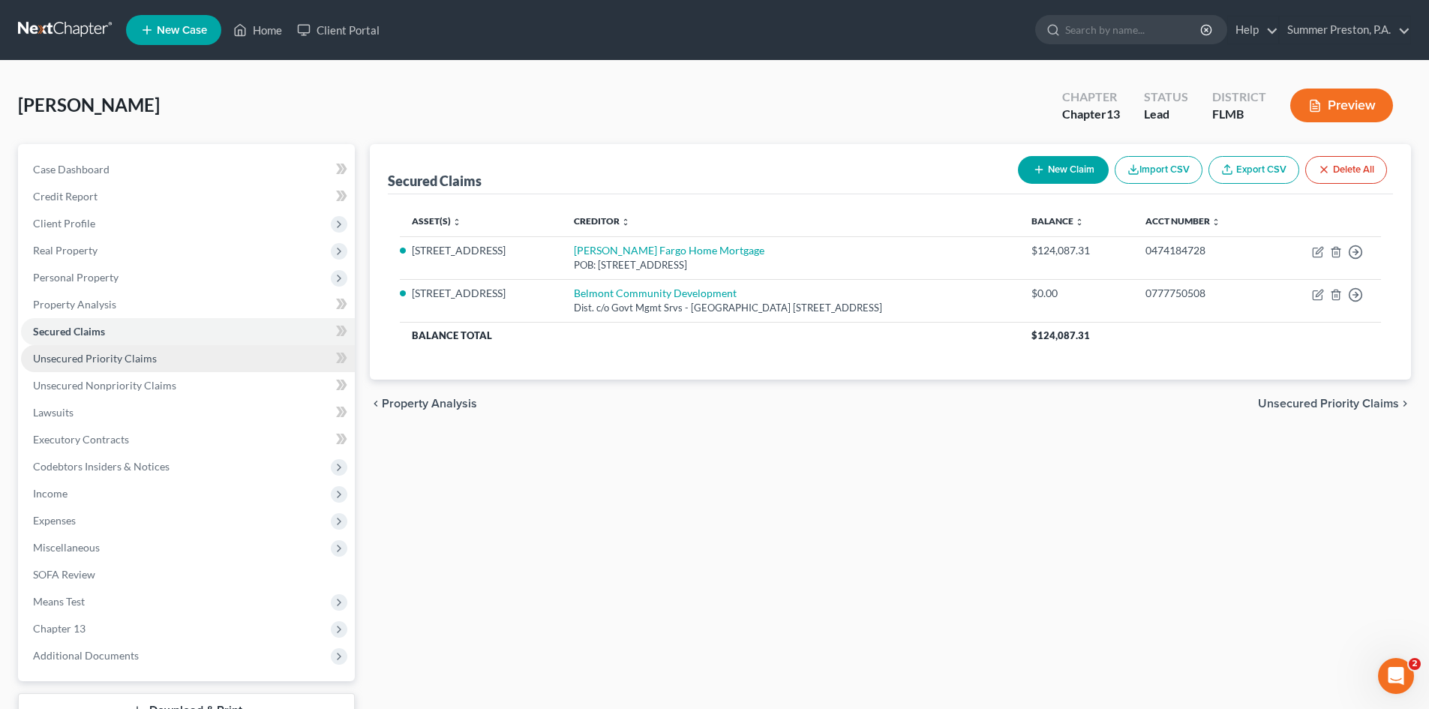
click at [71, 361] on span "Unsecured Priority Claims" at bounding box center [95, 358] width 124 height 13
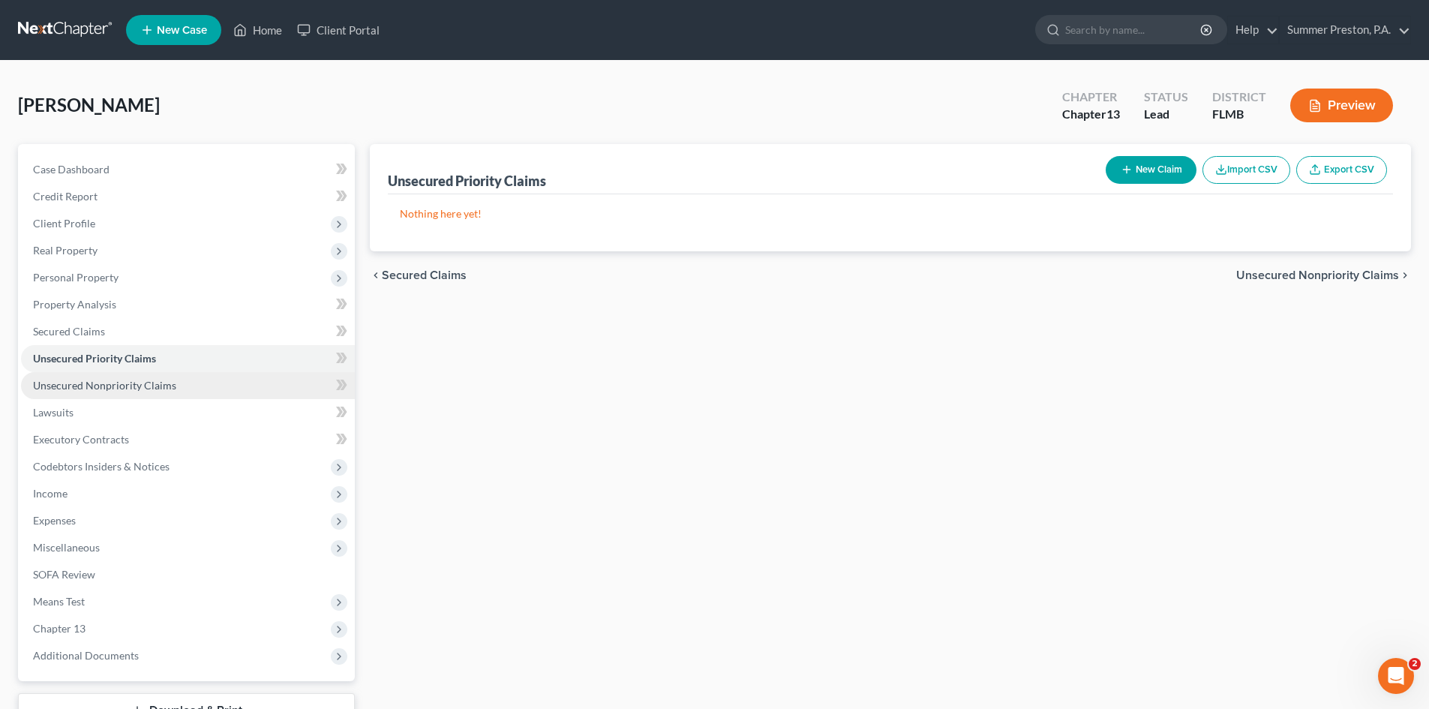
click at [131, 386] on span "Unsecured Nonpriority Claims" at bounding box center [104, 385] width 143 height 13
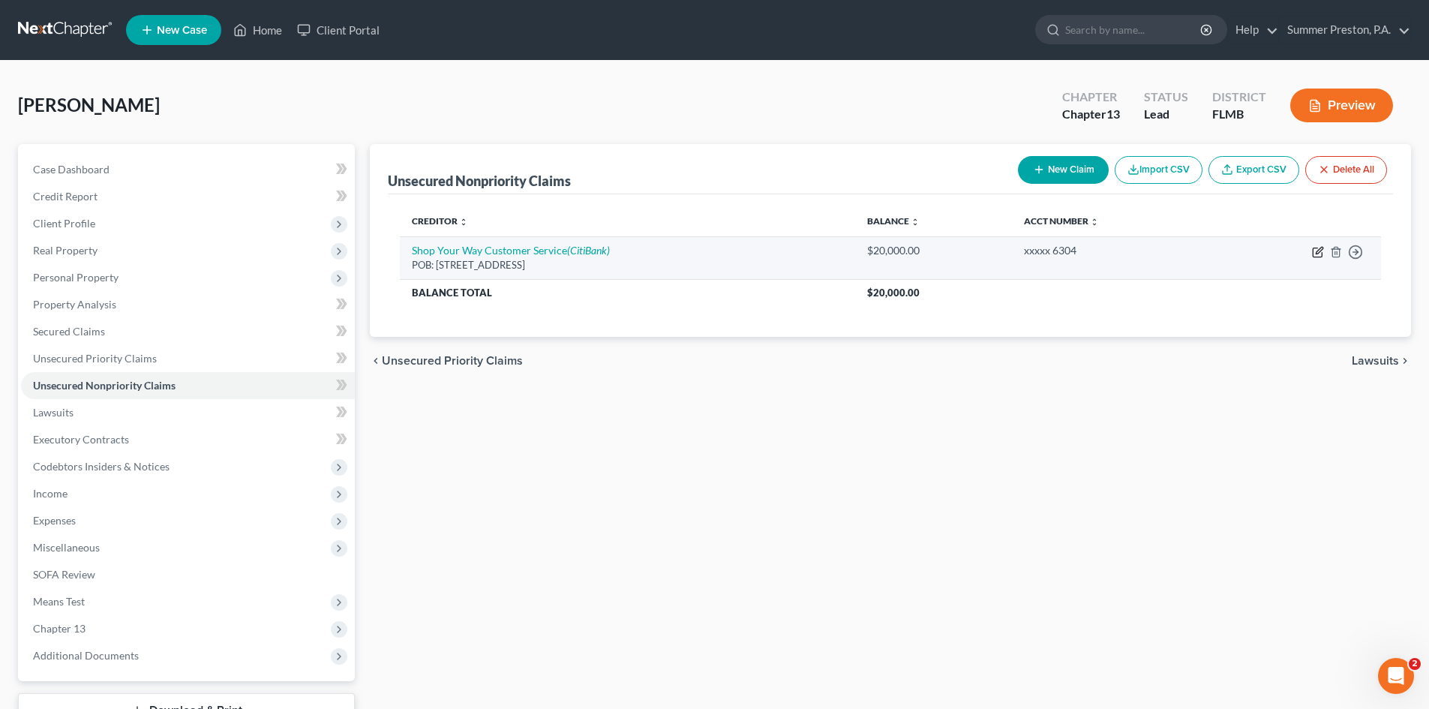
click at [1316, 251] on icon "button" at bounding box center [1318, 252] width 12 height 12
select select "43"
select select "10"
select select "0"
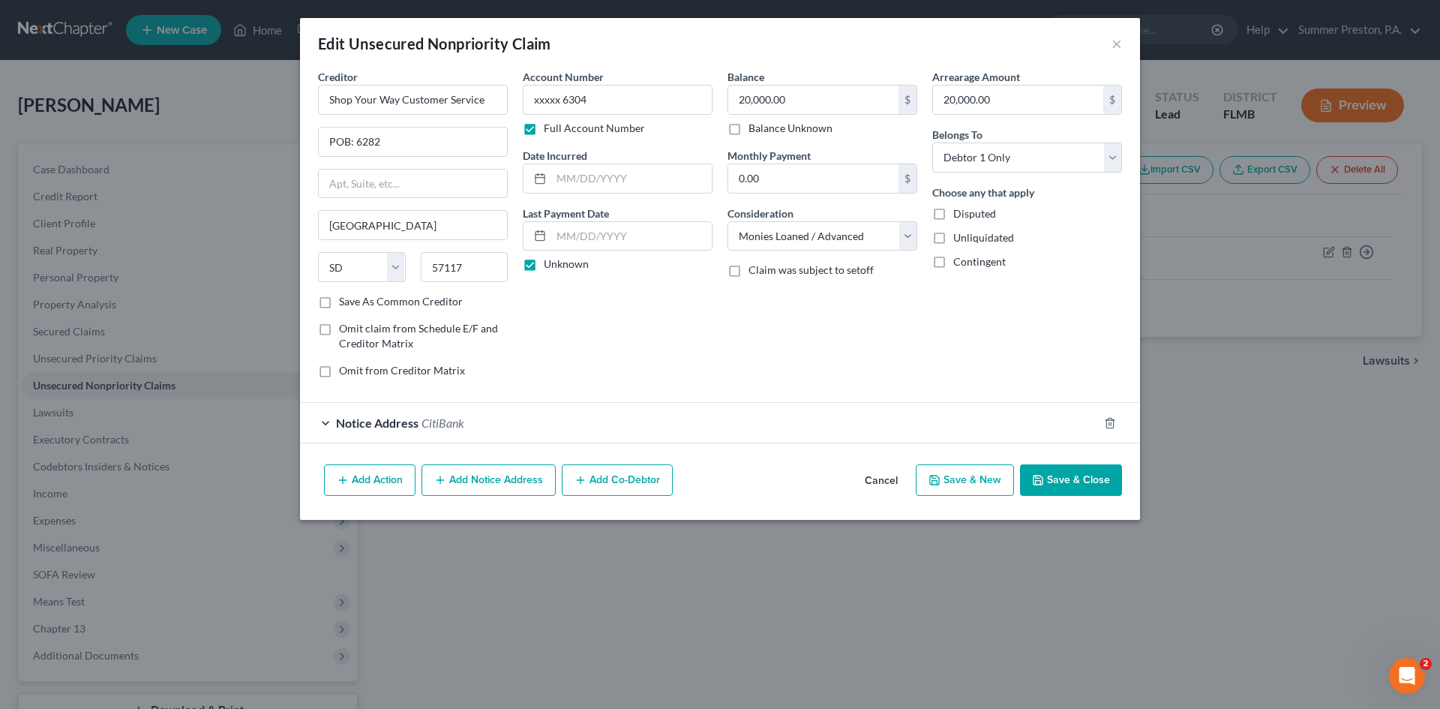
click at [339, 298] on label "Save As Common Creditor" at bounding box center [401, 301] width 124 height 15
click at [345, 298] on input "Save As Common Creditor" at bounding box center [350, 299] width 10 height 10
checkbox input "true"
click at [510, 480] on button "Add Notice Address" at bounding box center [489, 480] width 134 height 32
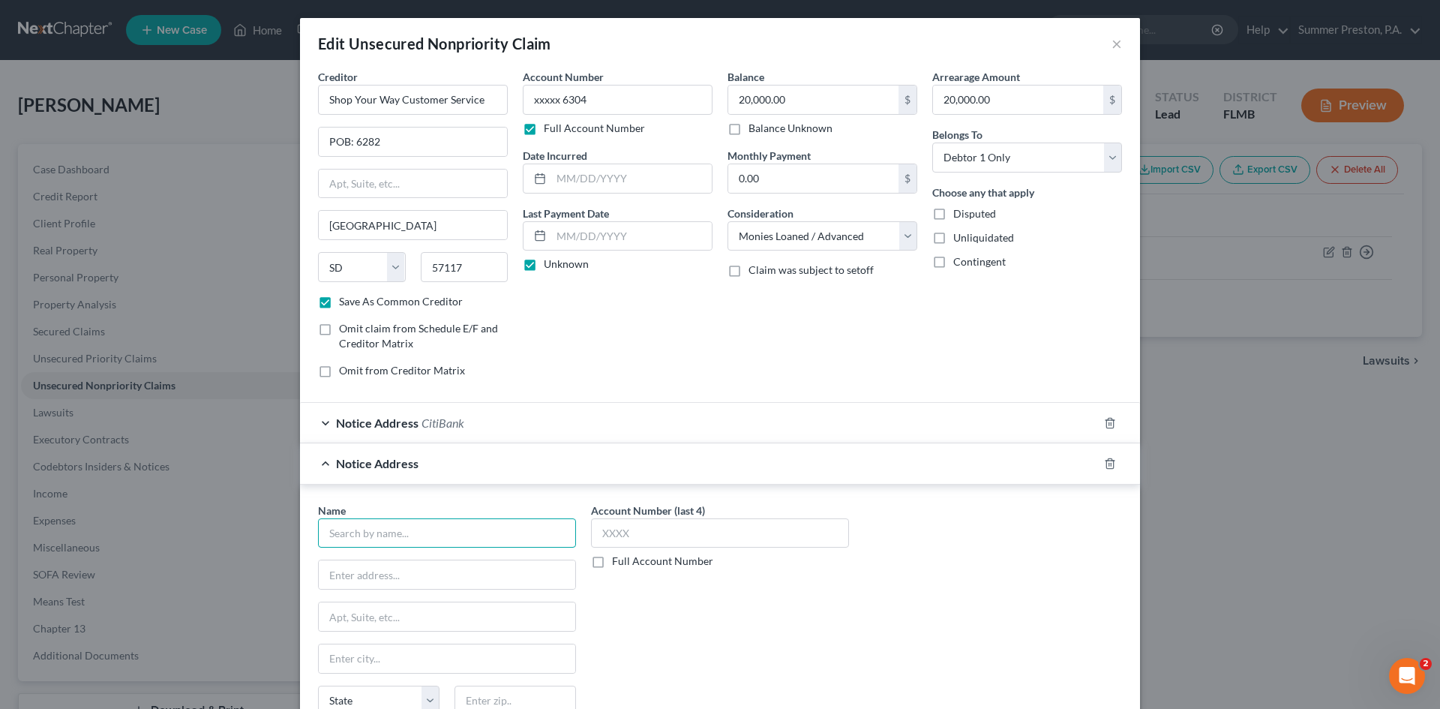
click at [442, 528] on input "text" at bounding box center [447, 533] width 258 height 30
type input "n"
type input "[PERSON_NAME]"
type input "[PERSON_NAME] [PERSON_NAME] LLP"
type input "[STREET_ADDRESS]"
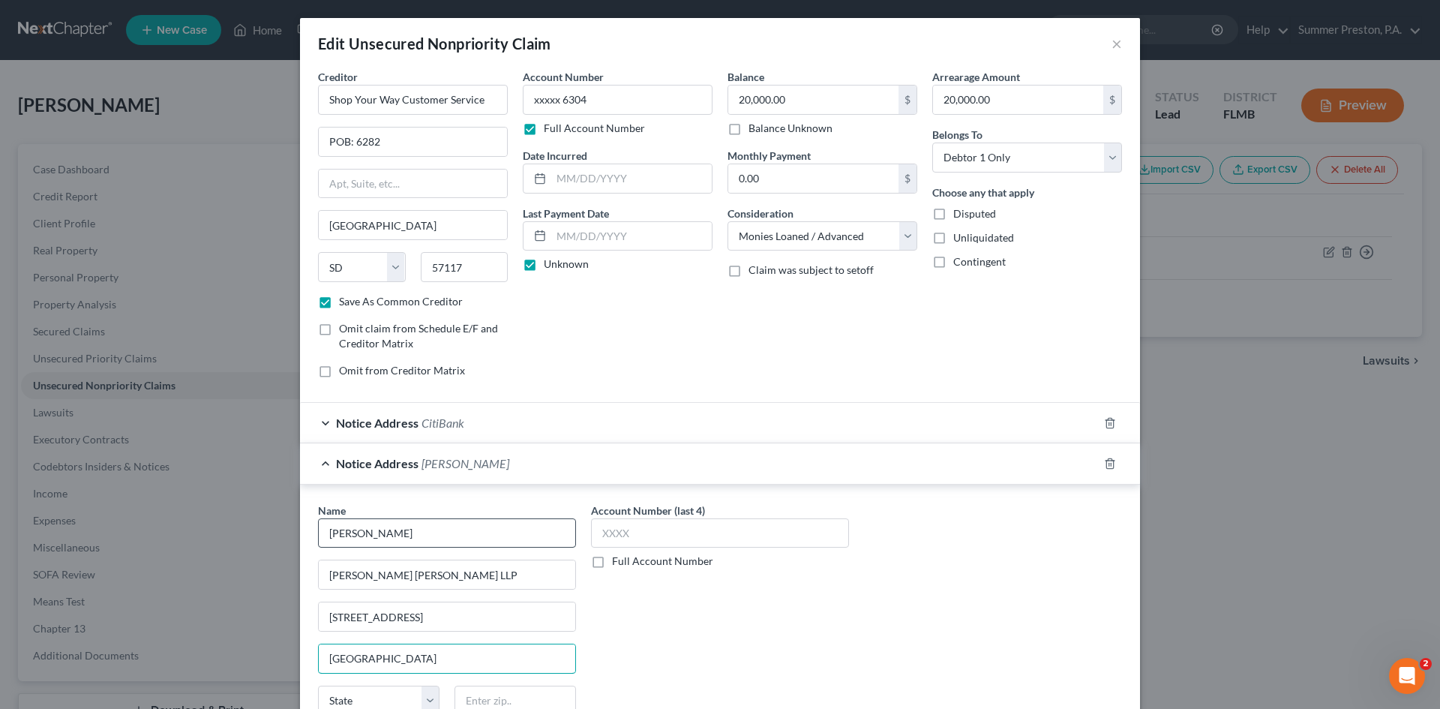
type input "[GEOGRAPHIC_DATA]"
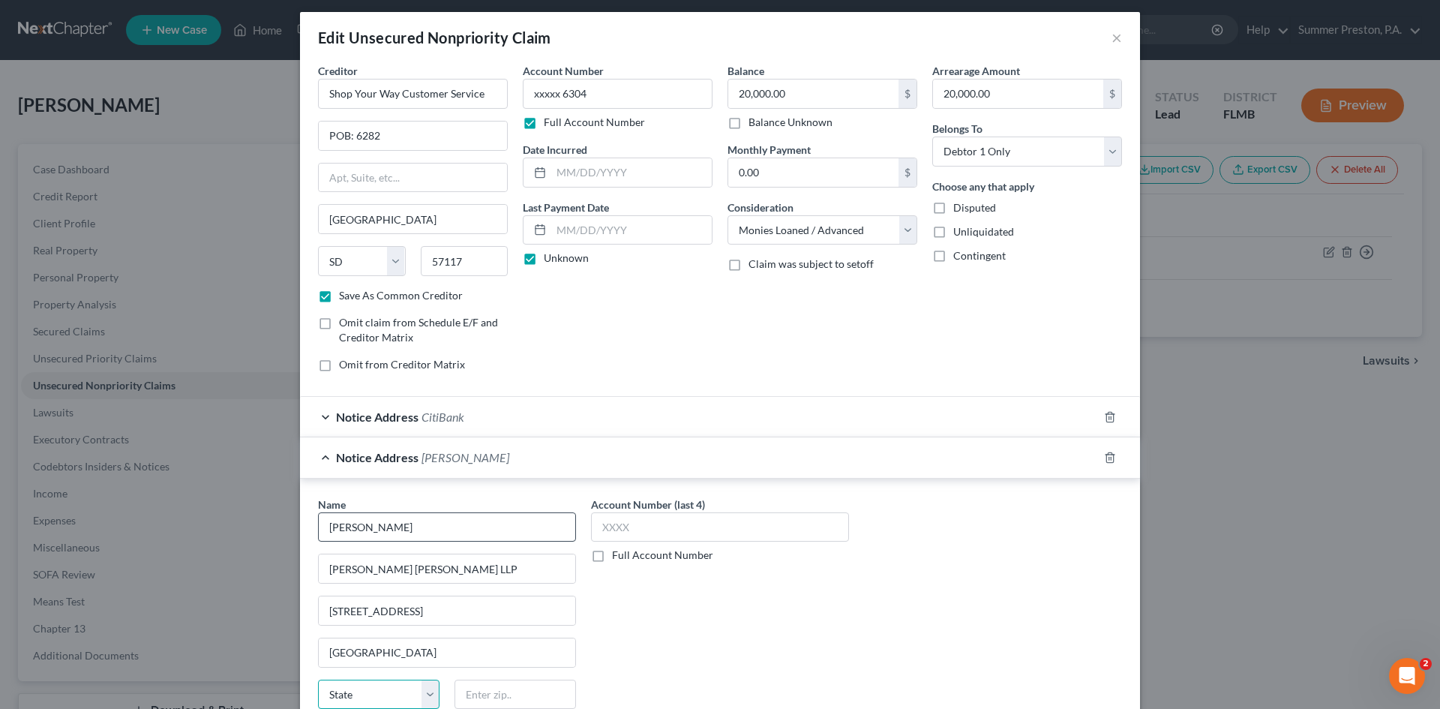
select select "9"
type input "33701"
type input "[GEOGRAPHIC_DATA]"
click at [612, 555] on label "Full Account Number" at bounding box center [662, 555] width 101 height 15
click at [618, 555] on input "Full Account Number" at bounding box center [623, 553] width 10 height 10
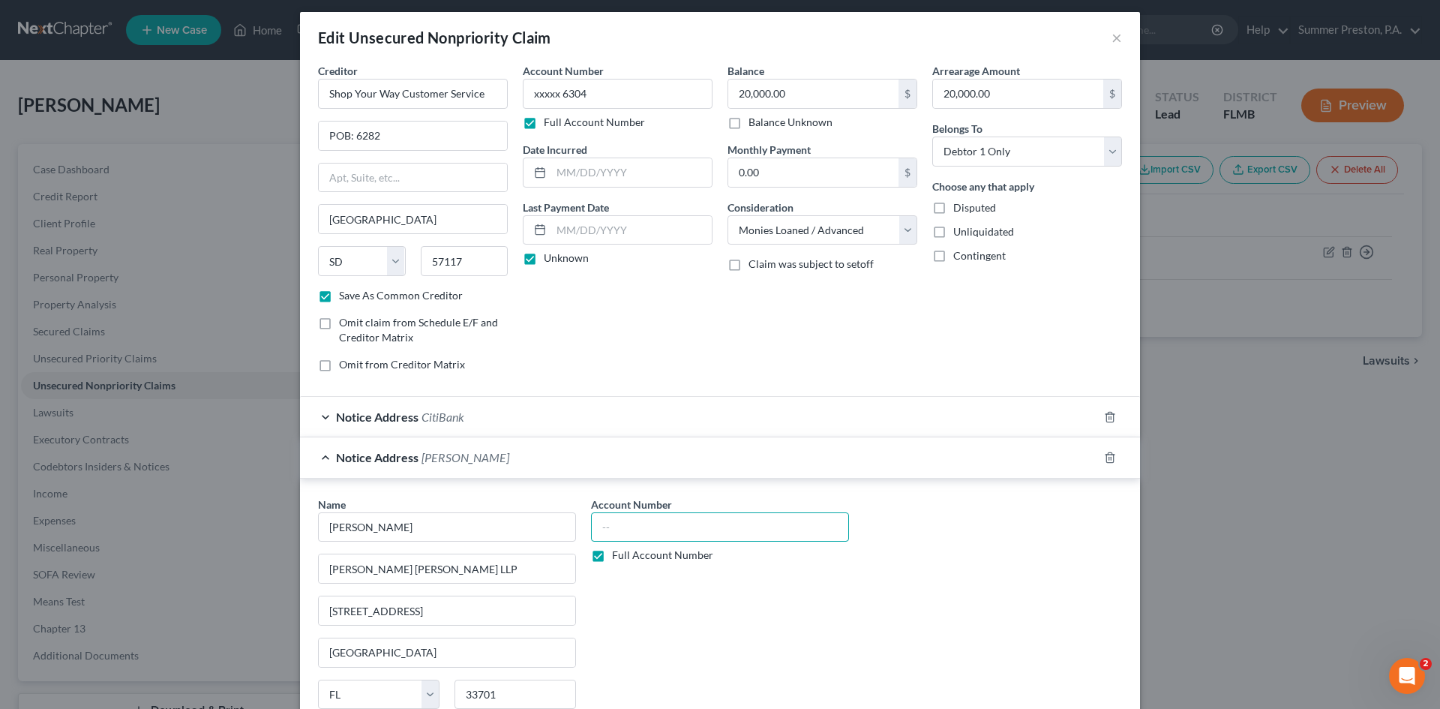
click at [655, 523] on input "text" at bounding box center [720, 527] width 258 height 30
type input "25-CC-037032 Div J"
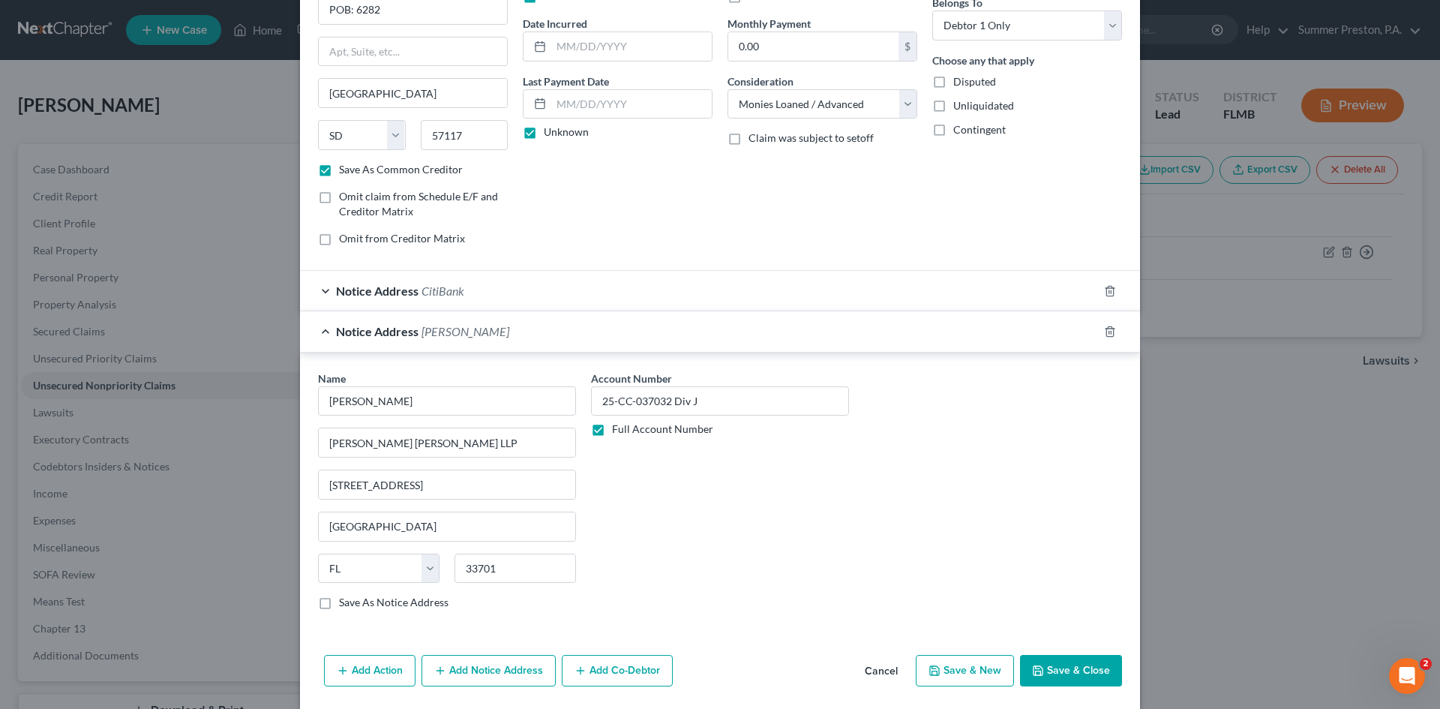
scroll to position [152, 0]
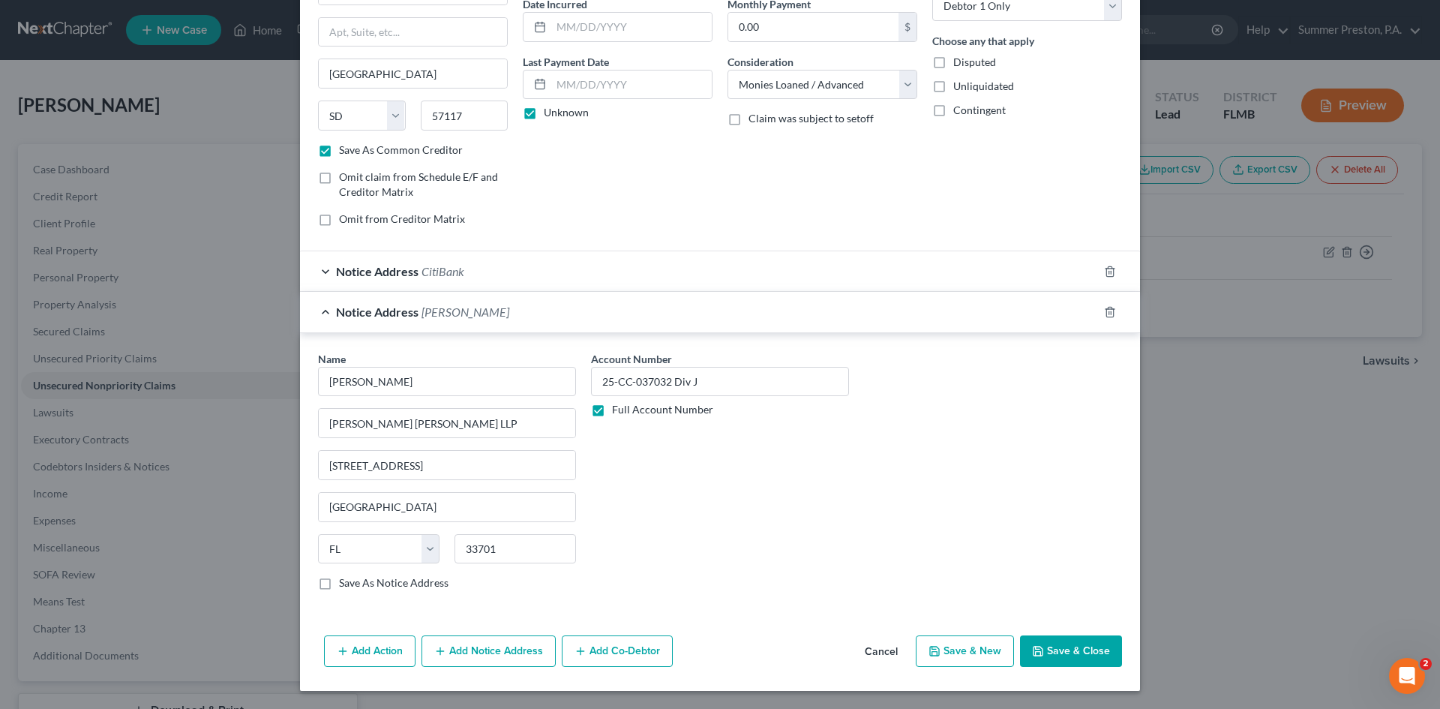
click at [339, 584] on label "Save As Notice Address" at bounding box center [394, 582] width 110 height 15
click at [345, 584] on input "Save As Notice Address" at bounding box center [350, 580] width 10 height 10
checkbox input "true"
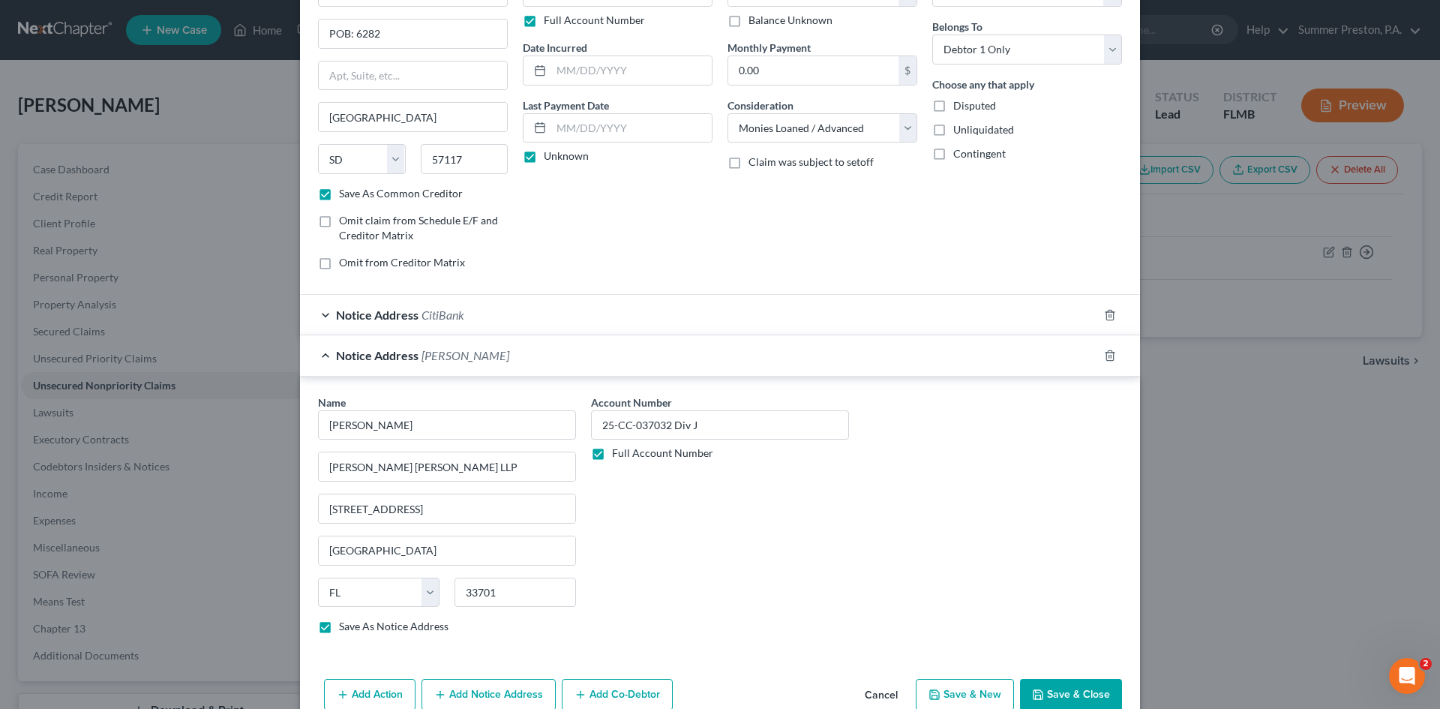
scroll to position [0, 0]
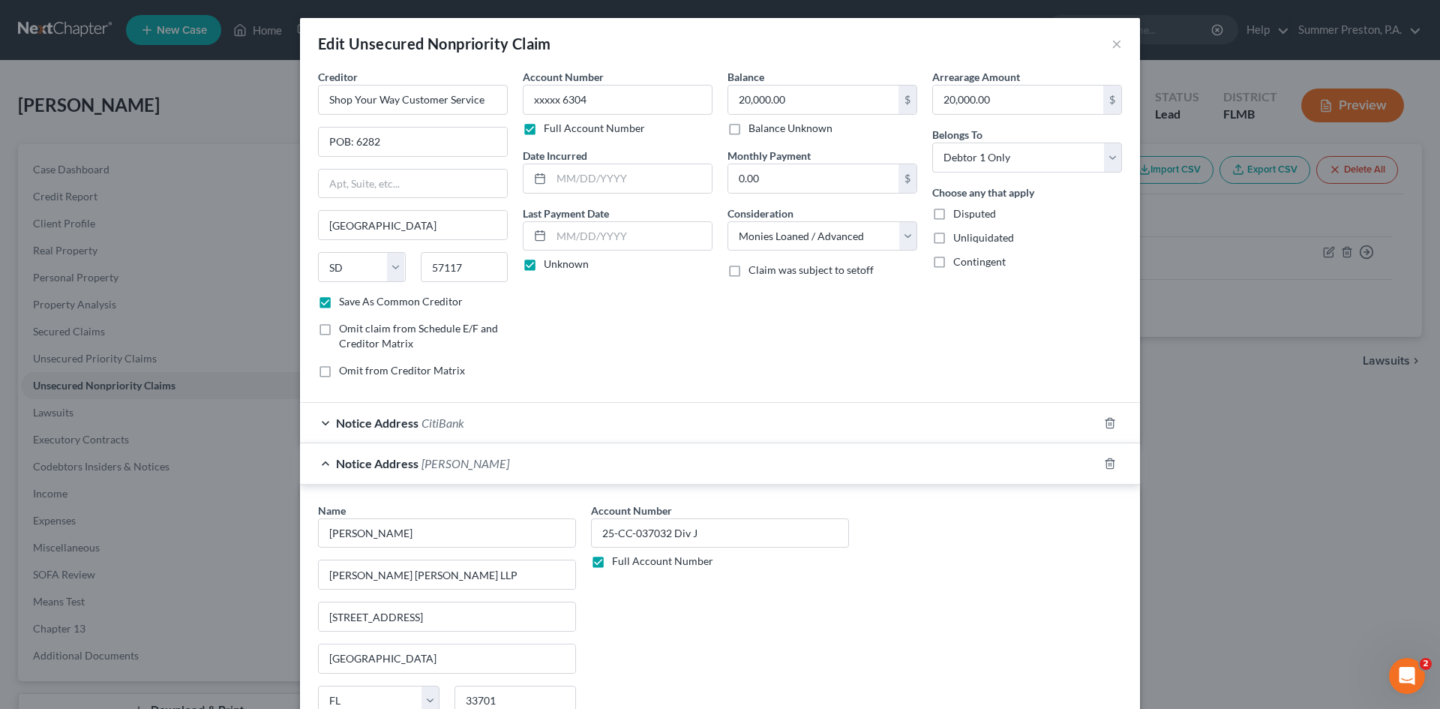
click at [446, 426] on span "CitiBank" at bounding box center [443, 423] width 43 height 14
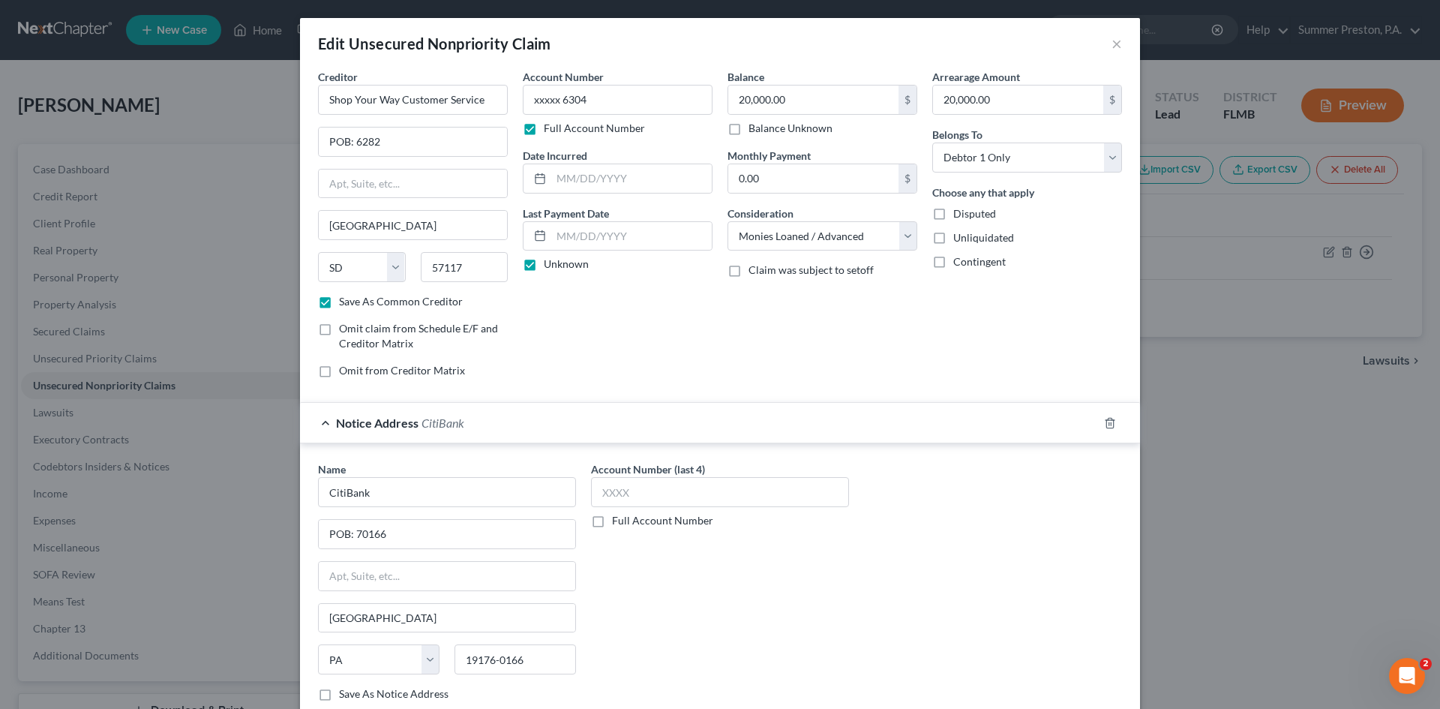
click at [339, 695] on label "Save As Notice Address" at bounding box center [394, 693] width 110 height 15
click at [345, 695] on input "Save As Notice Address" at bounding box center [350, 691] width 10 height 10
checkbox input "true"
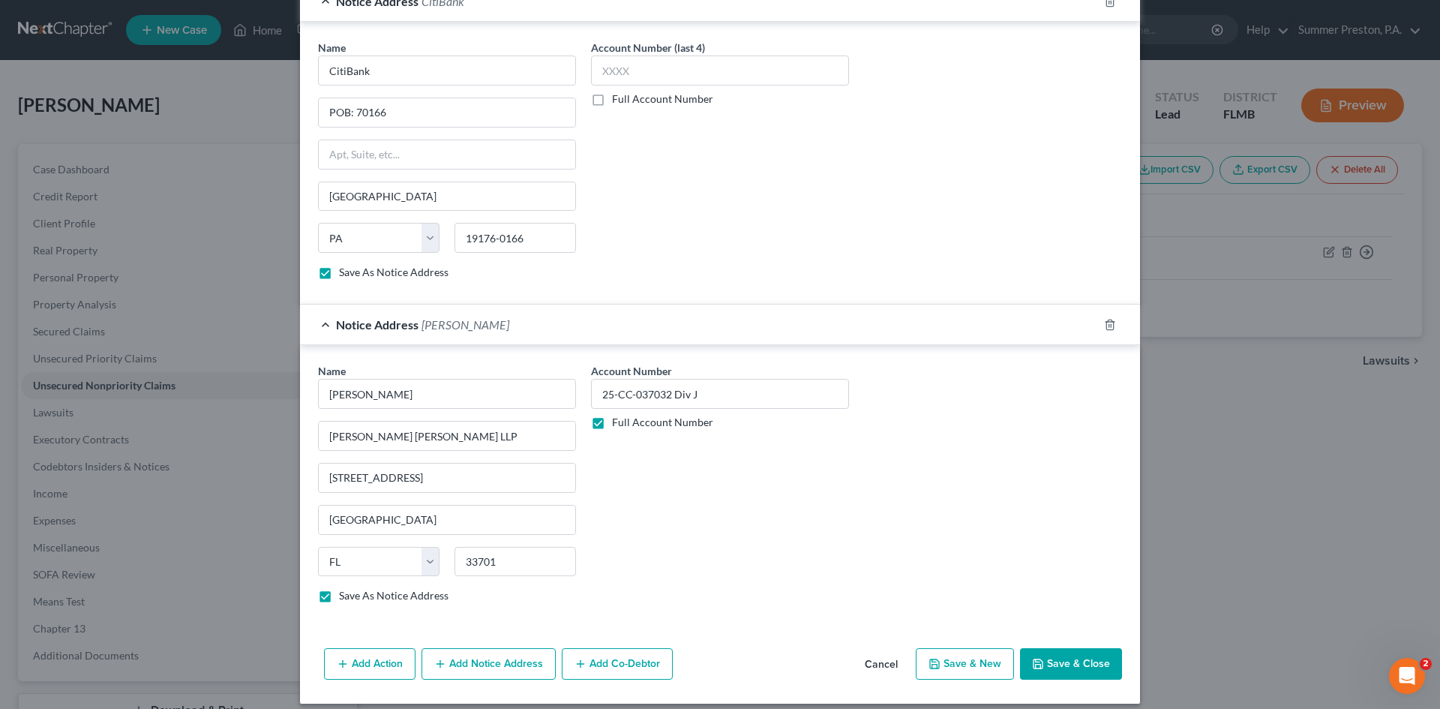
scroll to position [434, 0]
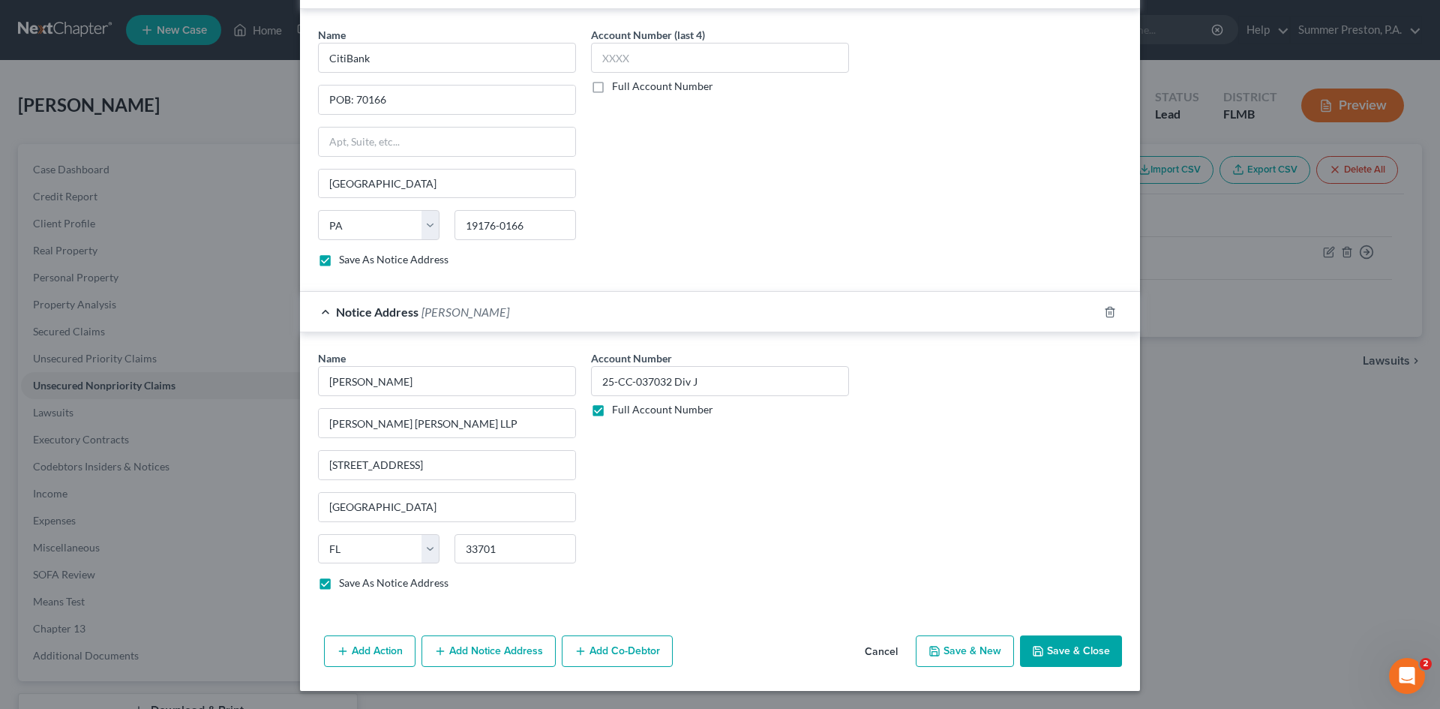
click at [1079, 645] on button "Save & Close" at bounding box center [1071, 651] width 102 height 32
checkbox input "false"
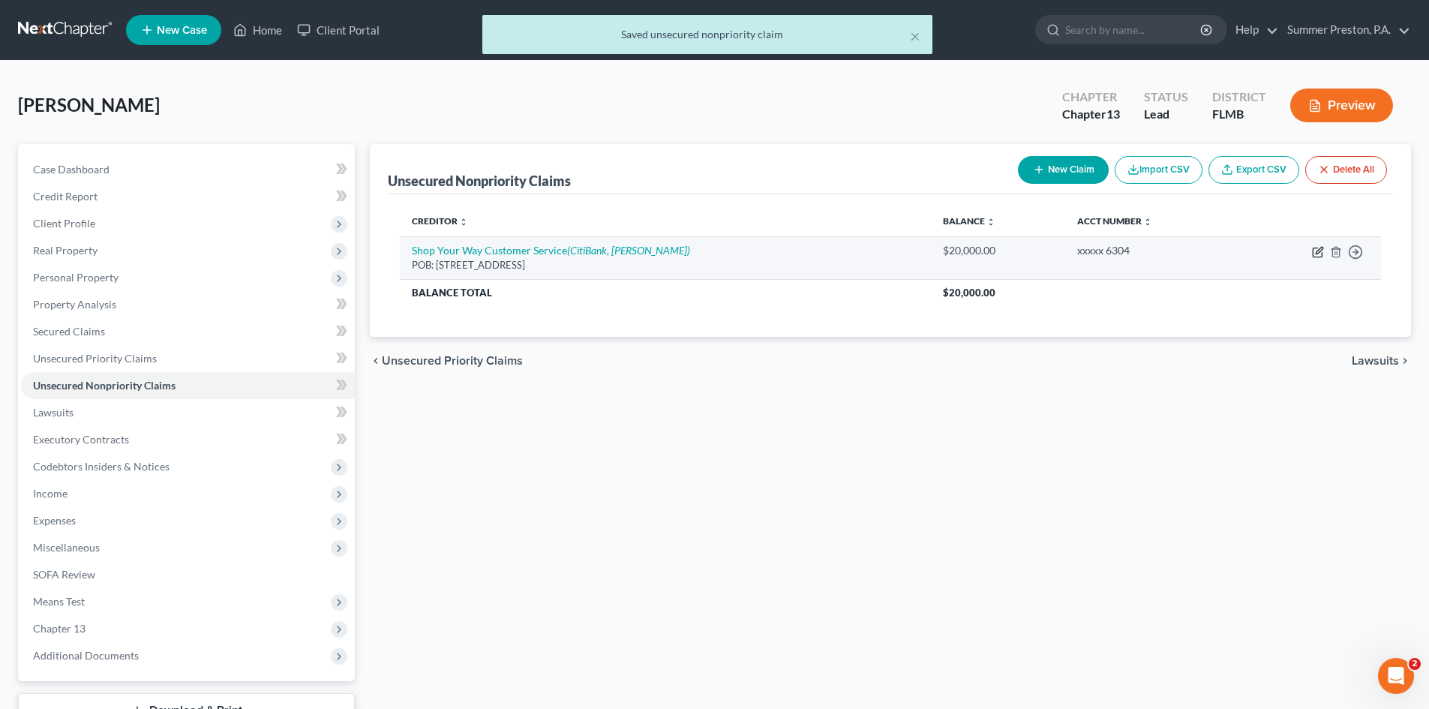
click at [1317, 251] on icon "button" at bounding box center [1319, 250] width 7 height 7
select select "43"
select select "10"
select select "0"
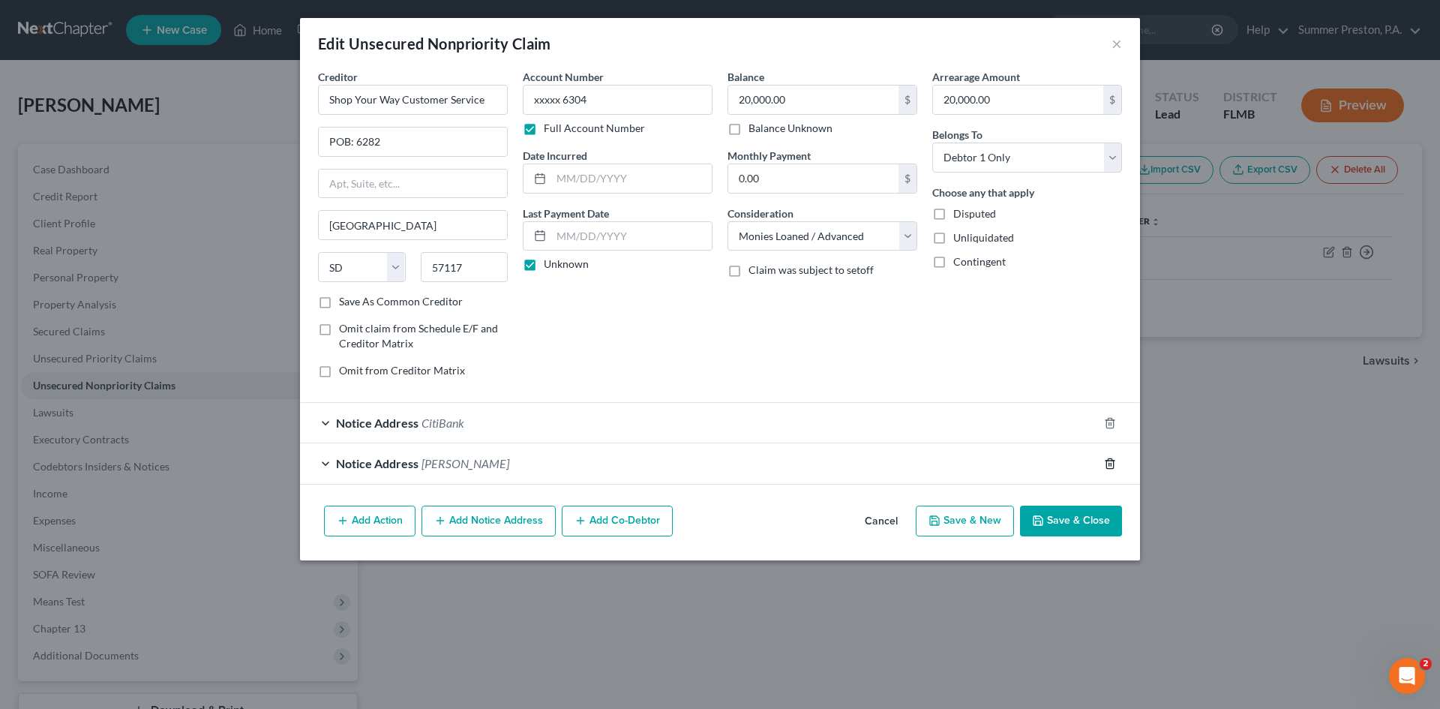
click at [1110, 464] on icon "button" at bounding box center [1110, 464] width 12 height 12
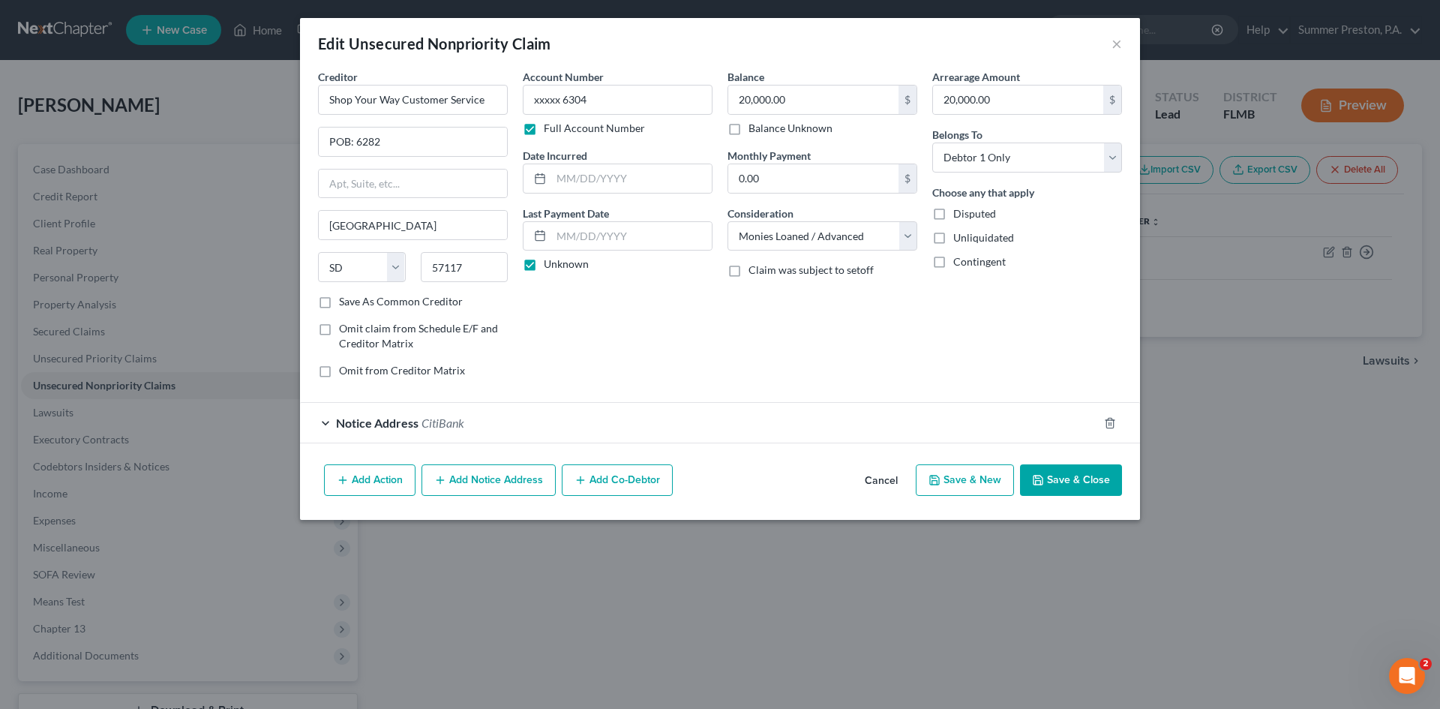
click at [956, 479] on button "Save & New" at bounding box center [965, 480] width 98 height 32
select select "0"
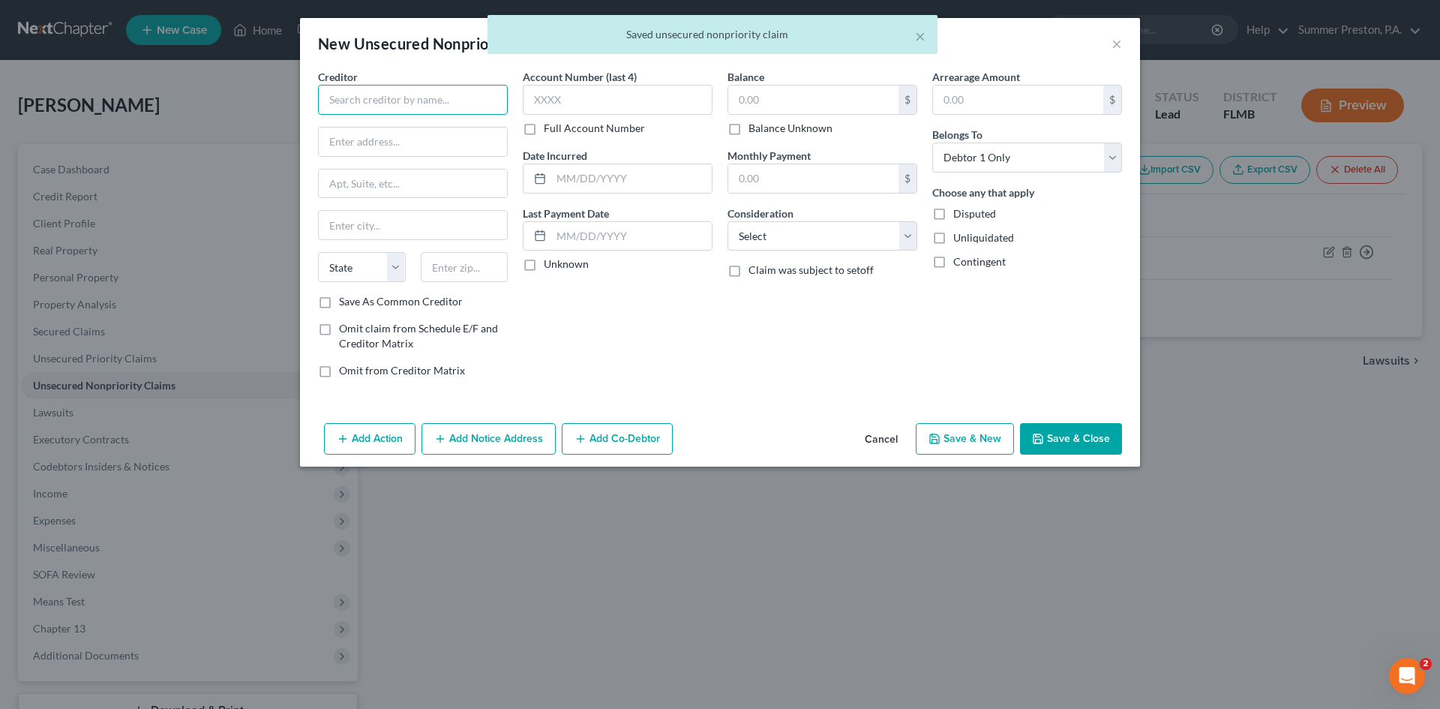
click at [461, 104] on input "text" at bounding box center [413, 100] width 190 height 30
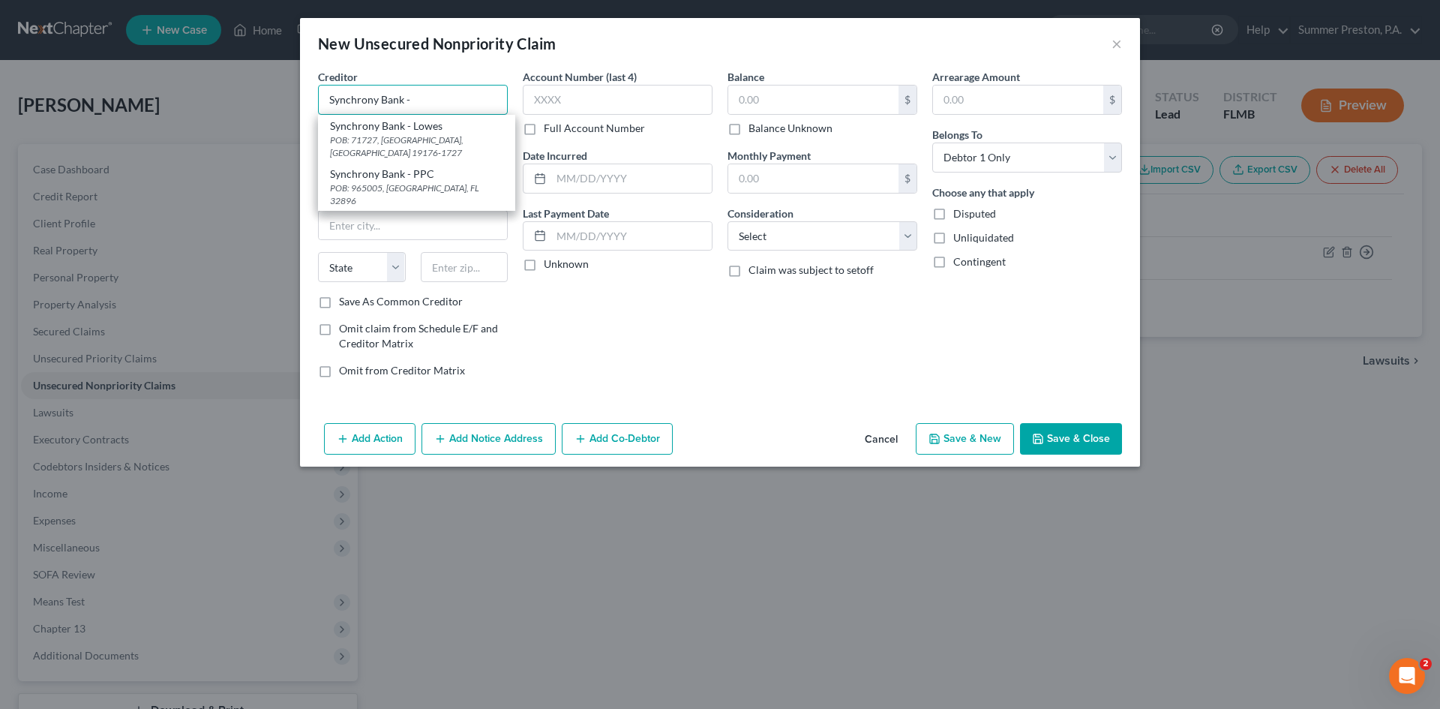
click at [477, 97] on input "Synchrony Bank -" at bounding box center [413, 100] width 190 height 30
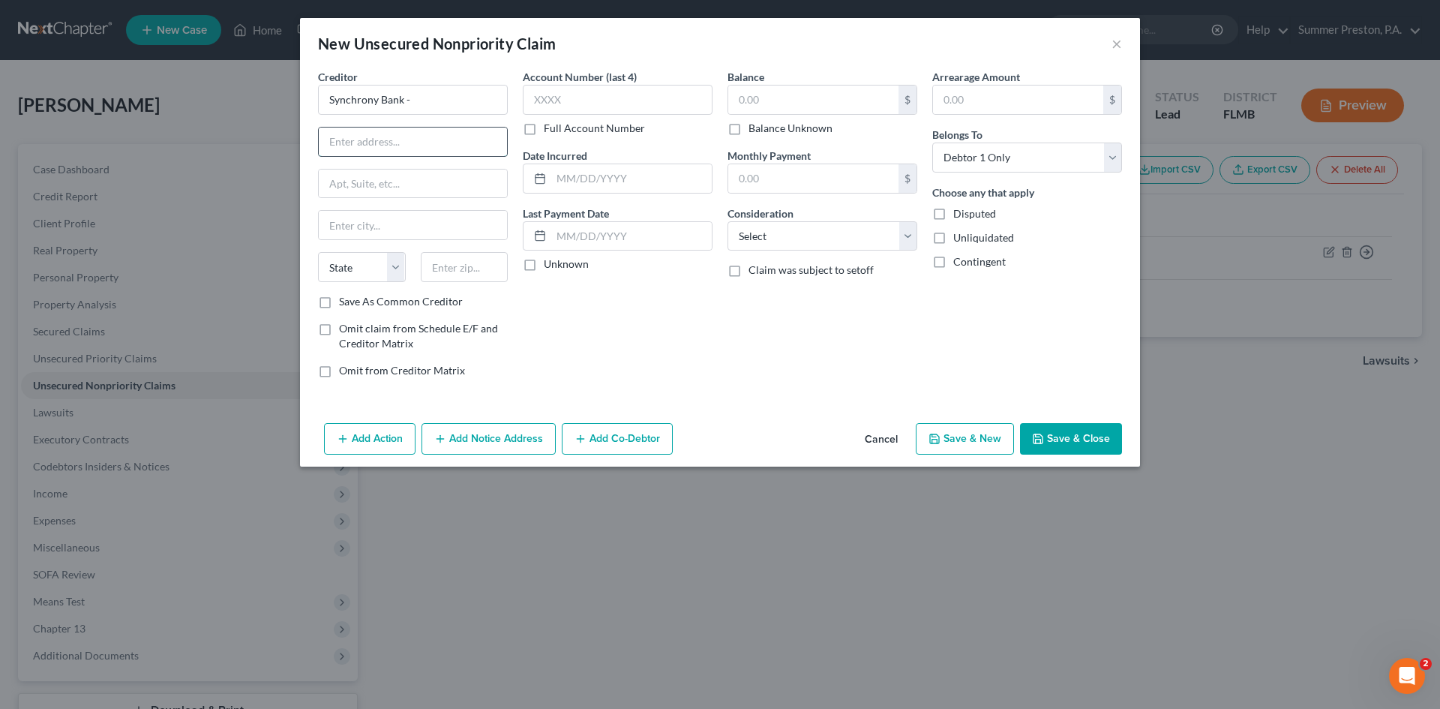
click at [413, 141] on input "text" at bounding box center [413, 142] width 188 height 29
click at [437, 92] on input "Synchrony Bank -" at bounding box center [413, 100] width 190 height 30
type input "Synchrony Bank - Sam's Club"
type input "POB: 71711"
type input "[GEOGRAPHIC_DATA]"
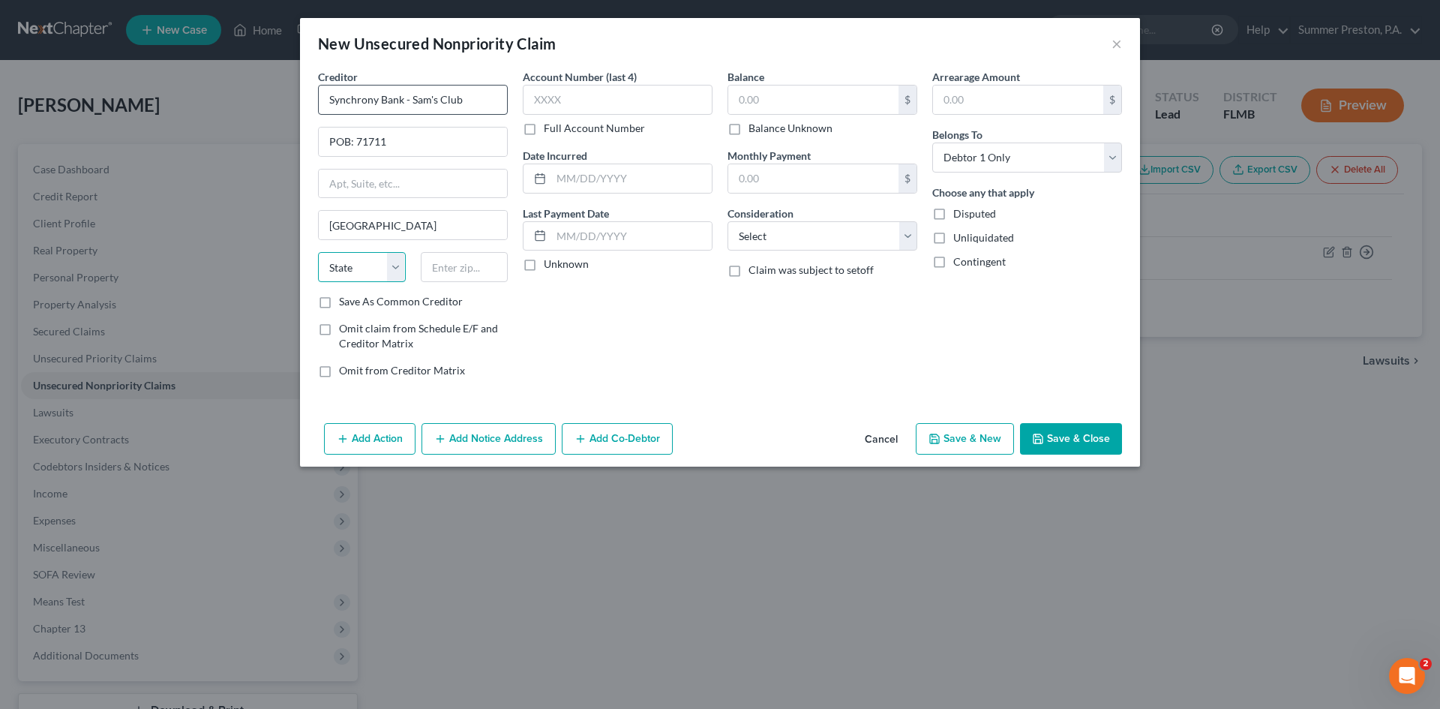
select select "39"
type input "19175-1711"
click at [339, 307] on label "Save As Common Creditor" at bounding box center [401, 301] width 124 height 15
click at [345, 304] on input "Save As Common Creditor" at bounding box center [350, 299] width 10 height 10
checkbox input "true"
